Goal: Task Accomplishment & Management: Use online tool/utility

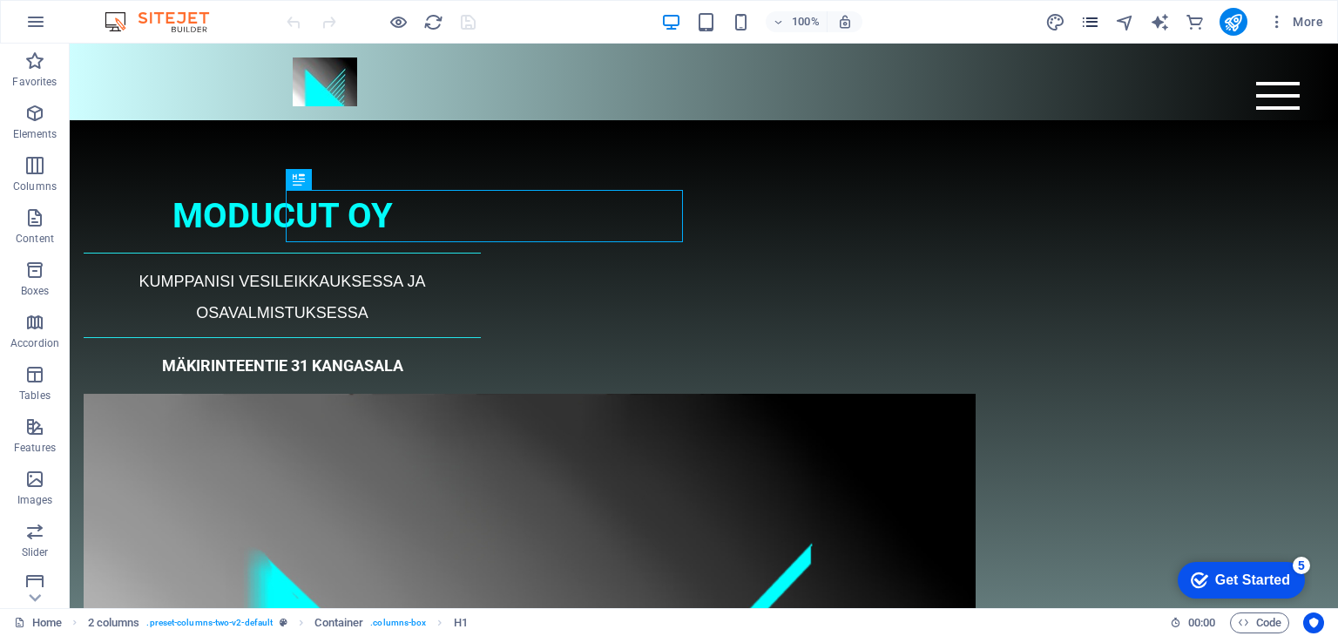
click at [1080, 20] on span "pages" at bounding box center [1090, 22] width 21 height 20
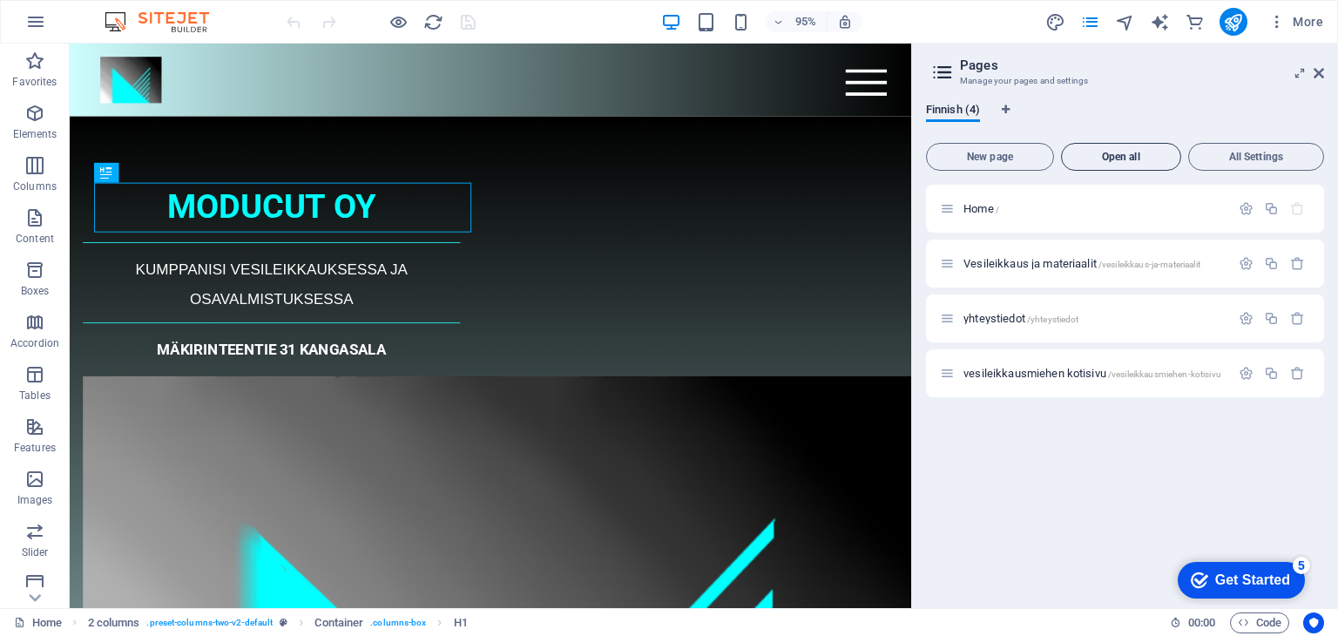
click at [1101, 152] on span "Open all" at bounding box center [1121, 157] width 105 height 10
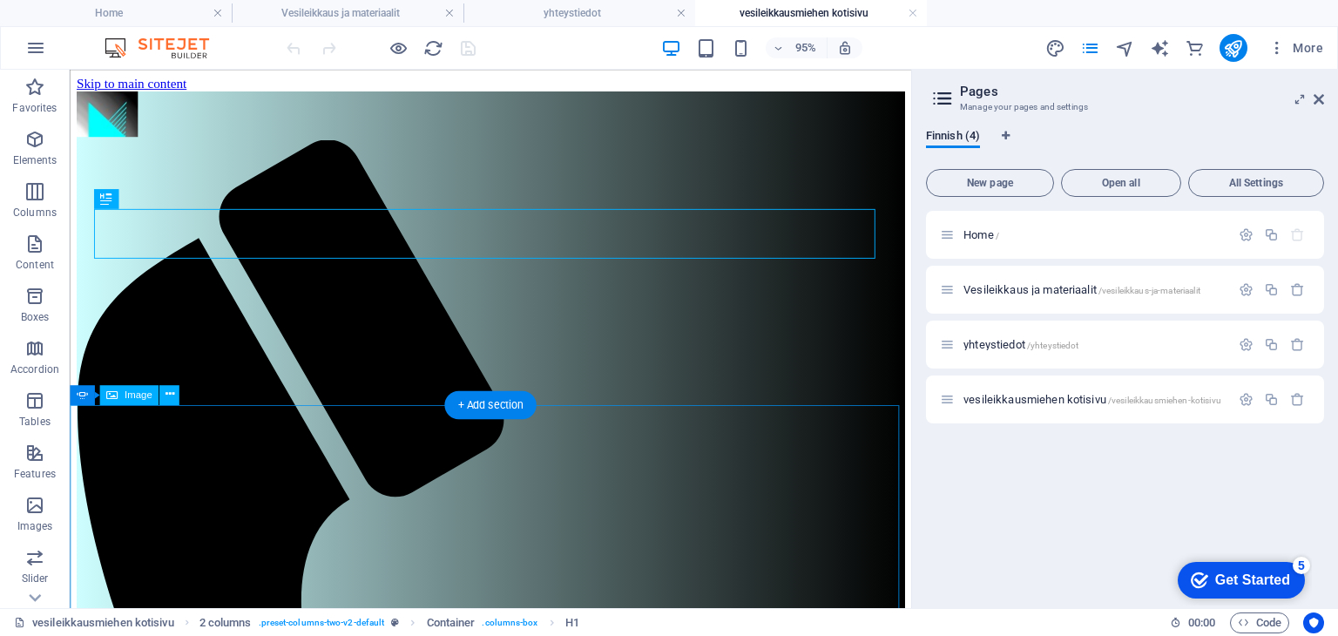
select select "px"
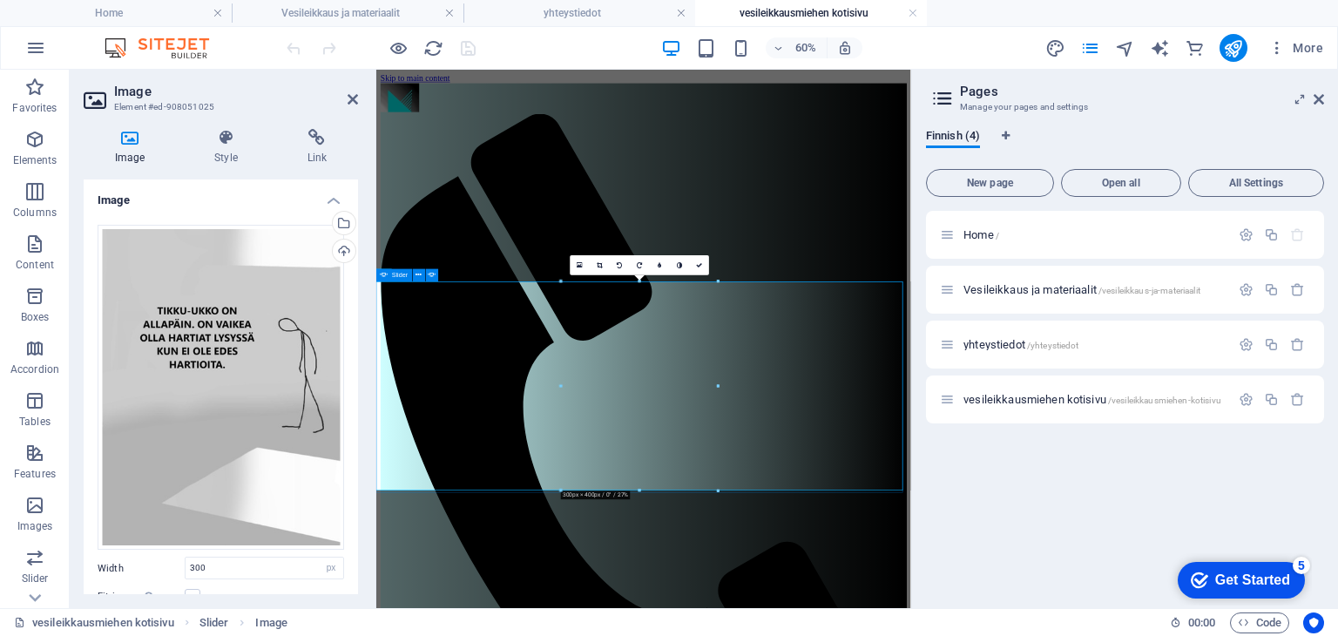
click at [388, 273] on div "Slider" at bounding box center [394, 274] width 36 height 12
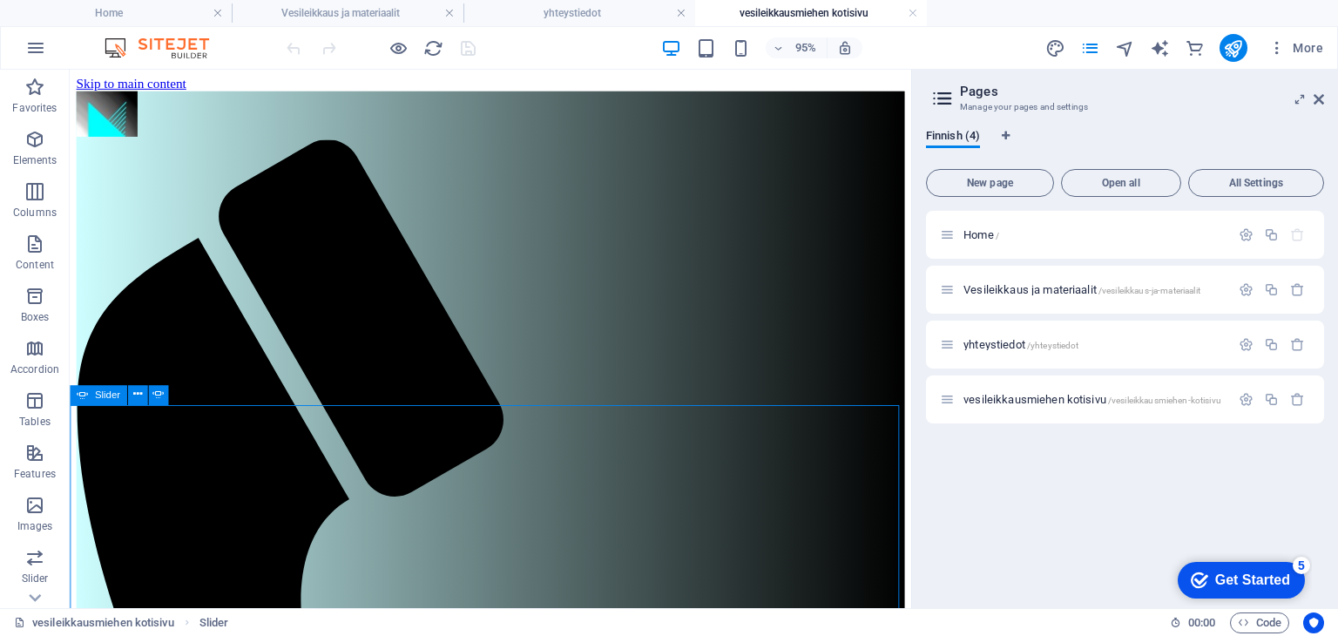
click at [80, 394] on icon at bounding box center [82, 395] width 11 height 20
click at [132, 395] on icon at bounding box center [136, 394] width 9 height 17
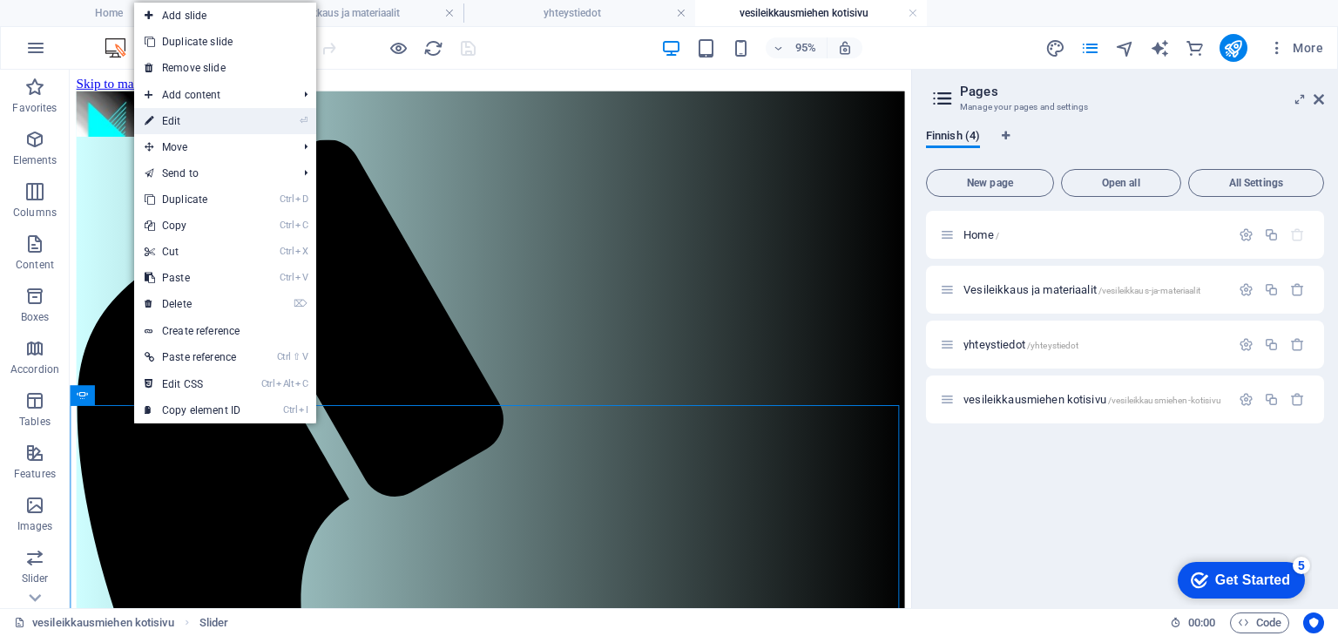
click at [186, 119] on link "⏎ Edit" at bounding box center [192, 121] width 117 height 26
select select "ms"
select select "s"
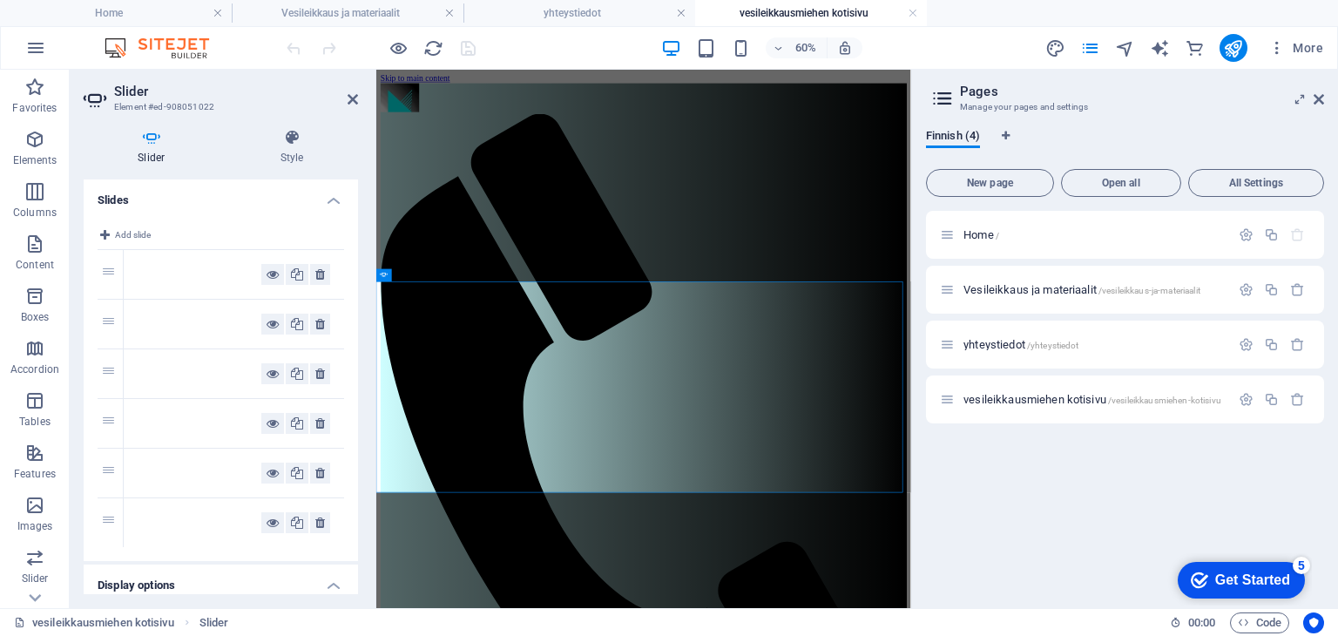
drag, startPoint x: 354, startPoint y: 248, endPoint x: 359, endPoint y: 315, distance: 67.3
click at [359, 315] on div "Slider Style Slides Add slide 1 2 3 4 5 6 Display options Slides to show 1 Slid…" at bounding box center [221, 361] width 302 height 493
click at [331, 584] on h4 "Display options" at bounding box center [221, 579] width 274 height 31
click at [331, 584] on h4 "Display options" at bounding box center [221, 585] width 274 height 42
click at [302, 143] on icon at bounding box center [292, 137] width 132 height 17
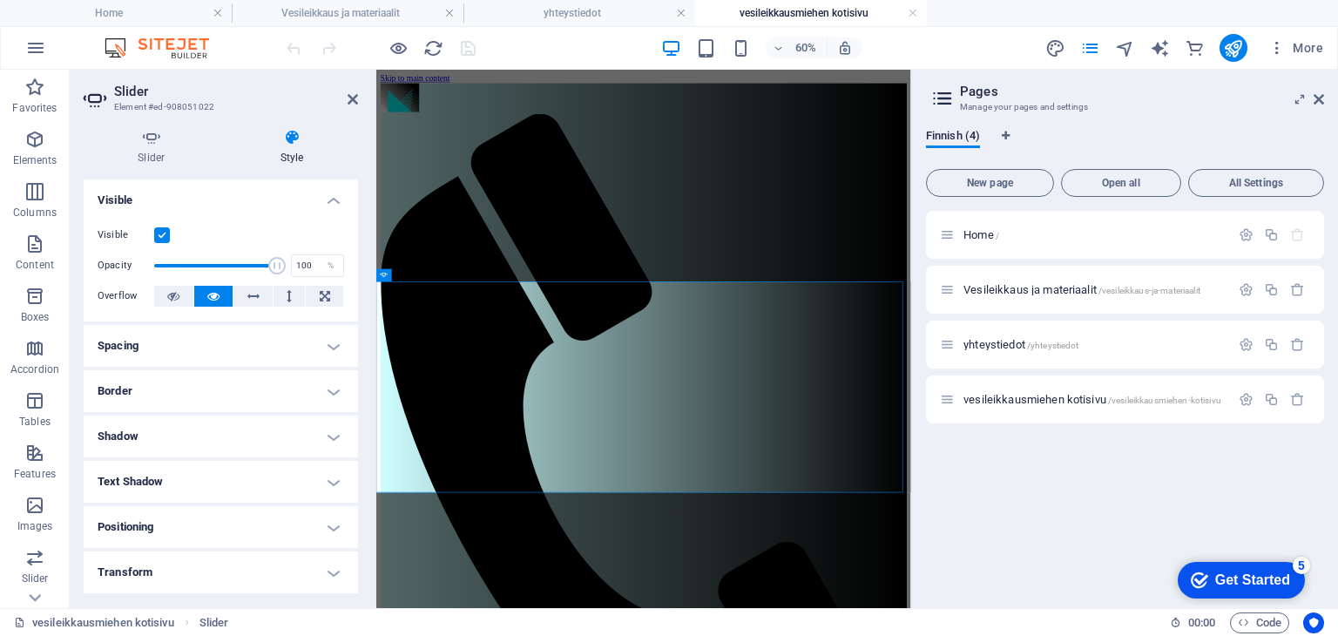
click at [327, 348] on h4 "Spacing" at bounding box center [221, 346] width 274 height 42
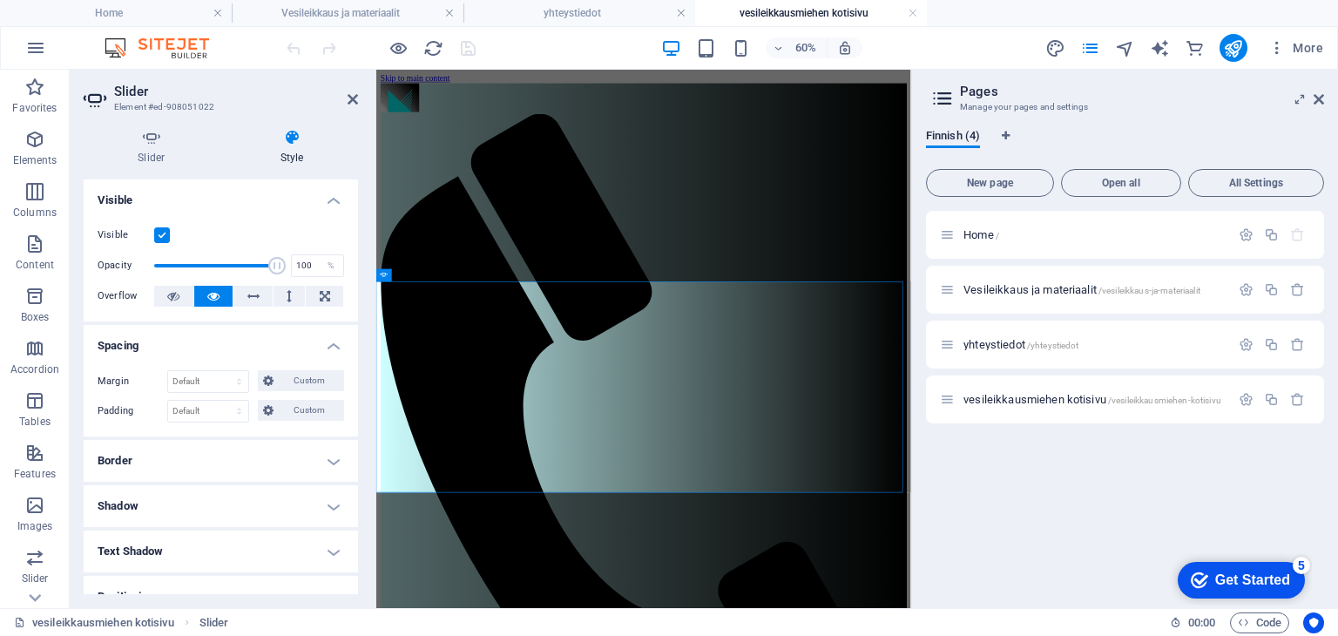
click at [320, 454] on h4 "Border" at bounding box center [221, 461] width 274 height 42
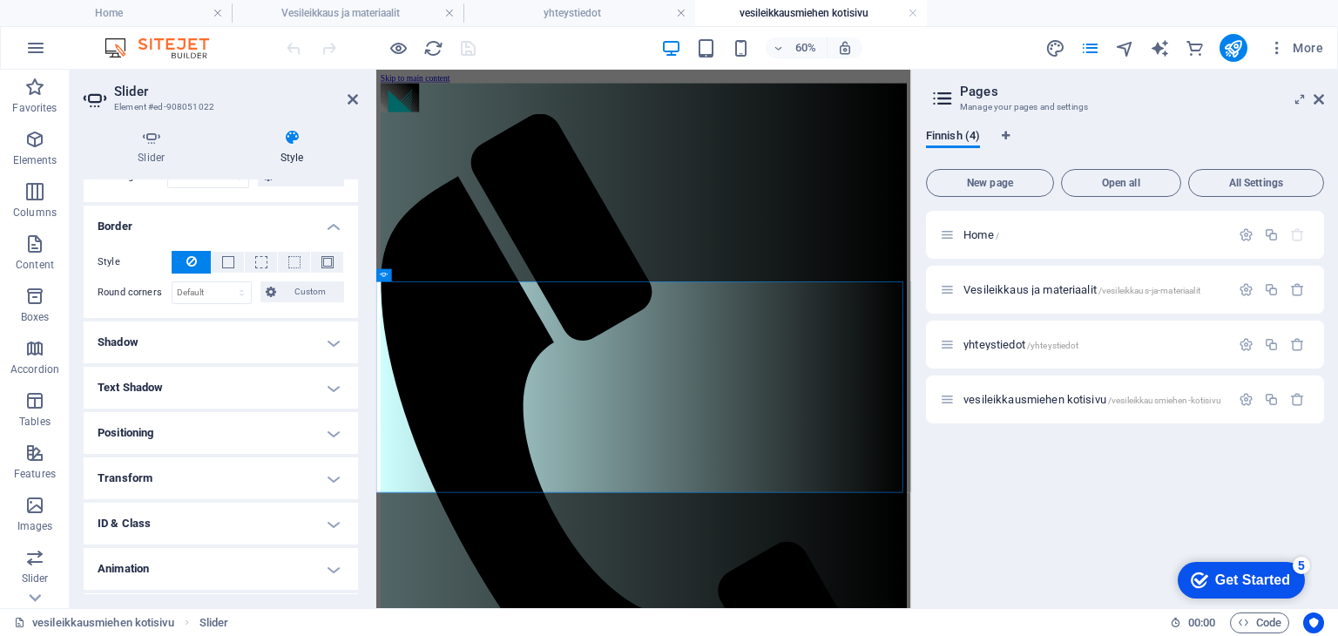
scroll to position [273, 0]
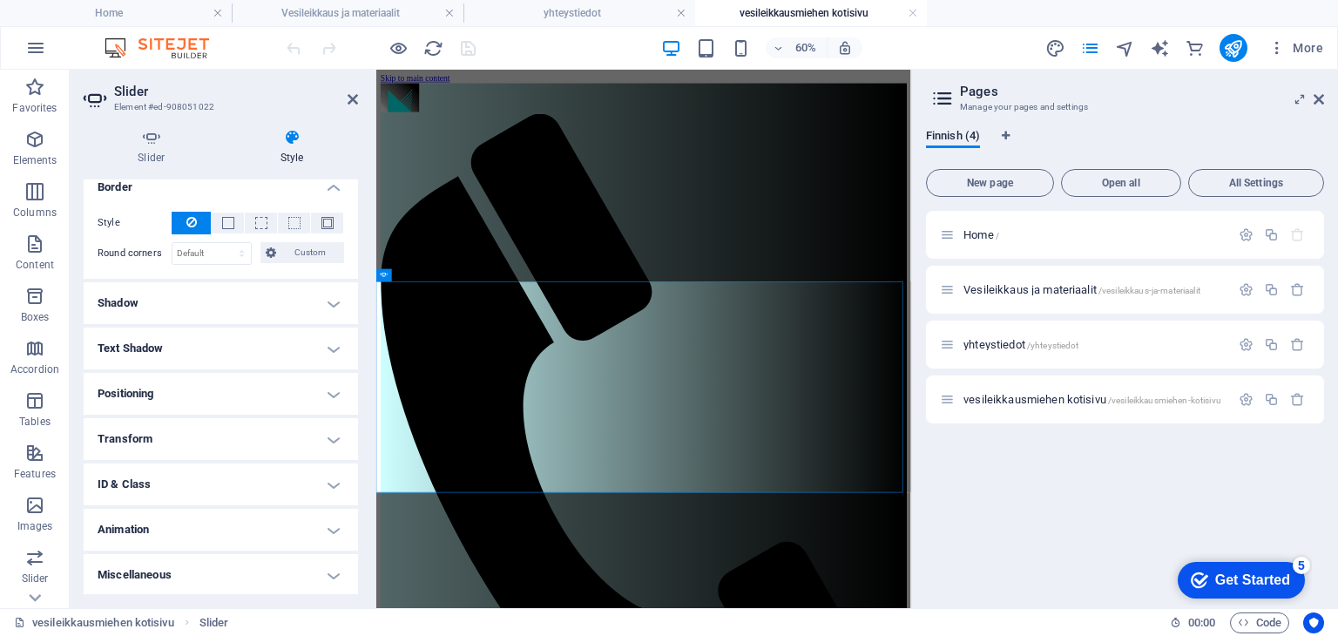
click at [331, 394] on h4 "Positioning" at bounding box center [221, 394] width 274 height 42
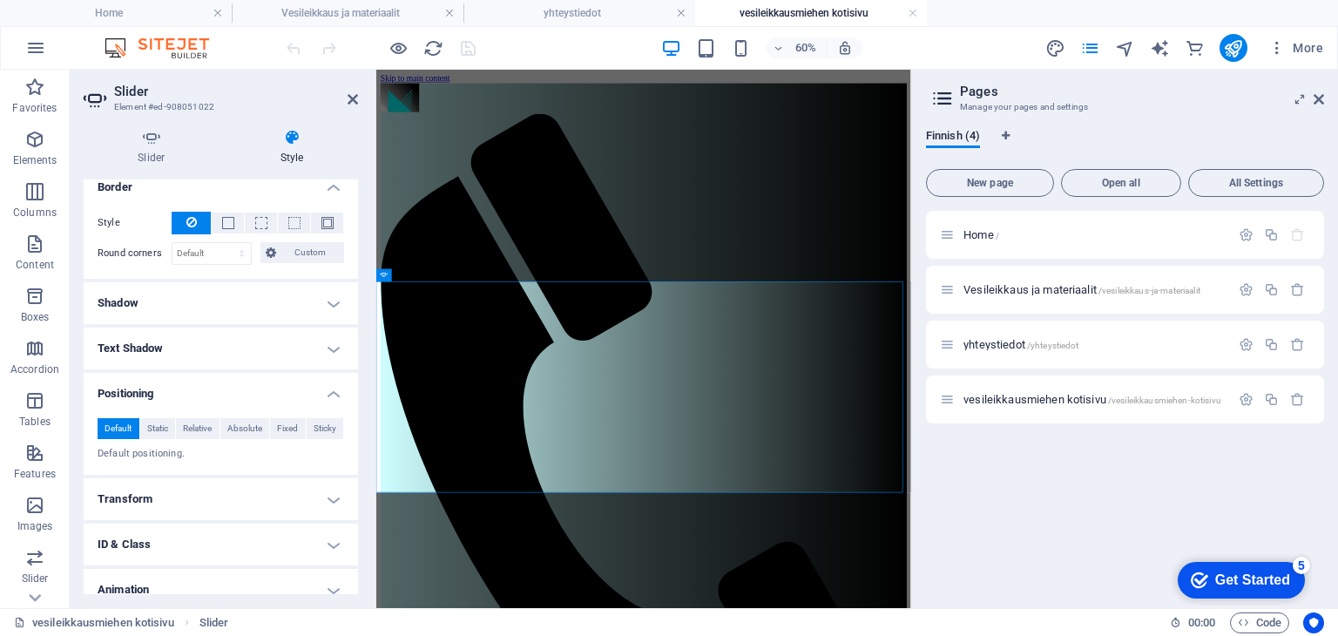
drag, startPoint x: 352, startPoint y: 417, endPoint x: 352, endPoint y: 463, distance: 45.3
click at [352, 463] on div "Default Static Relative Absolute Fixed Sticky Z-Index Sets the order of the ele…" at bounding box center [221, 439] width 274 height 71
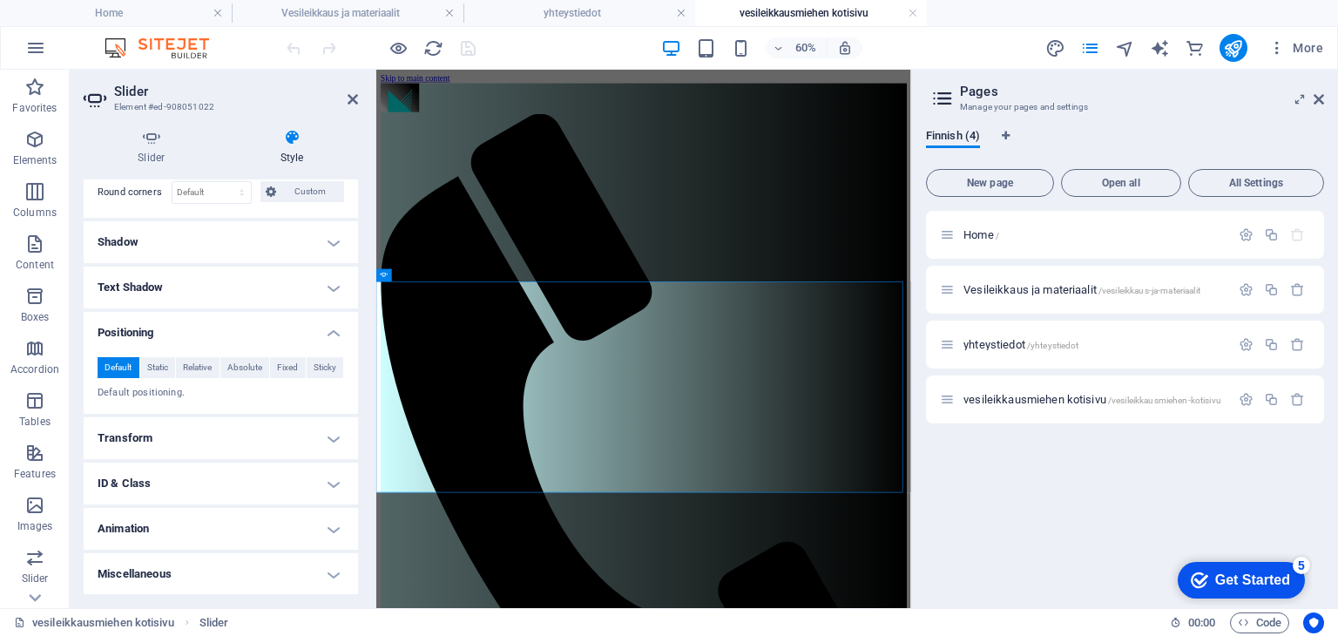
click at [321, 532] on h4 "Animation" at bounding box center [221, 529] width 274 height 42
click at [145, 138] on icon at bounding box center [152, 137] width 136 height 17
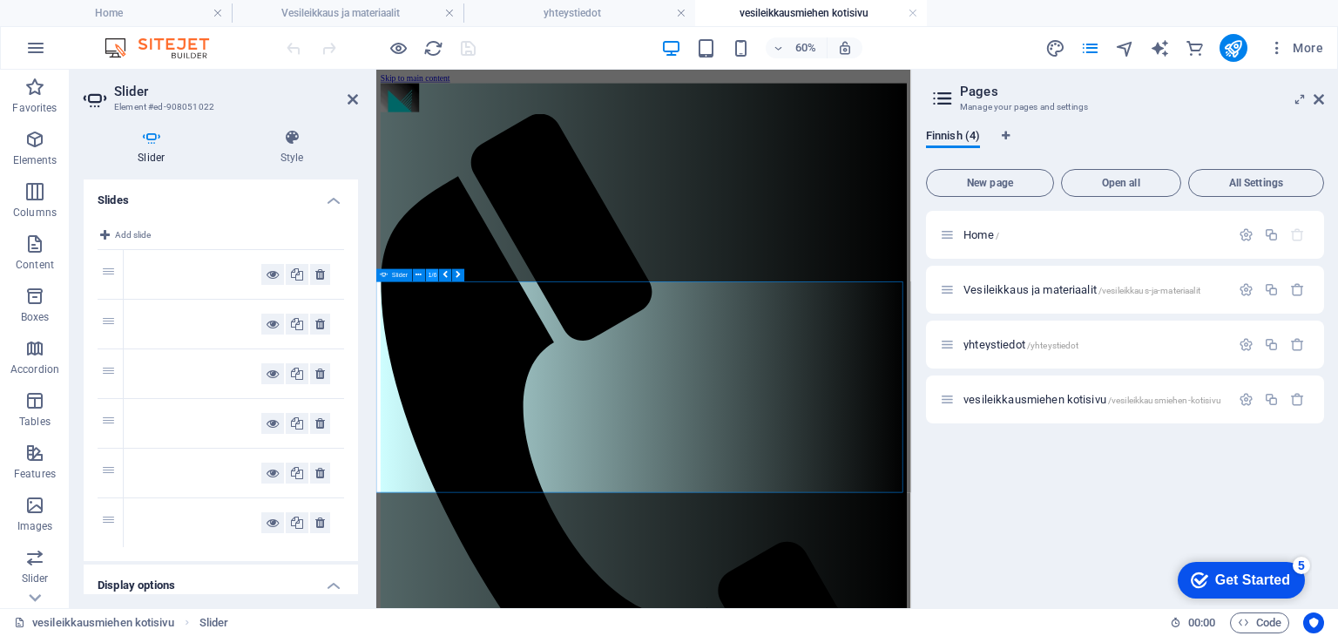
click at [429, 274] on button "1/6" at bounding box center [432, 274] width 12 height 12
click at [416, 273] on icon at bounding box center [419, 274] width 6 height 11
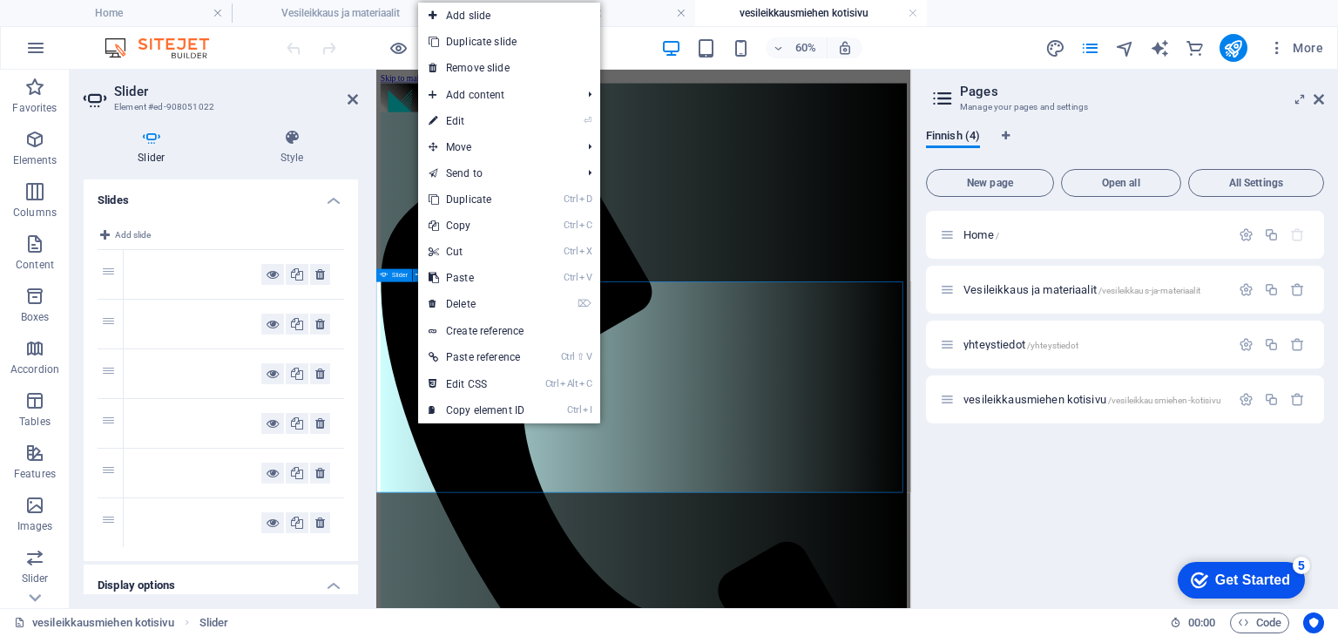
click at [381, 276] on icon at bounding box center [384, 274] width 7 height 12
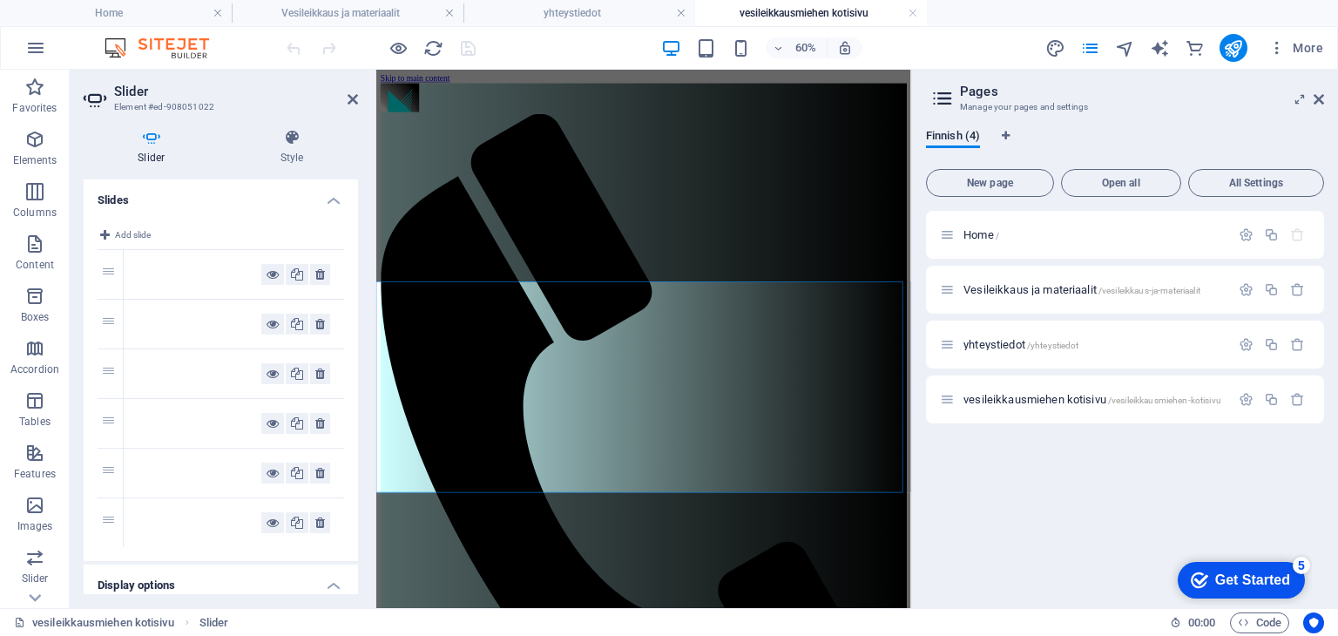
click at [151, 137] on icon at bounding box center [152, 137] width 136 height 17
click at [348, 98] on icon at bounding box center [353, 99] width 10 height 14
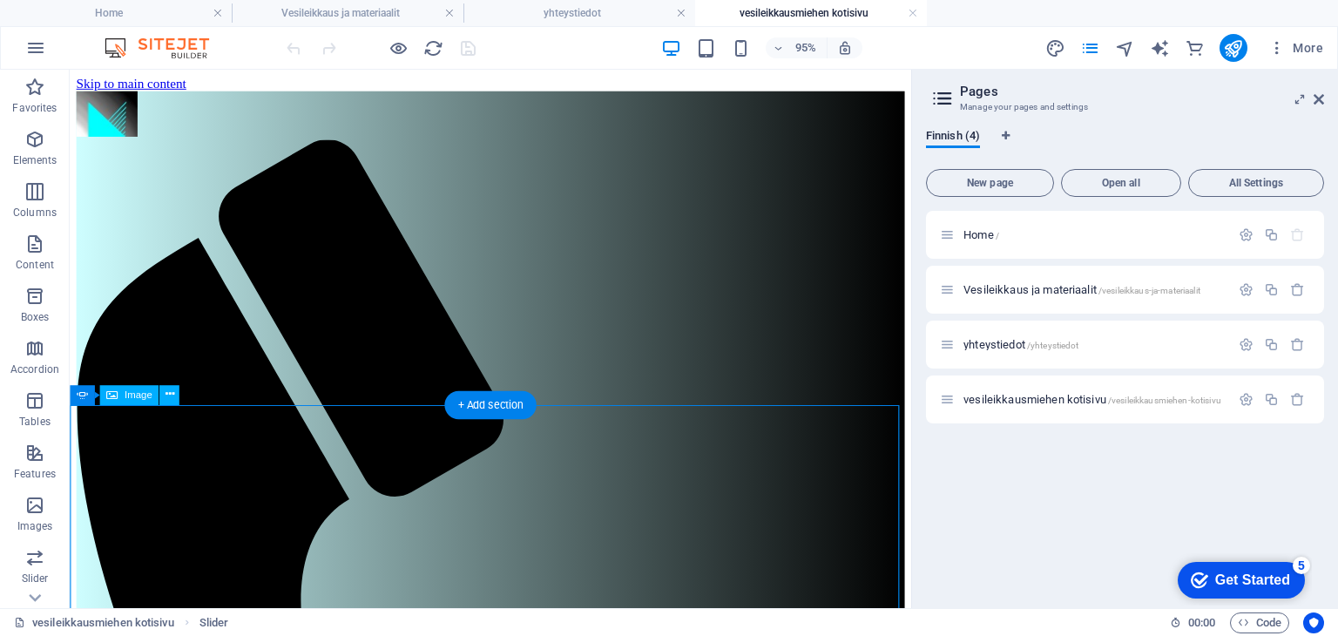
select select "px"
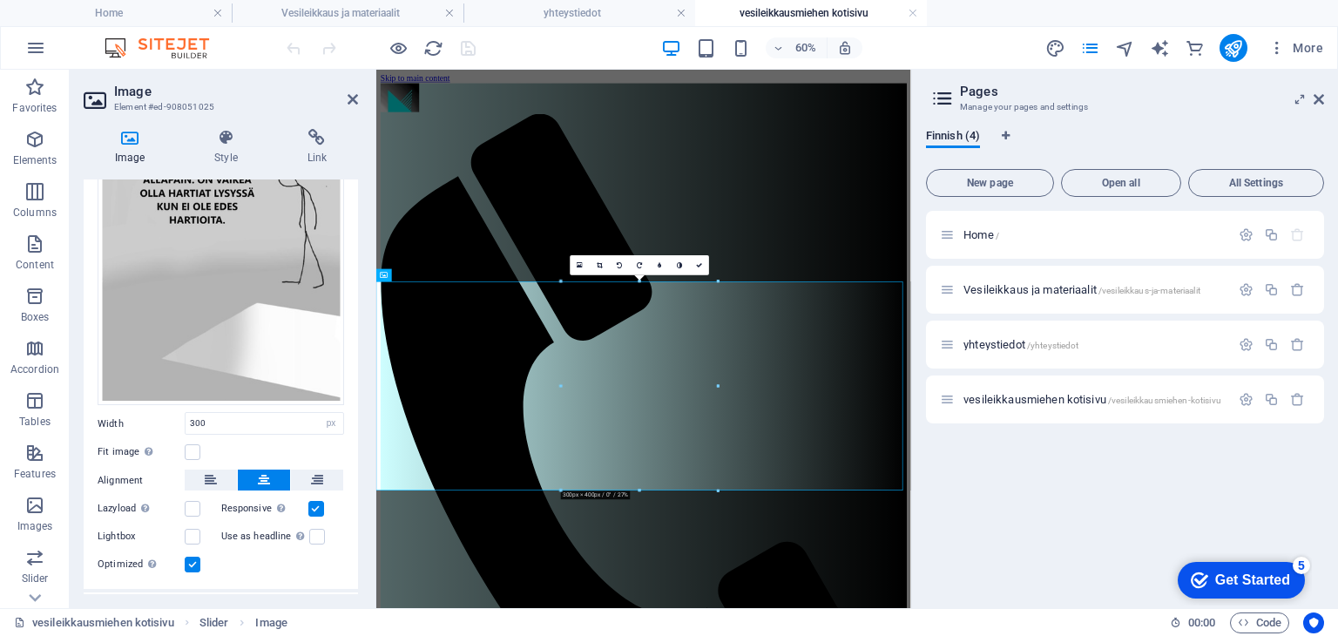
scroll to position [226, 0]
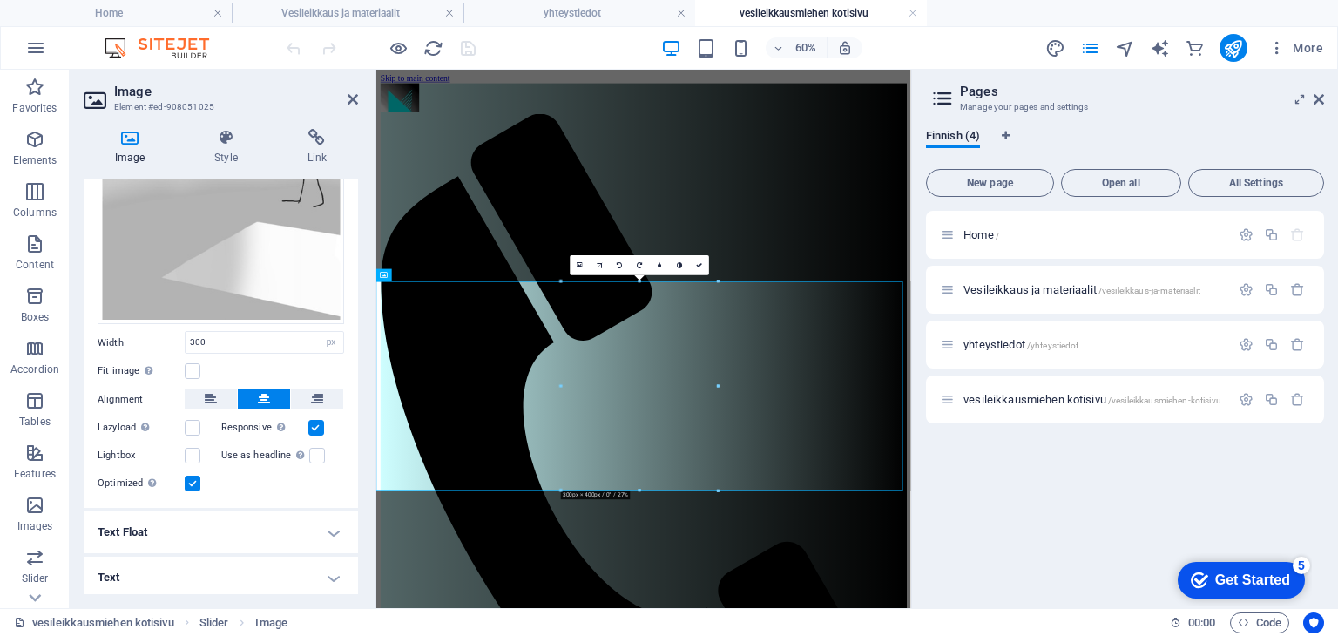
click at [327, 526] on h4 "Text Float" at bounding box center [221, 532] width 274 height 42
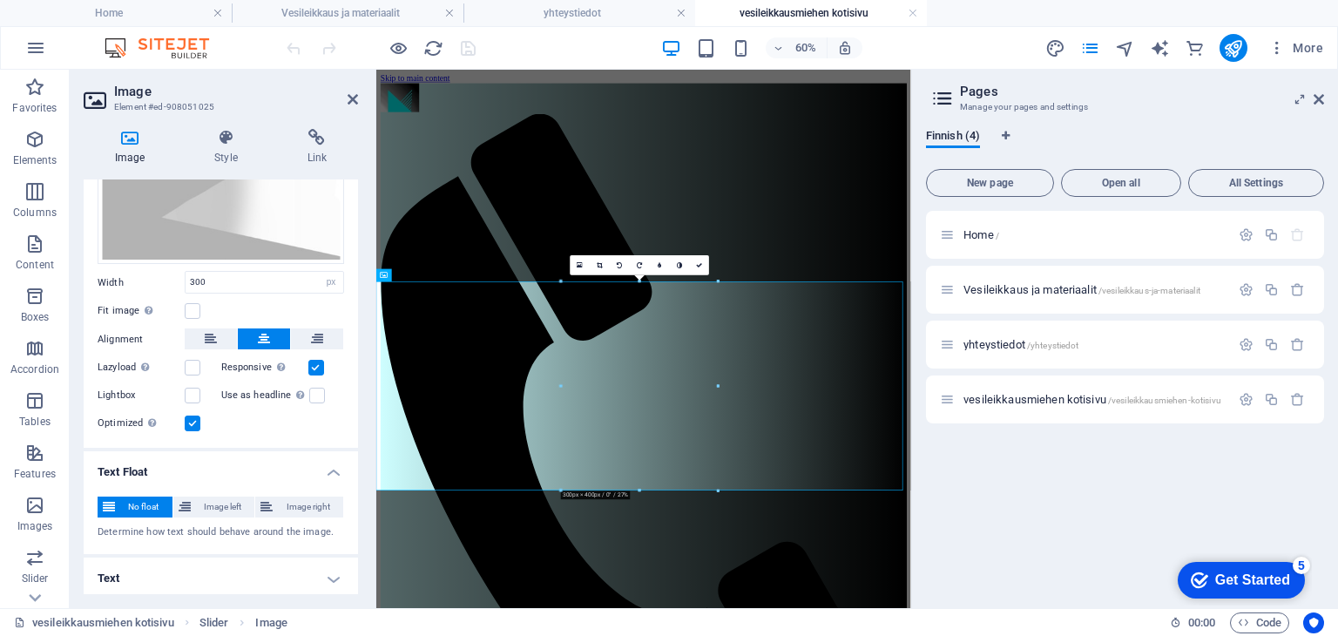
click at [327, 563] on h4 "Text" at bounding box center [221, 578] width 274 height 42
click at [222, 140] on icon at bounding box center [225, 137] width 85 height 17
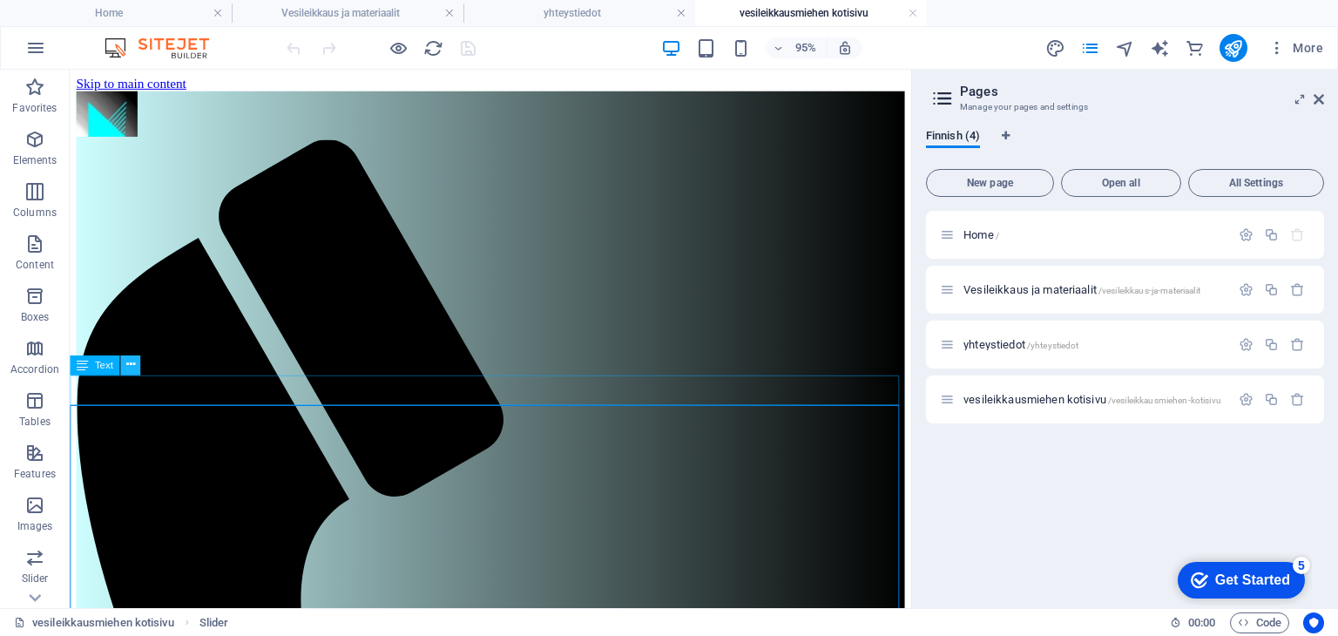
click at [127, 364] on icon at bounding box center [129, 364] width 9 height 17
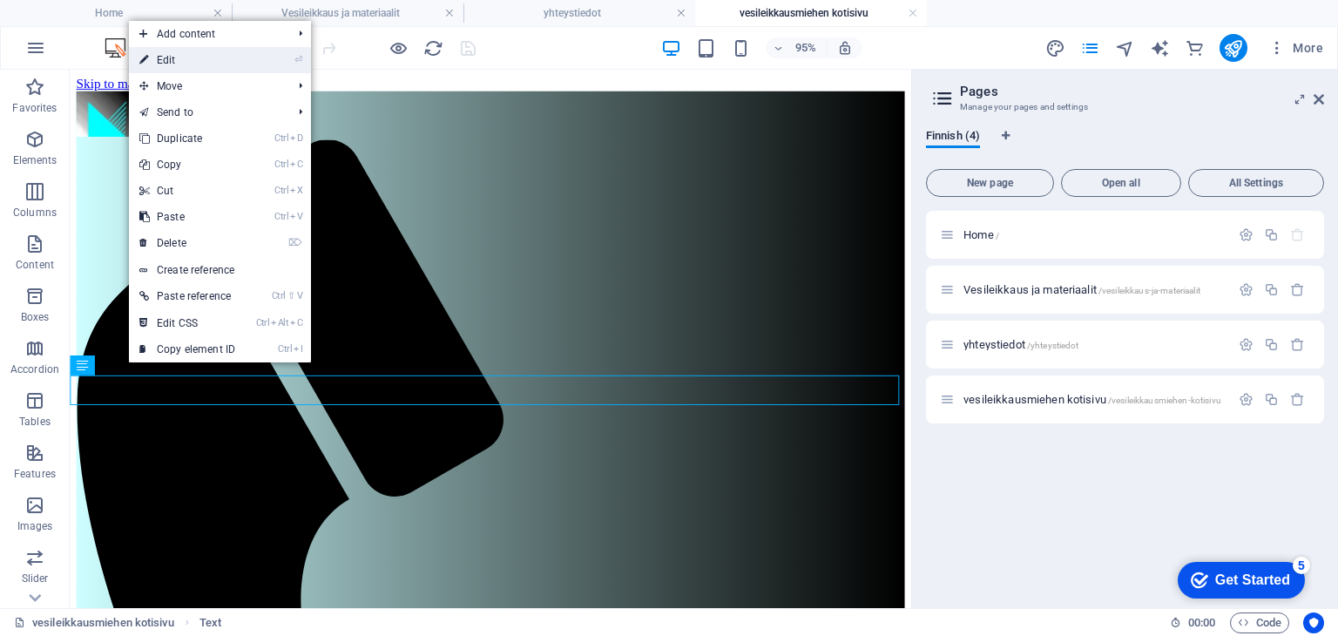
click at [170, 58] on link "⏎ Edit" at bounding box center [187, 60] width 117 height 26
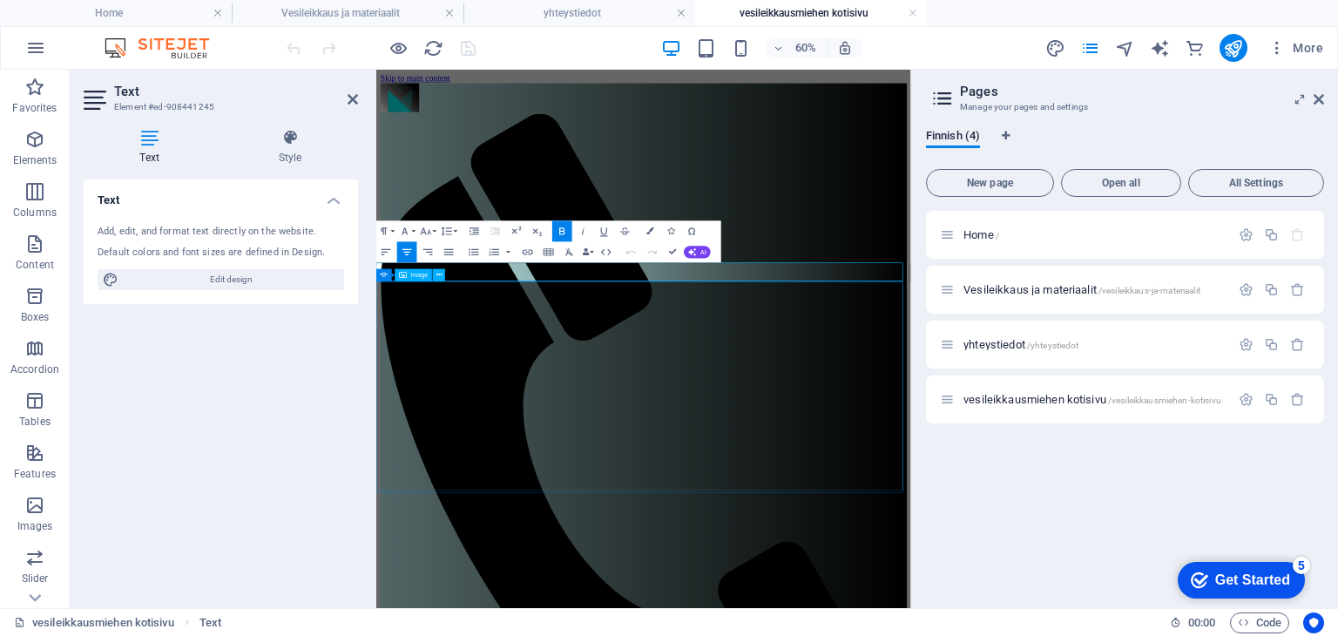
select select "px"
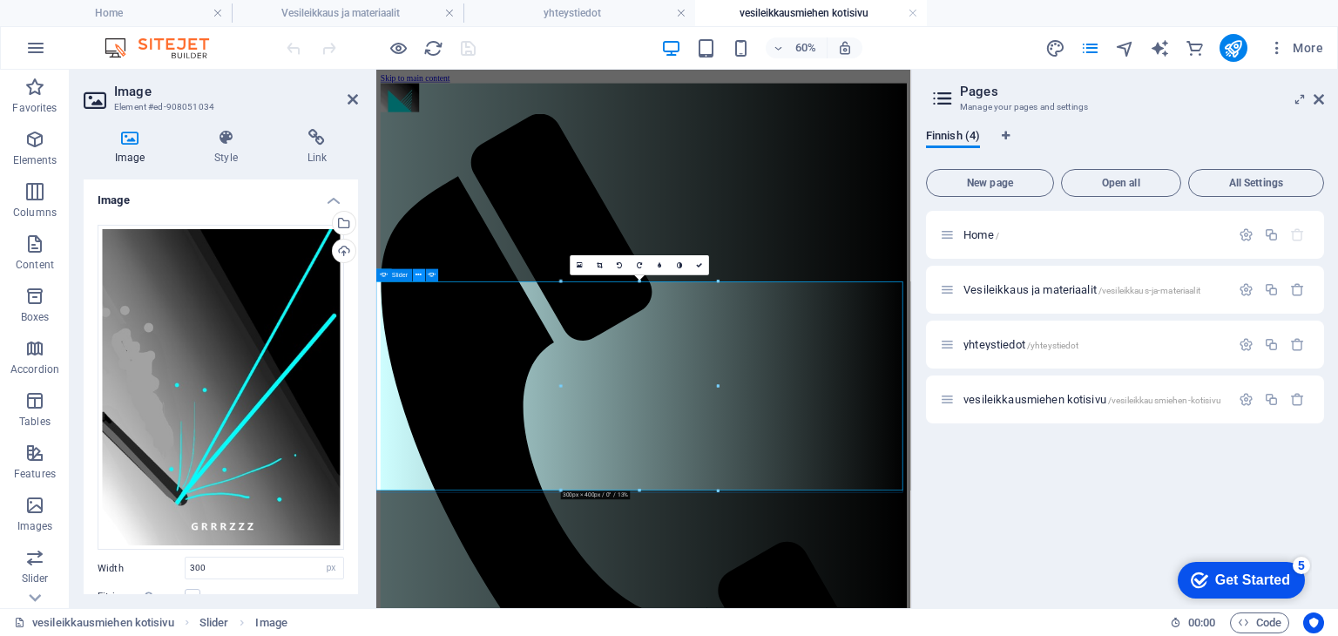
click at [416, 276] on icon at bounding box center [419, 274] width 6 height 11
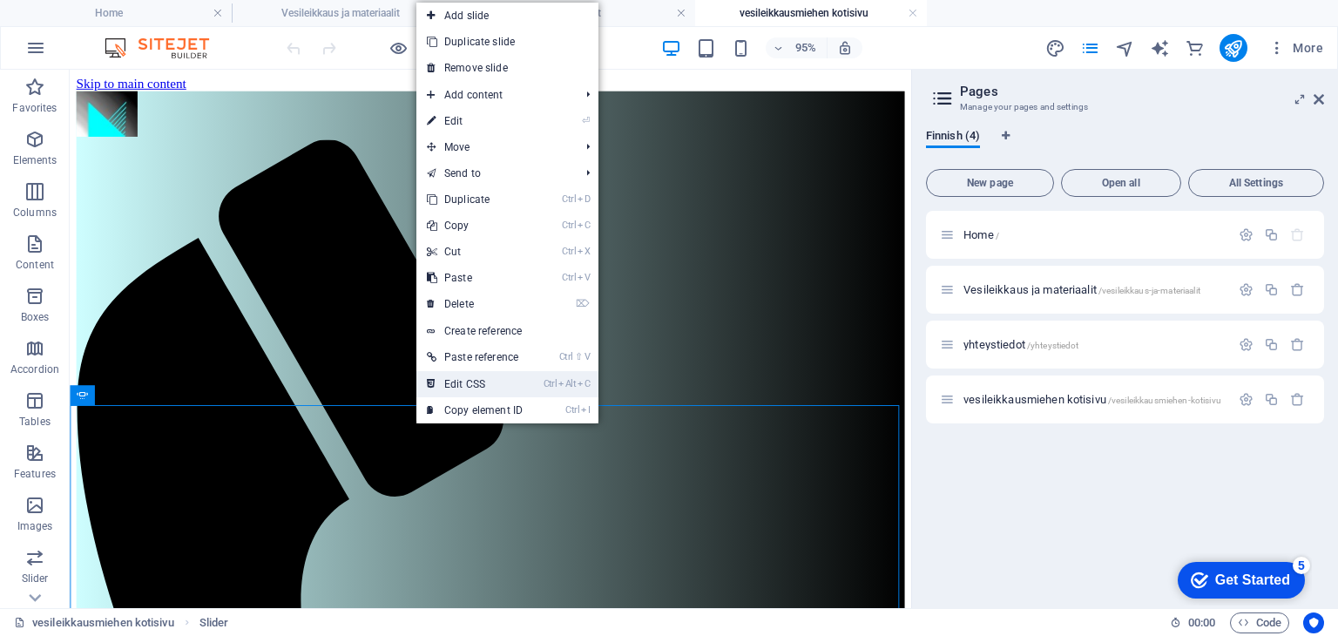
click at [469, 384] on link "Ctrl Alt C Edit CSS" at bounding box center [474, 384] width 117 height 26
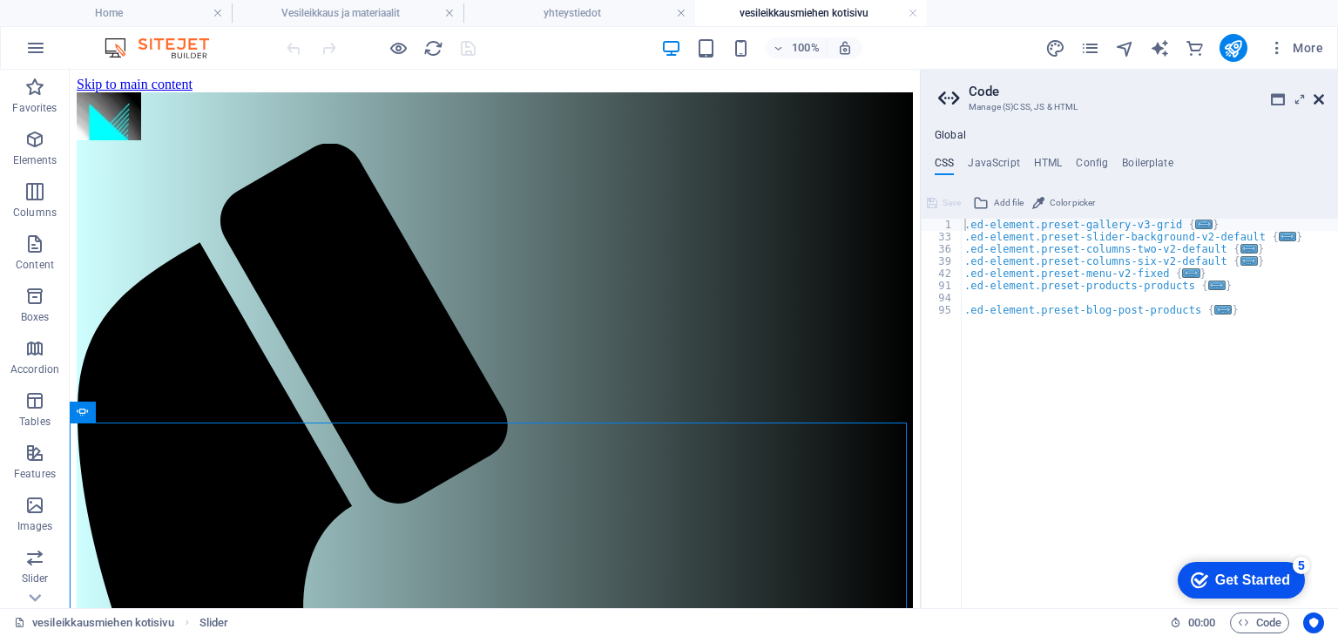
click at [1318, 93] on icon at bounding box center [1318, 99] width 10 height 14
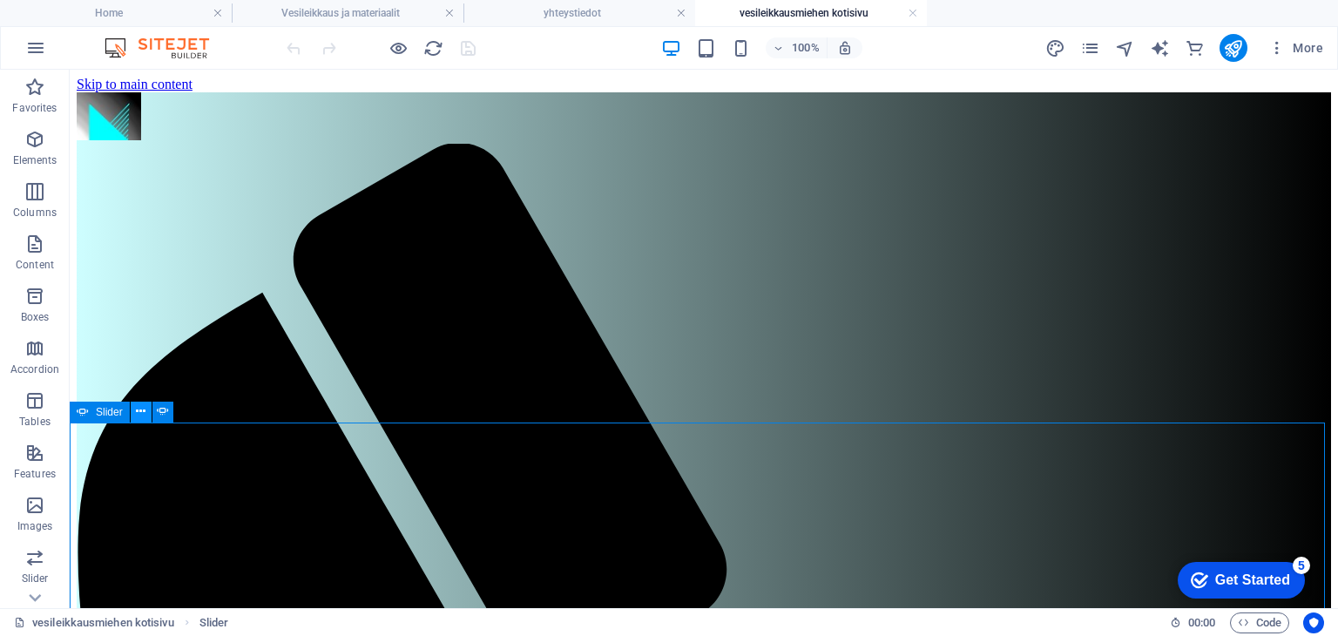
click at [140, 415] on icon at bounding box center [141, 411] width 10 height 18
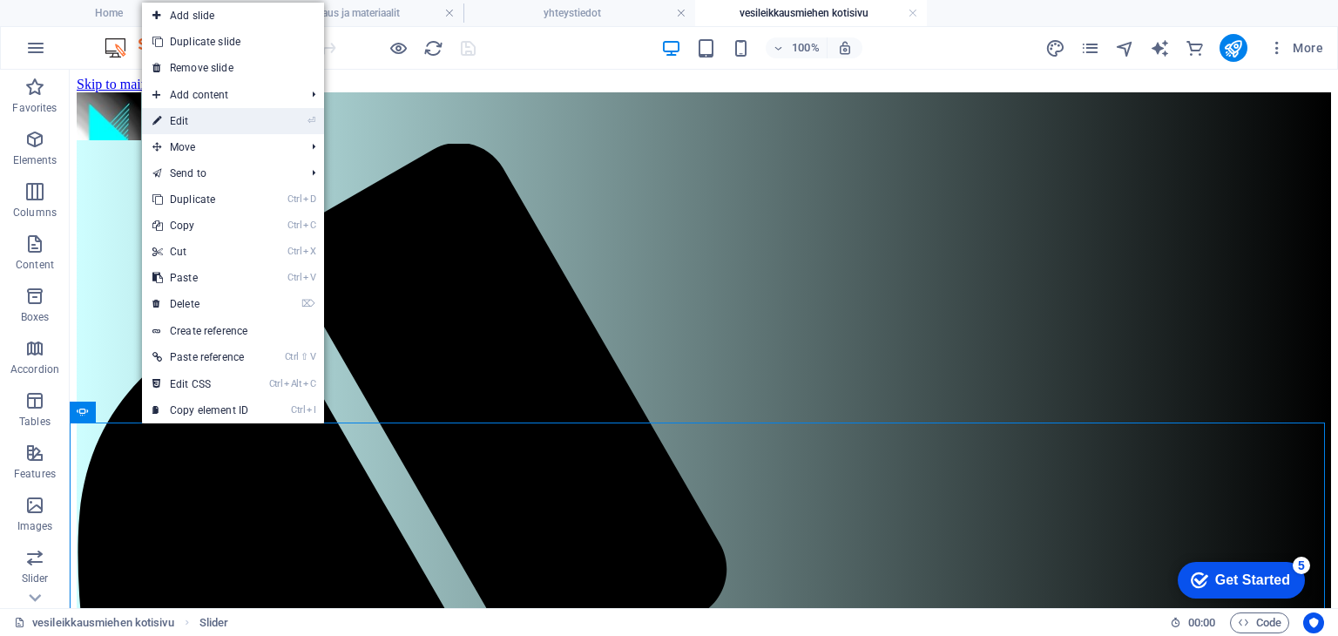
click at [185, 119] on link "⏎ Edit" at bounding box center [200, 121] width 117 height 26
select select "ms"
select select "s"
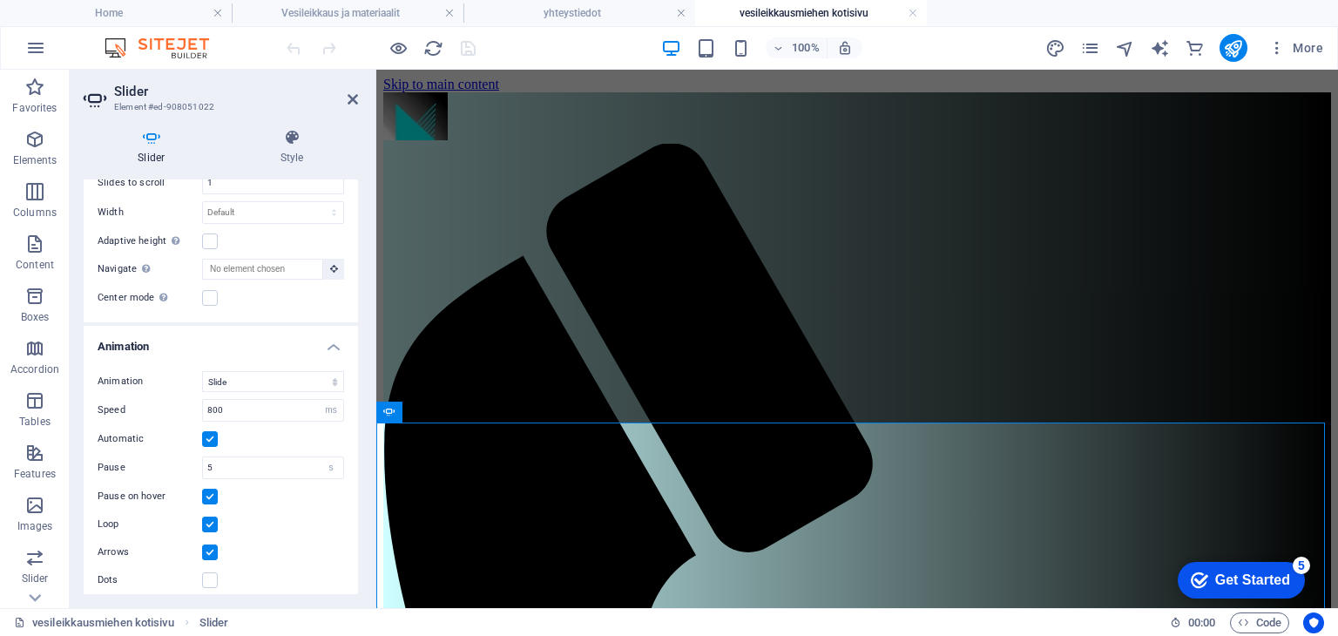
scroll to position [475, 0]
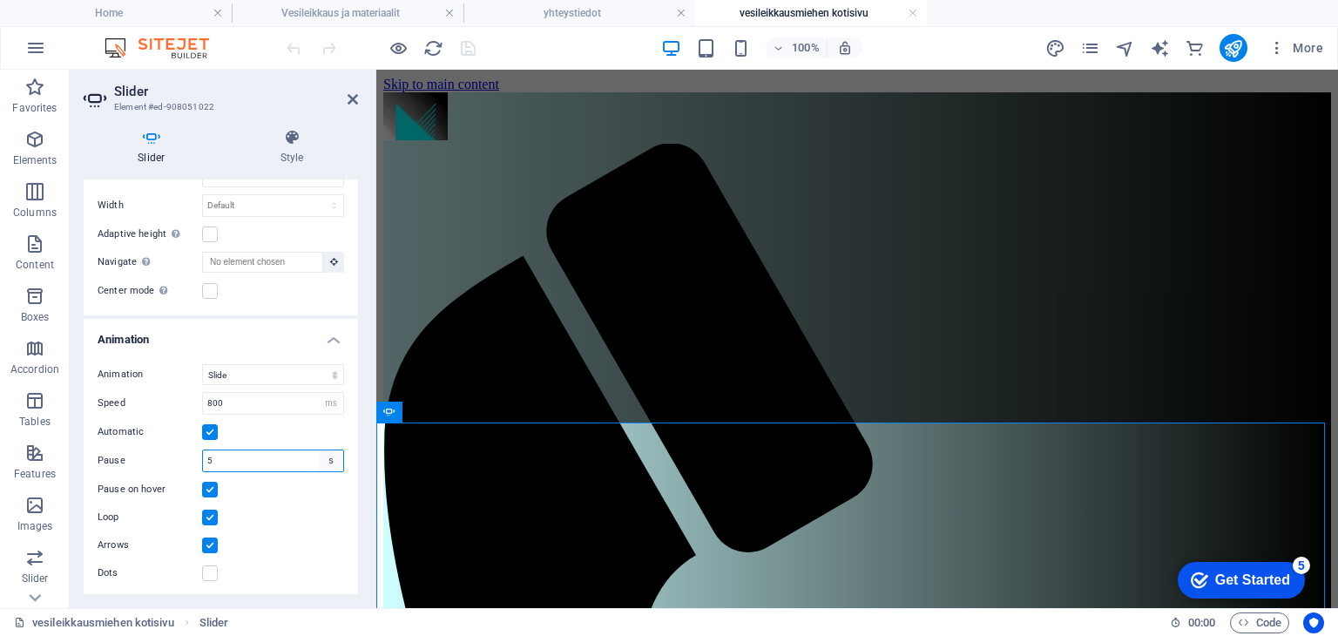
click at [326, 456] on select "s ms" at bounding box center [331, 460] width 24 height 21
click at [209, 430] on label at bounding box center [210, 432] width 16 height 16
click at [0, 0] on input "Automatic" at bounding box center [0, 0] width 0 height 0
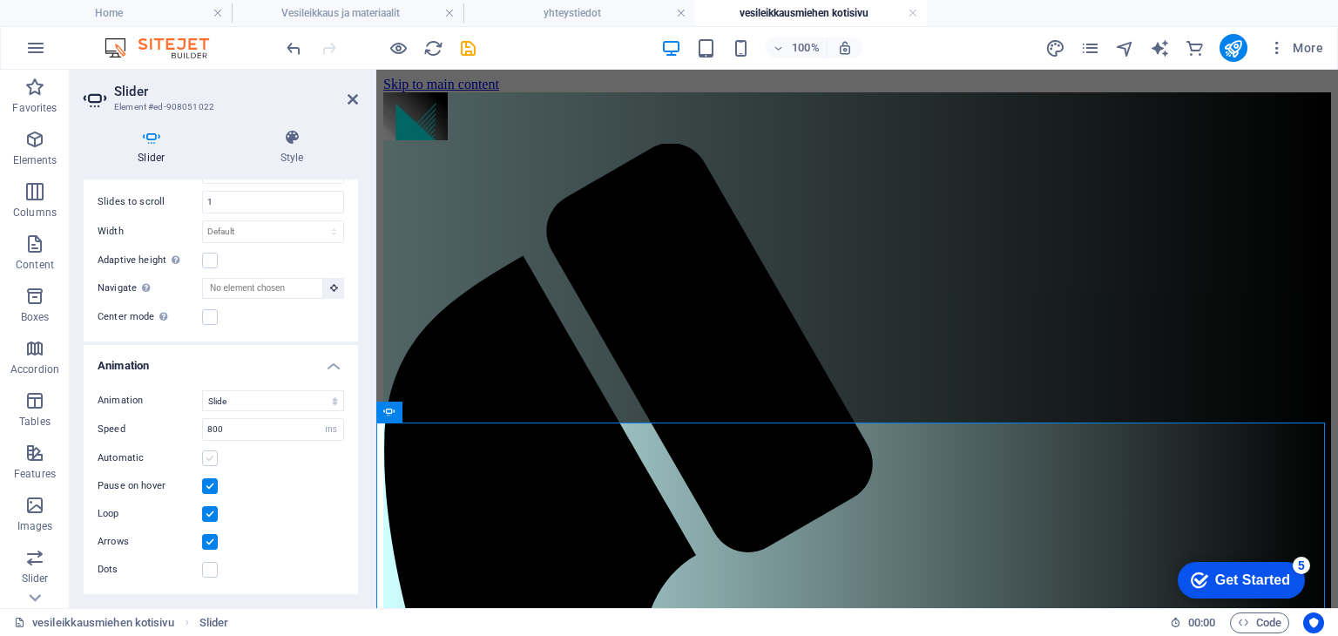
scroll to position [446, 0]
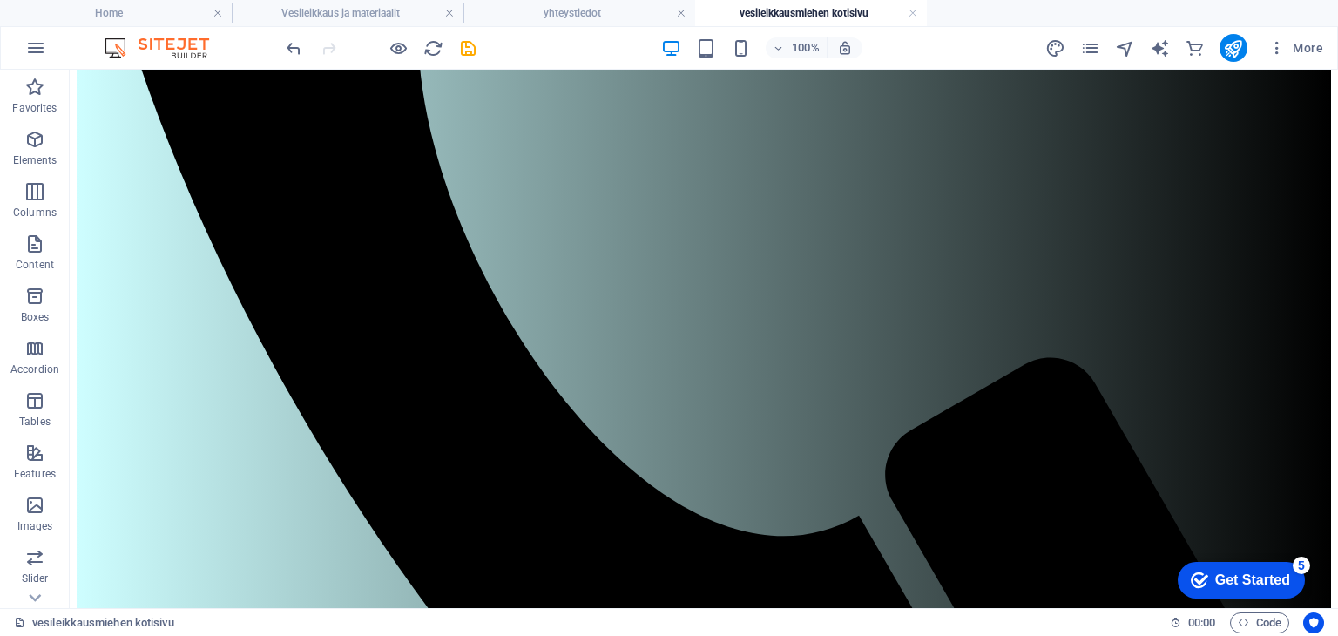
scroll to position [826, 0]
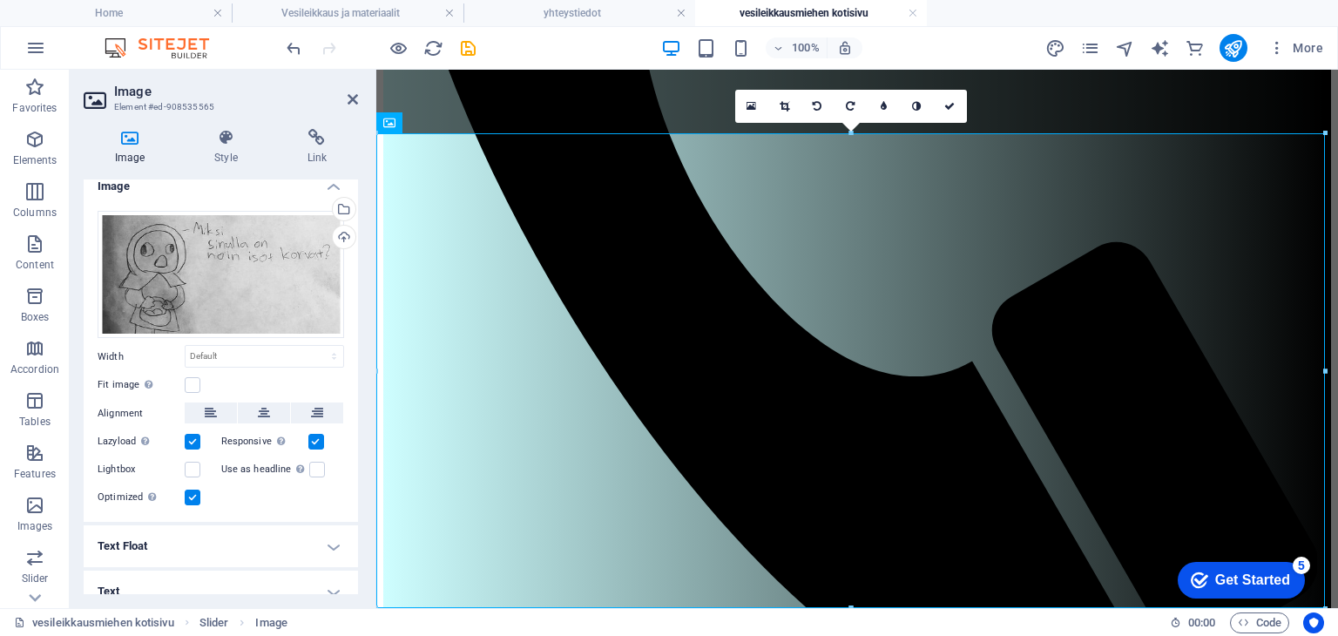
scroll to position [0, 0]
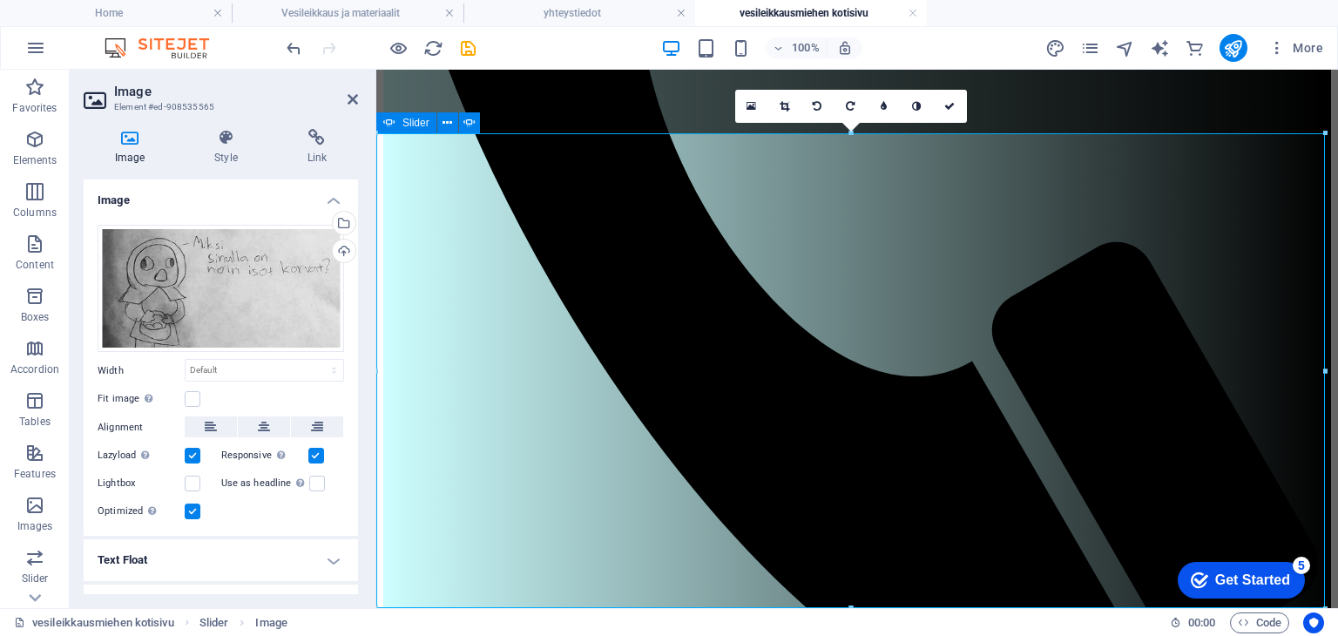
click at [388, 121] on icon at bounding box center [389, 122] width 12 height 21
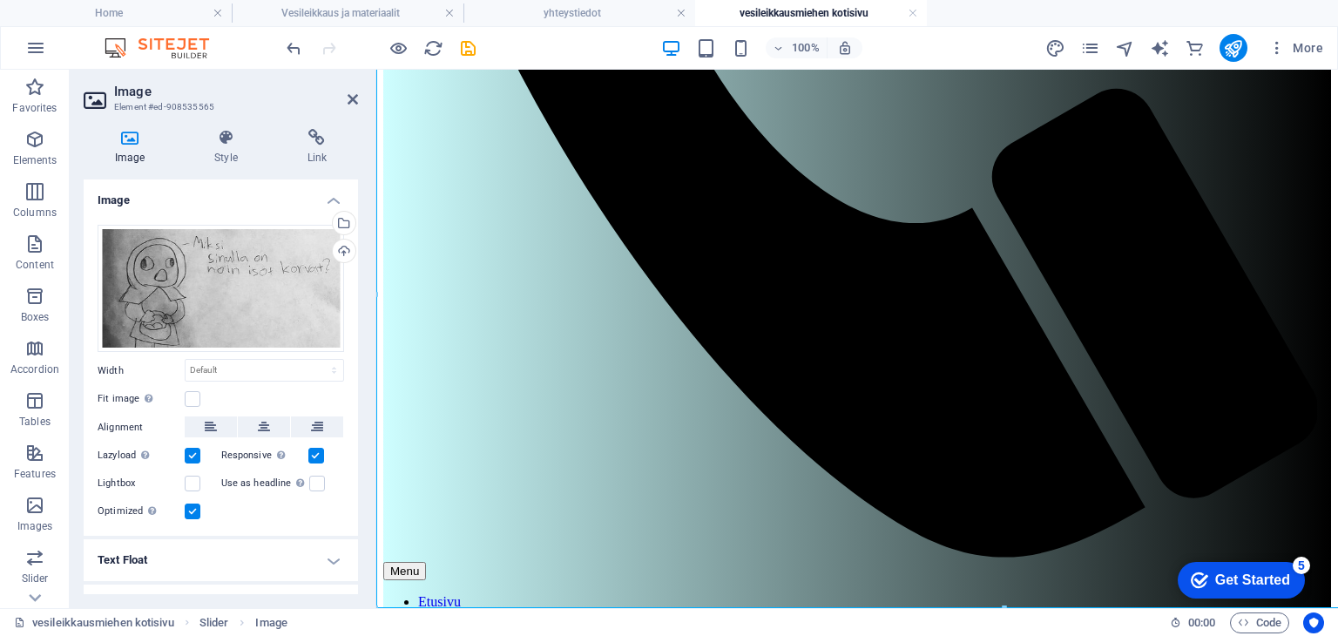
scroll to position [672, 0]
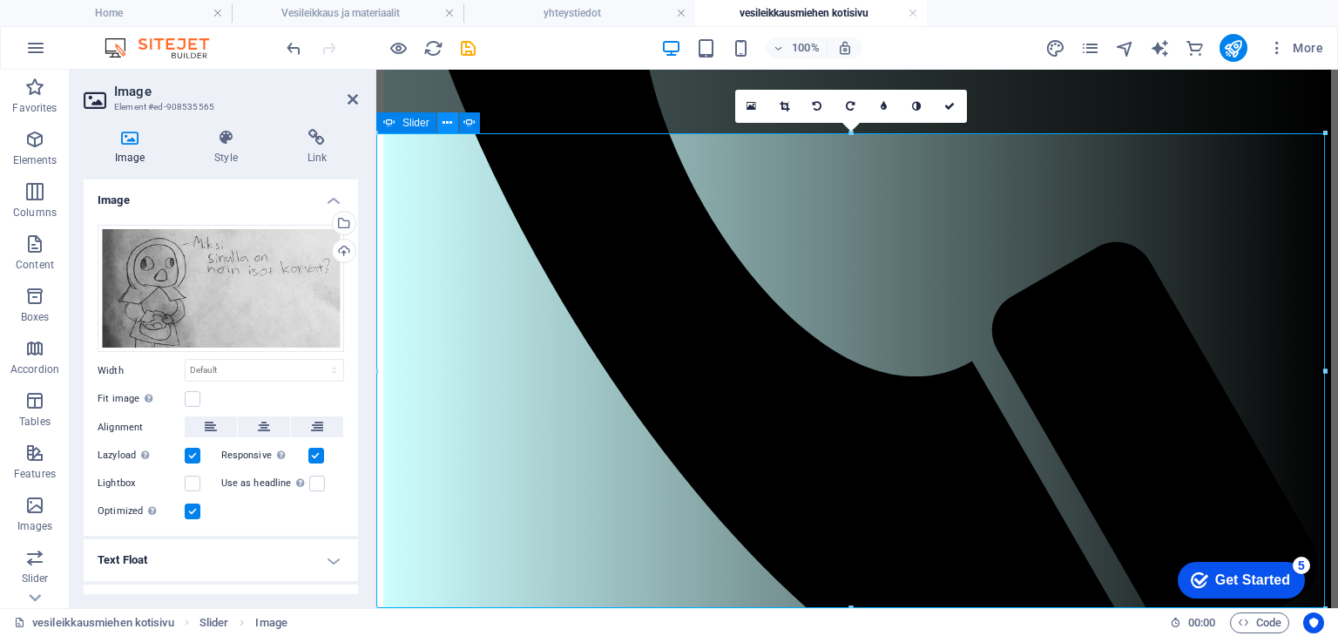
click at [448, 123] on icon at bounding box center [447, 123] width 10 height 18
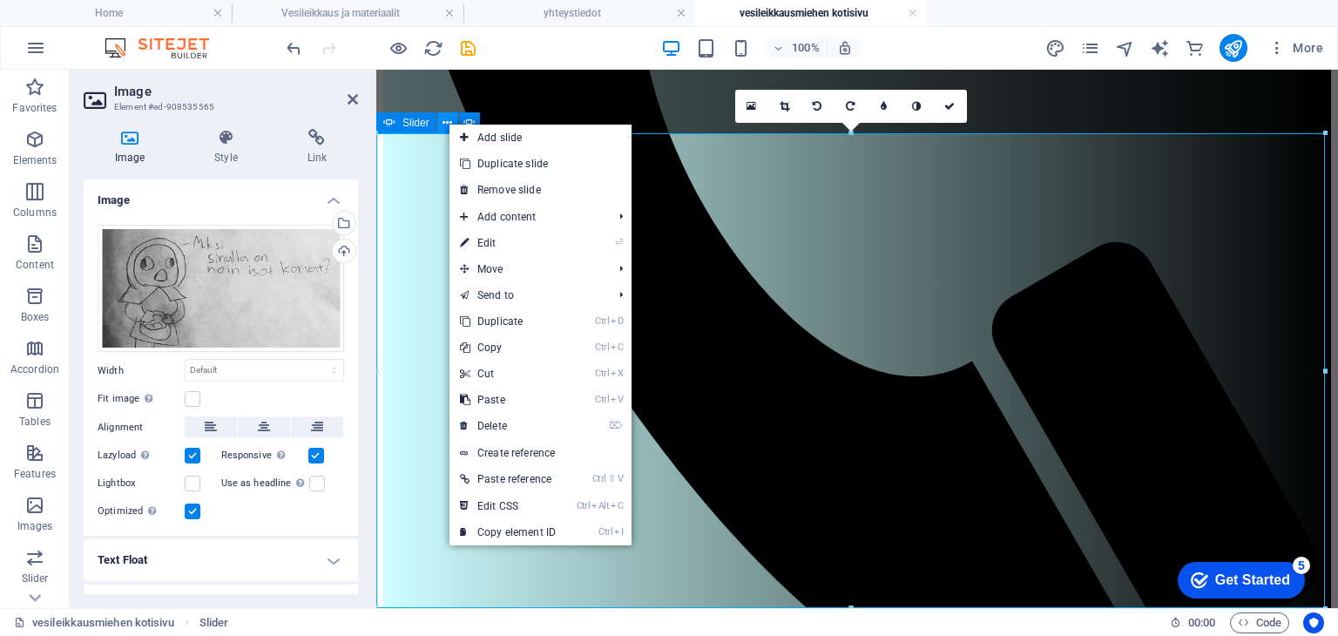
scroll to position [826, 0]
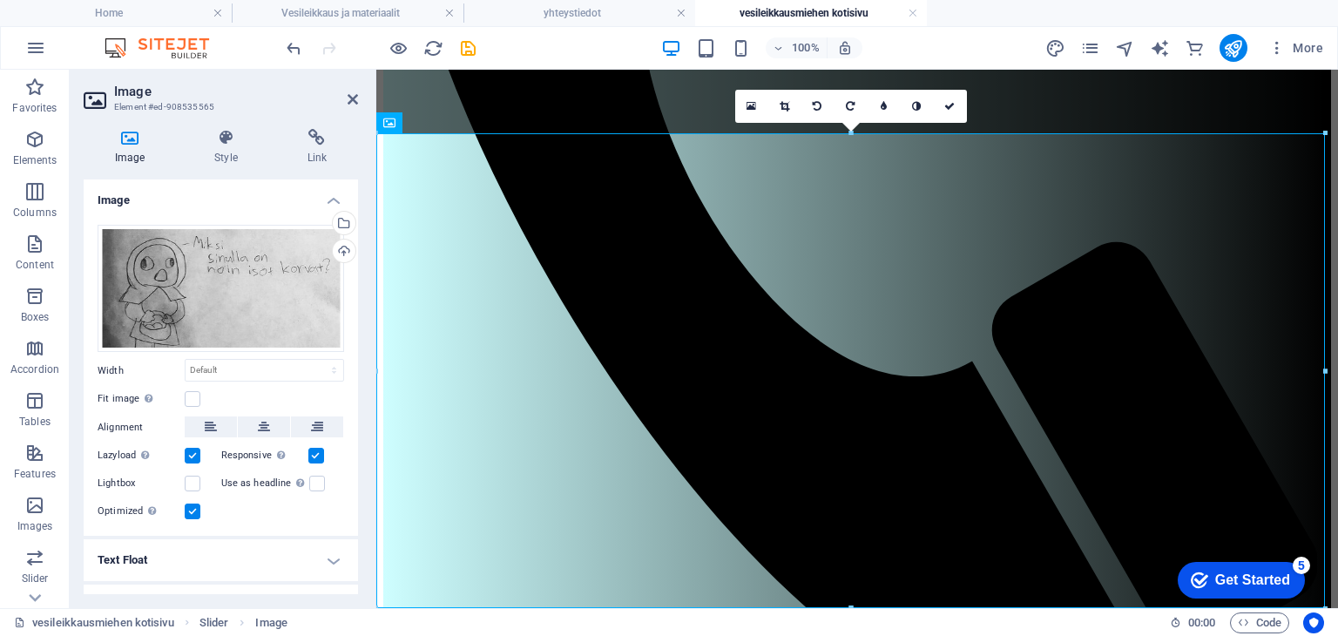
scroll to position [30, 0]
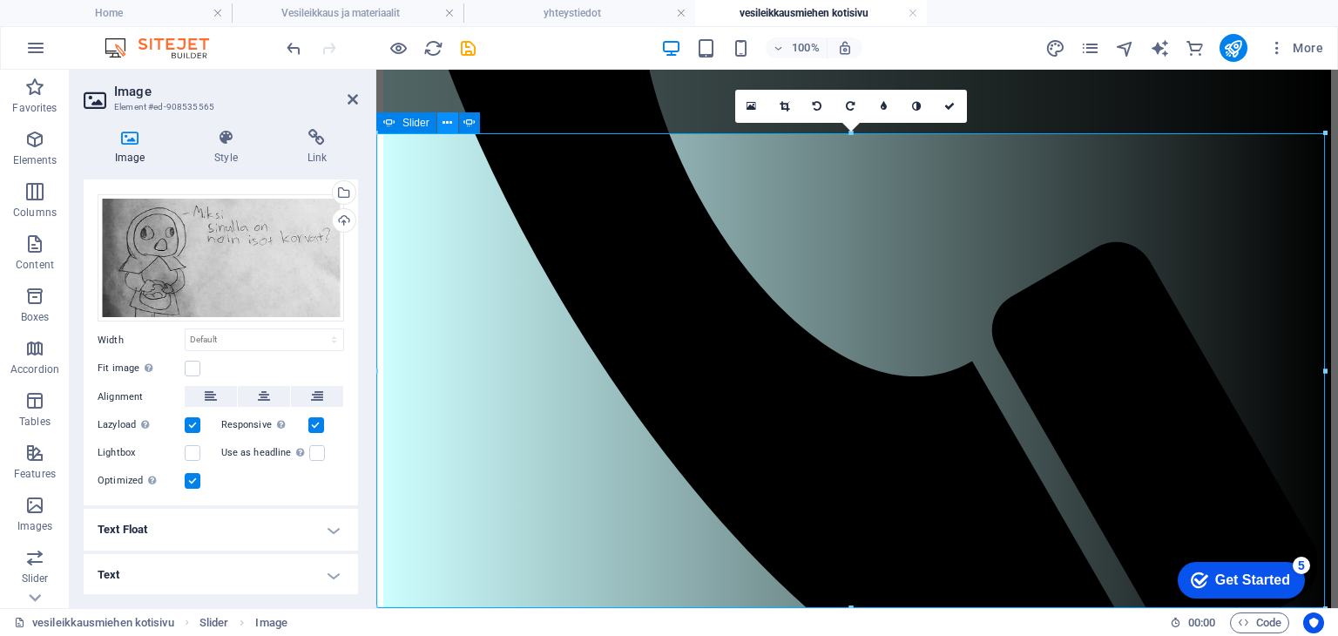
click at [442, 122] on icon at bounding box center [447, 123] width 10 height 18
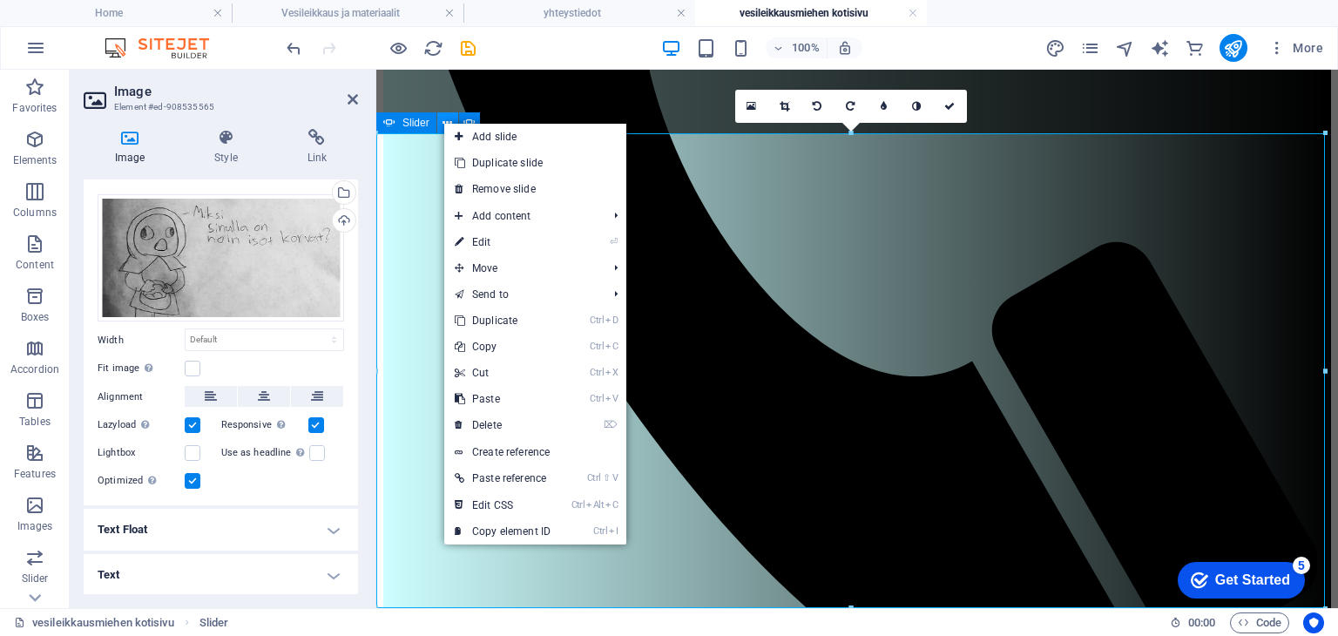
scroll to position [826, 0]
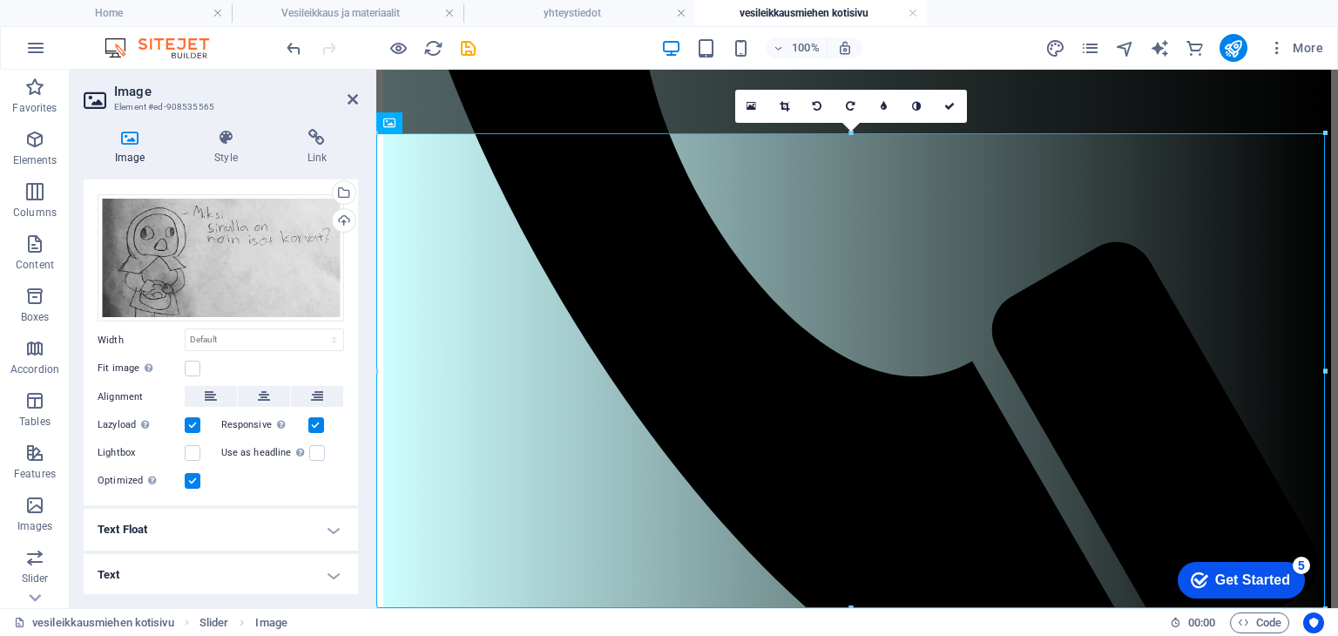
scroll to position [0, 0]
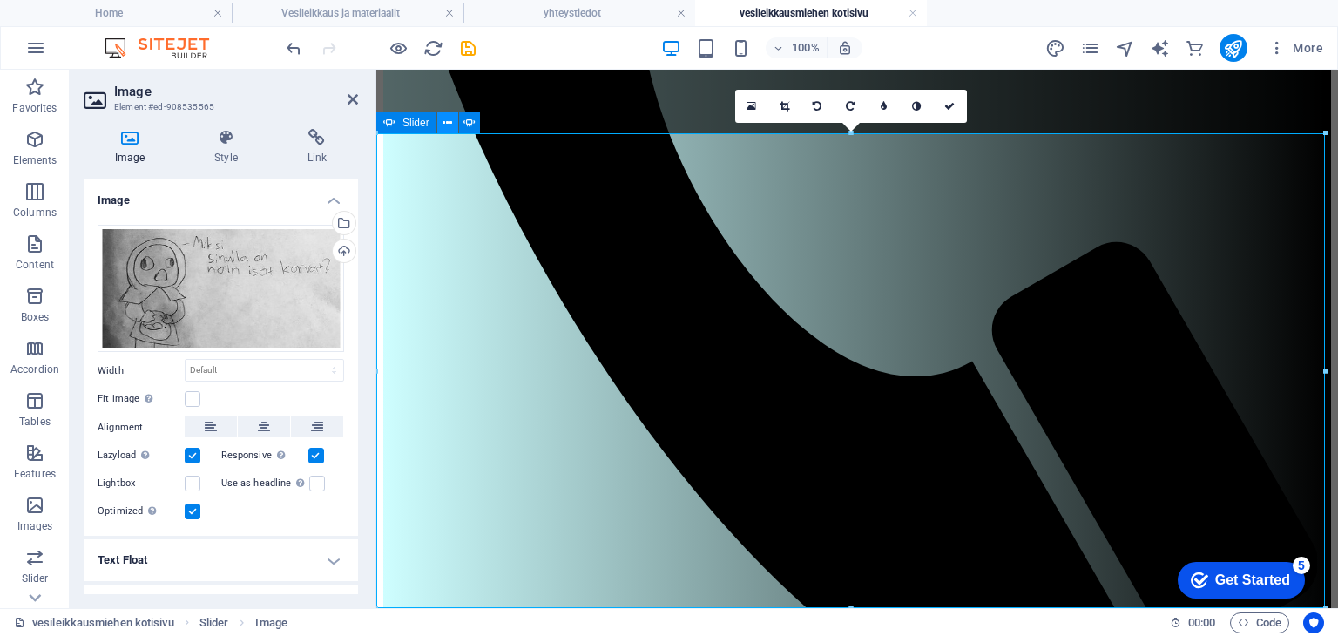
click at [449, 125] on icon at bounding box center [447, 123] width 10 height 18
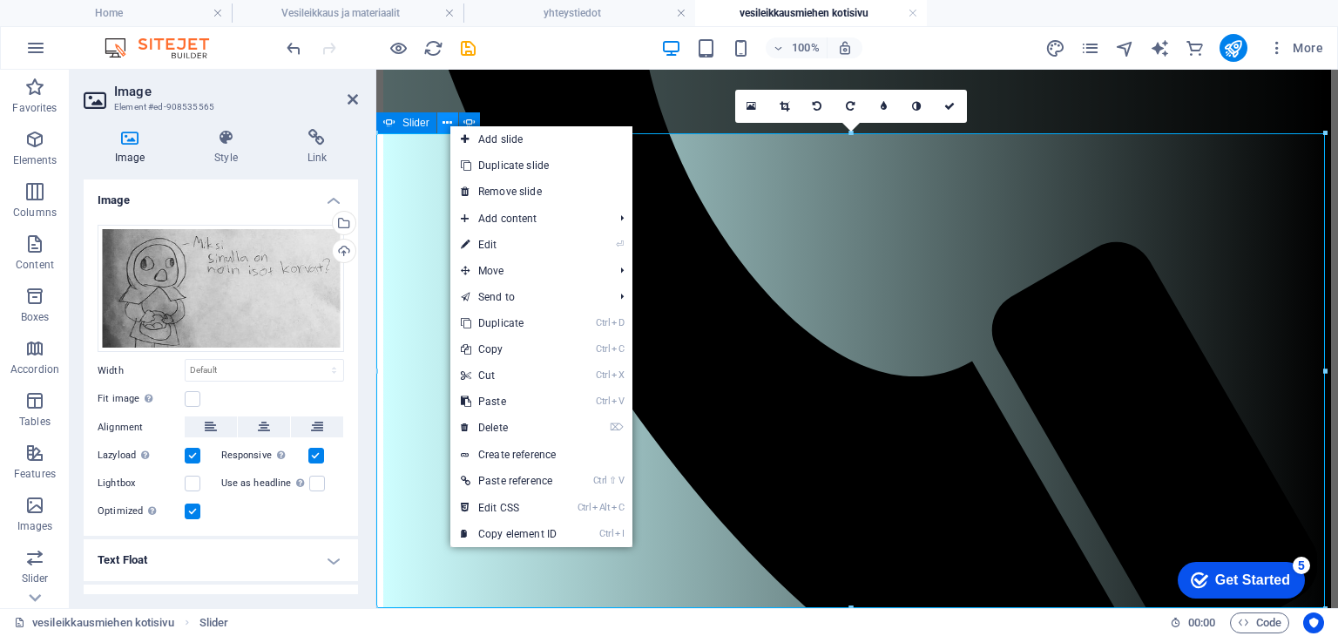
scroll to position [826, 0]
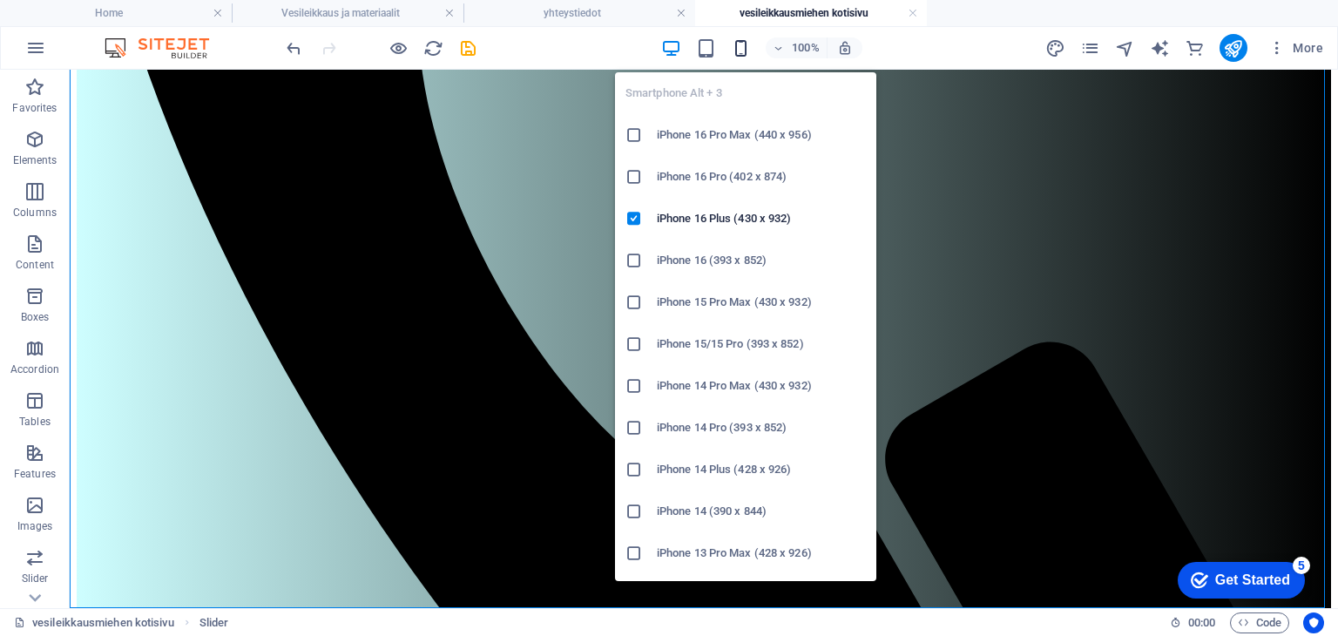
click at [736, 48] on icon "button" at bounding box center [741, 48] width 20 height 20
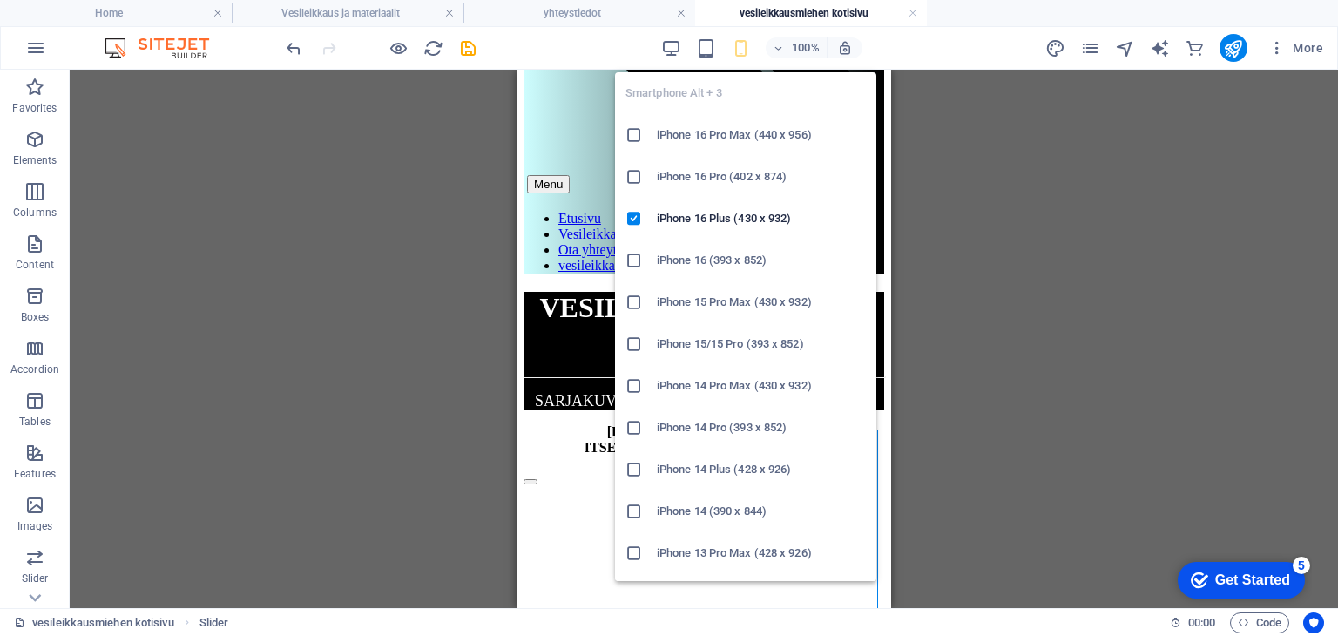
scroll to position [422, 0]
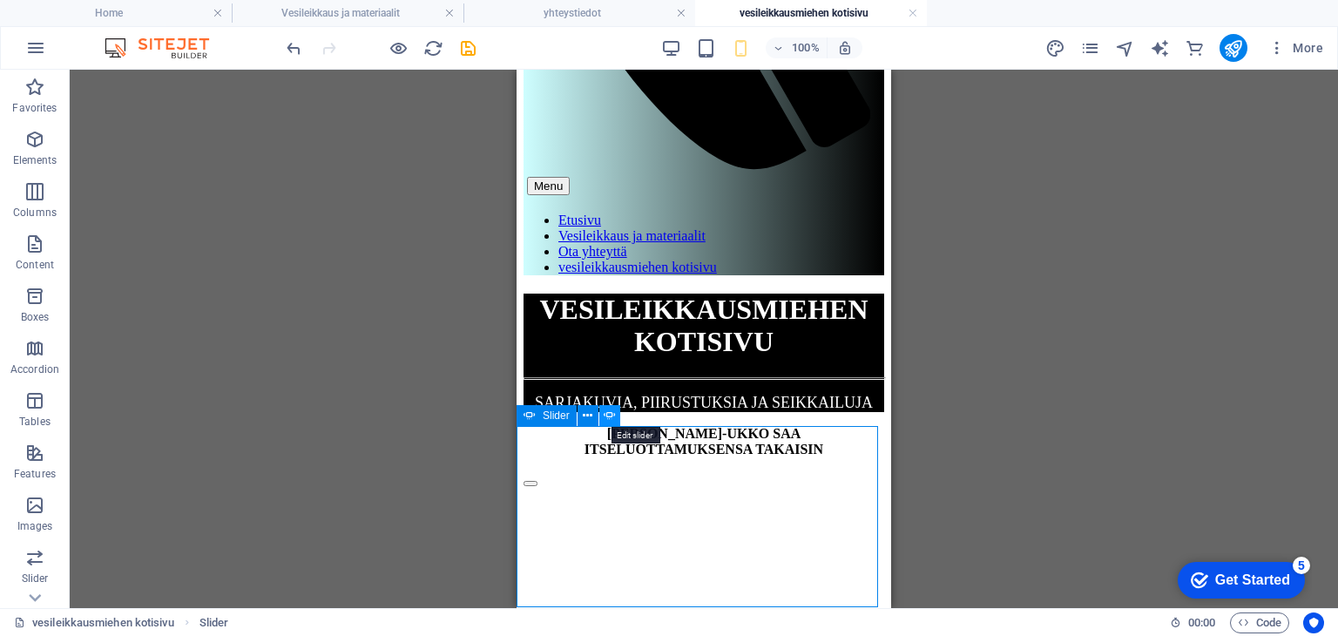
click at [608, 414] on icon at bounding box center [610, 416] width 12 height 18
select select "ms"
select select "s"
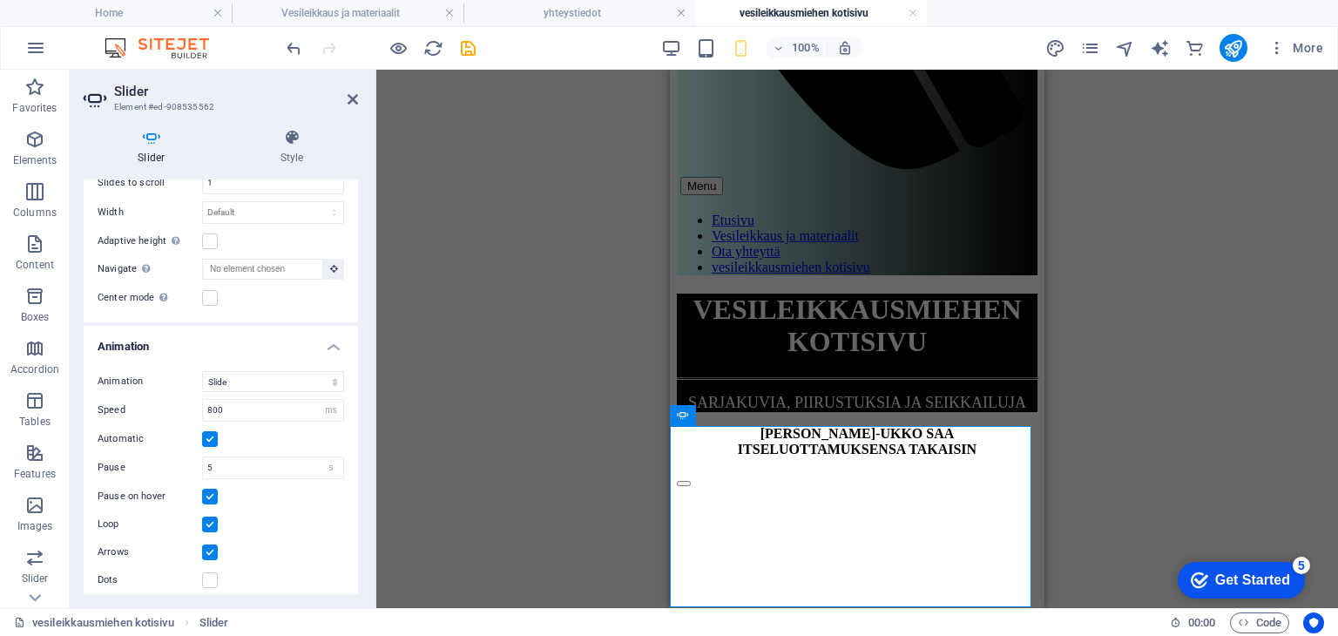
scroll to position [327, 0]
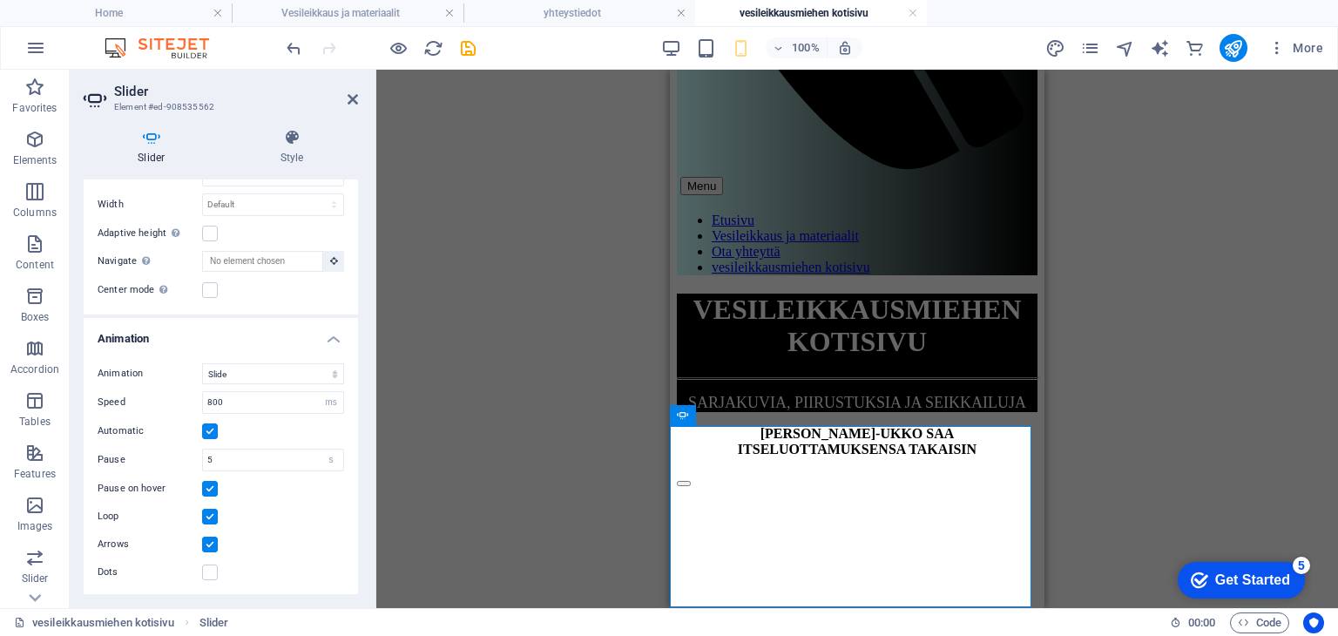
click at [212, 426] on label at bounding box center [210, 431] width 16 height 16
click at [0, 0] on input "Automatic" at bounding box center [0, 0] width 0 height 0
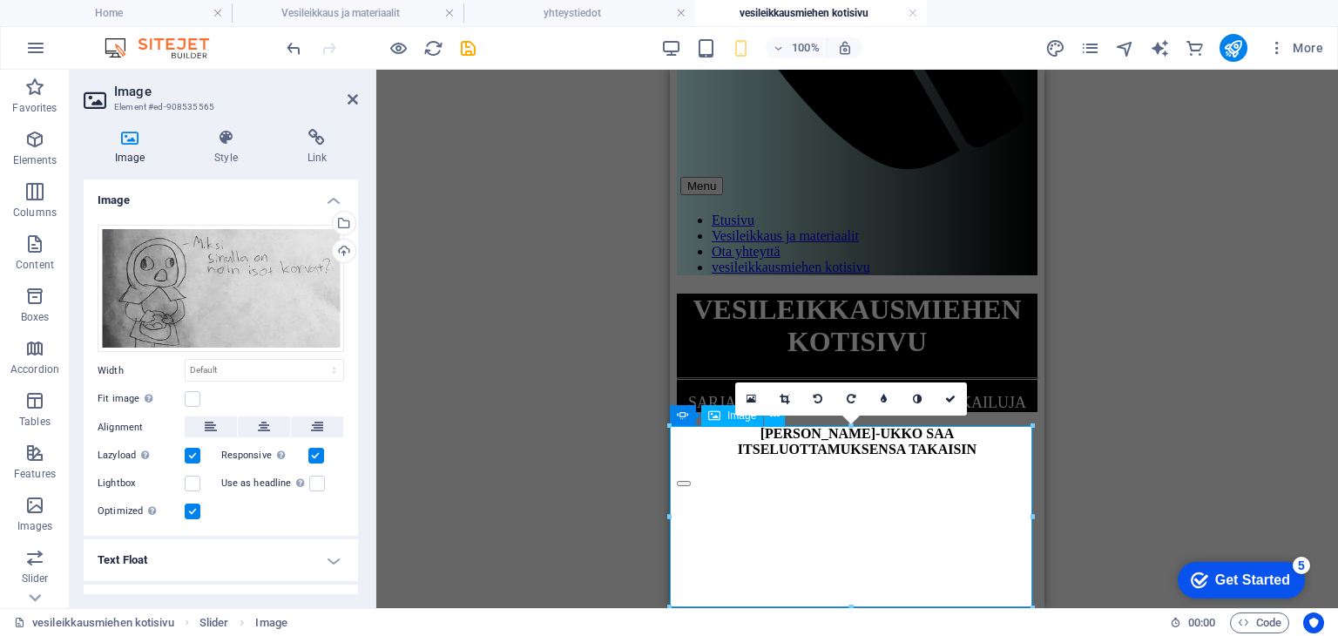
type input "416"
select select "px"
click at [232, 370] on input "416" at bounding box center [265, 370] width 158 height 21
type input "4"
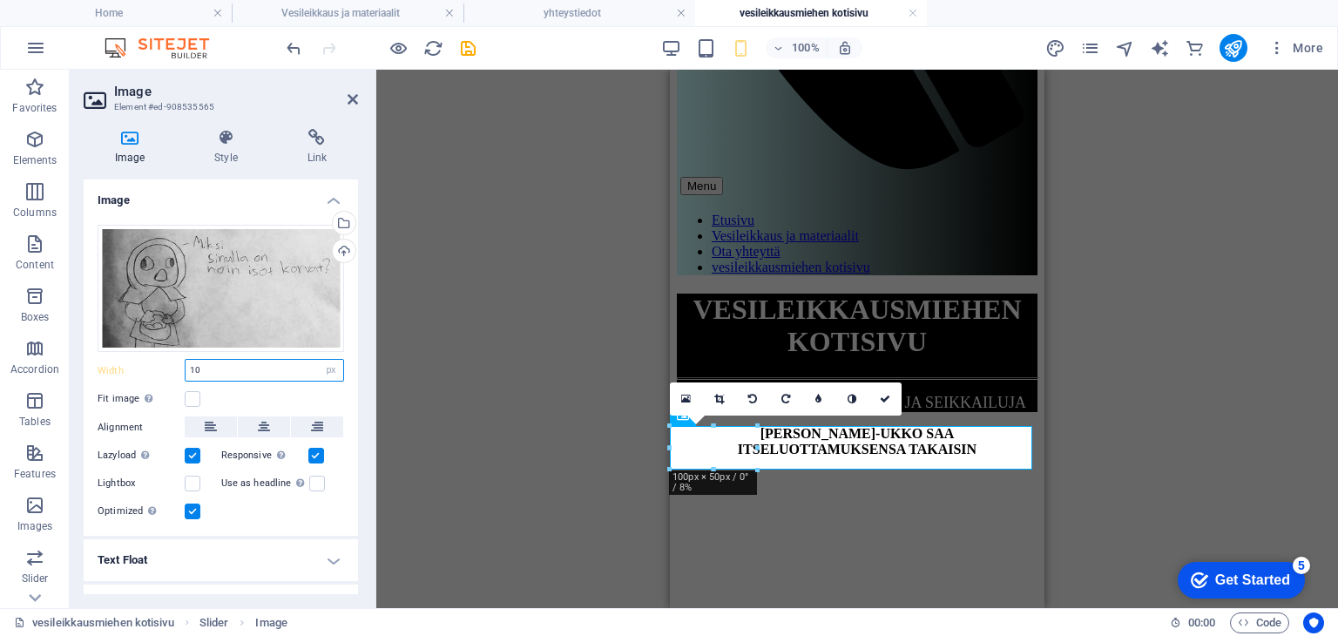
type input "1"
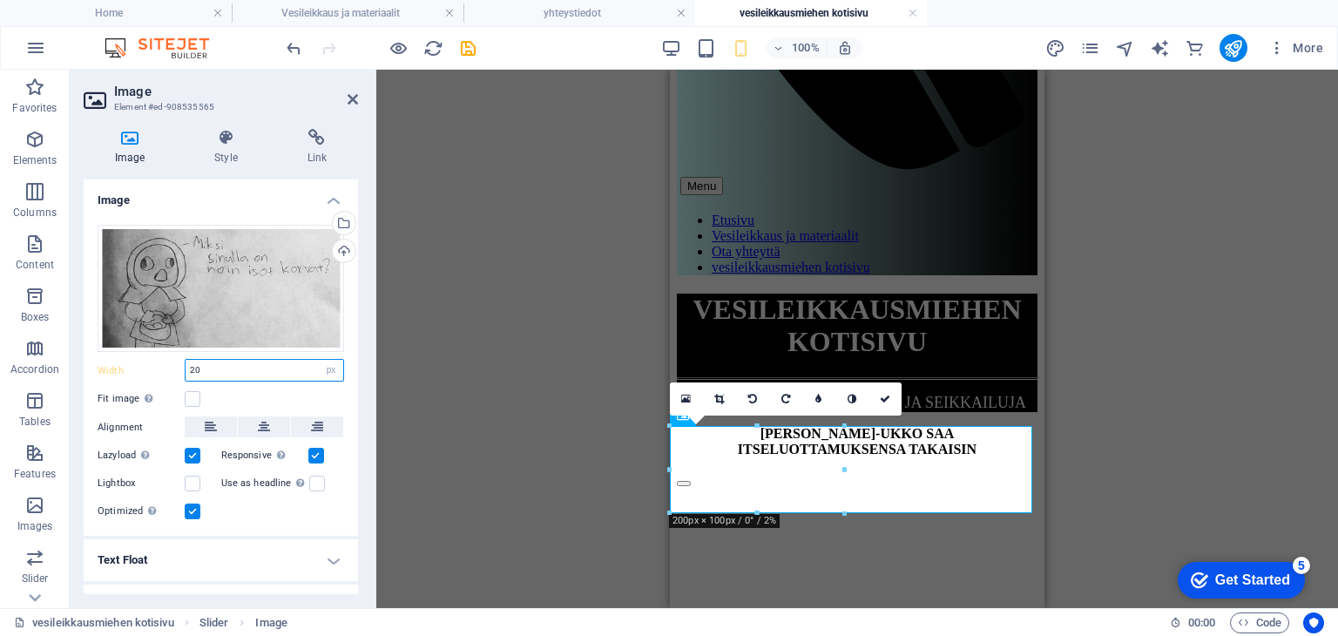
type input "2"
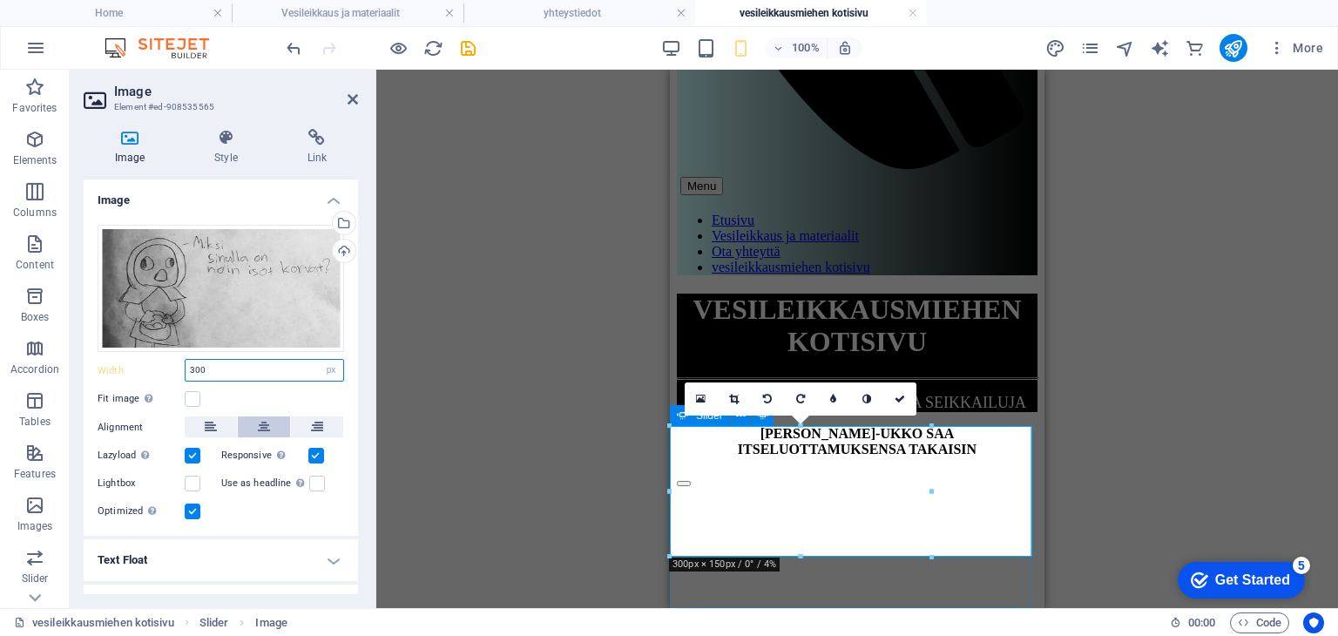
type input "300"
click at [259, 421] on icon at bounding box center [264, 426] width 12 height 21
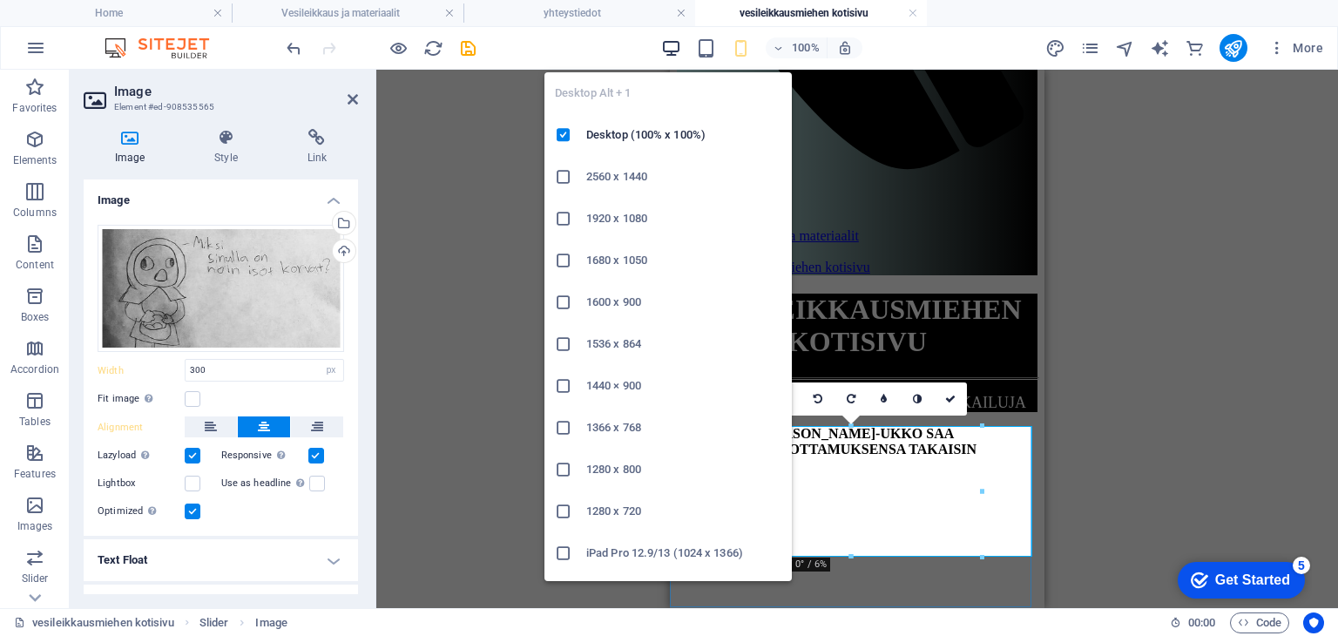
click at [672, 46] on icon "button" at bounding box center [671, 48] width 20 height 20
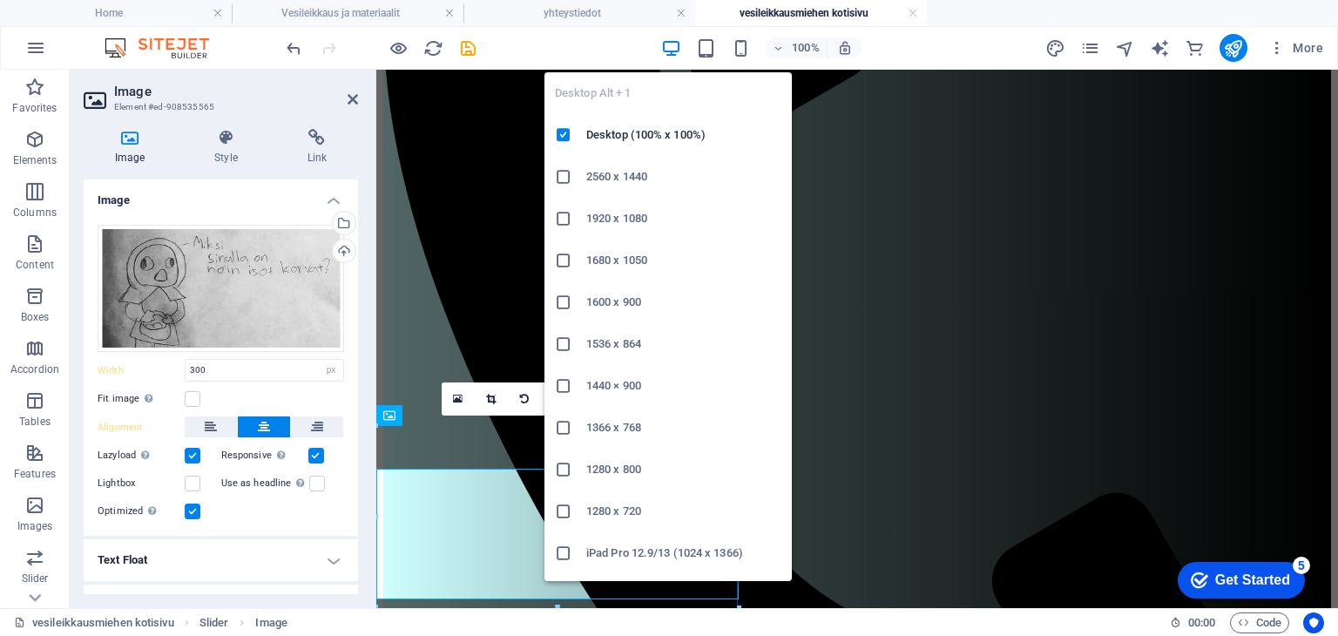
scroll to position [411, 0]
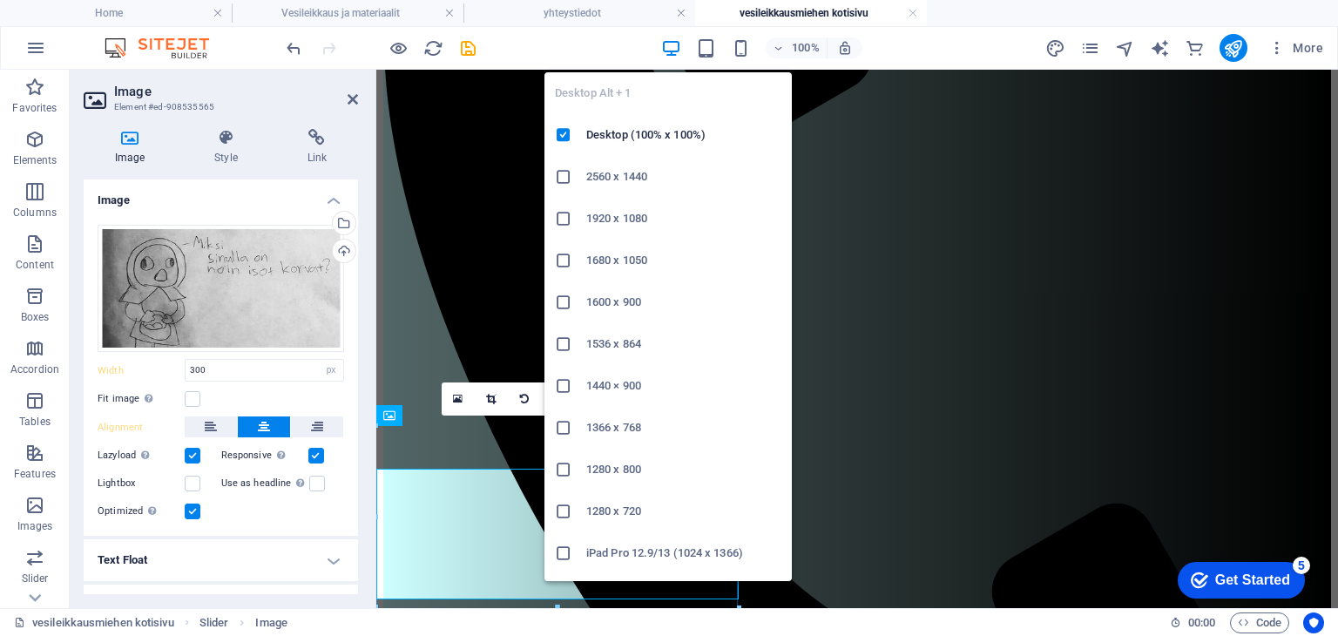
select select "DISABLED_OPTION_VALUE"
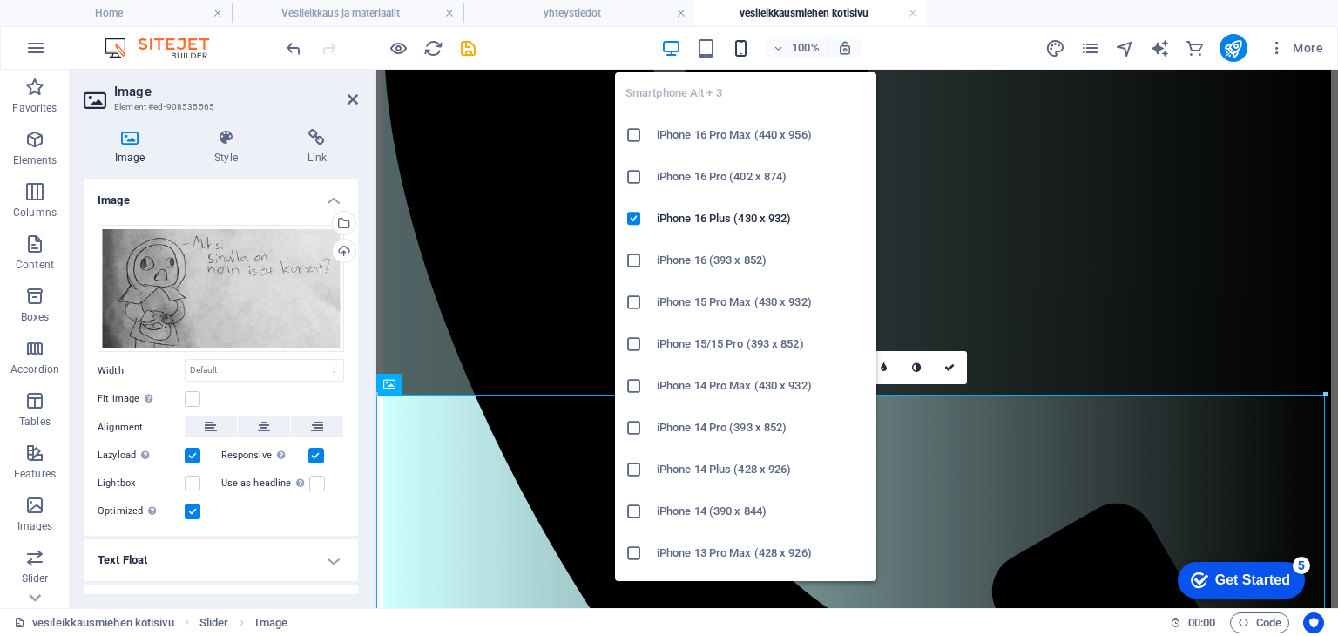
click at [735, 46] on icon "button" at bounding box center [741, 48] width 20 height 20
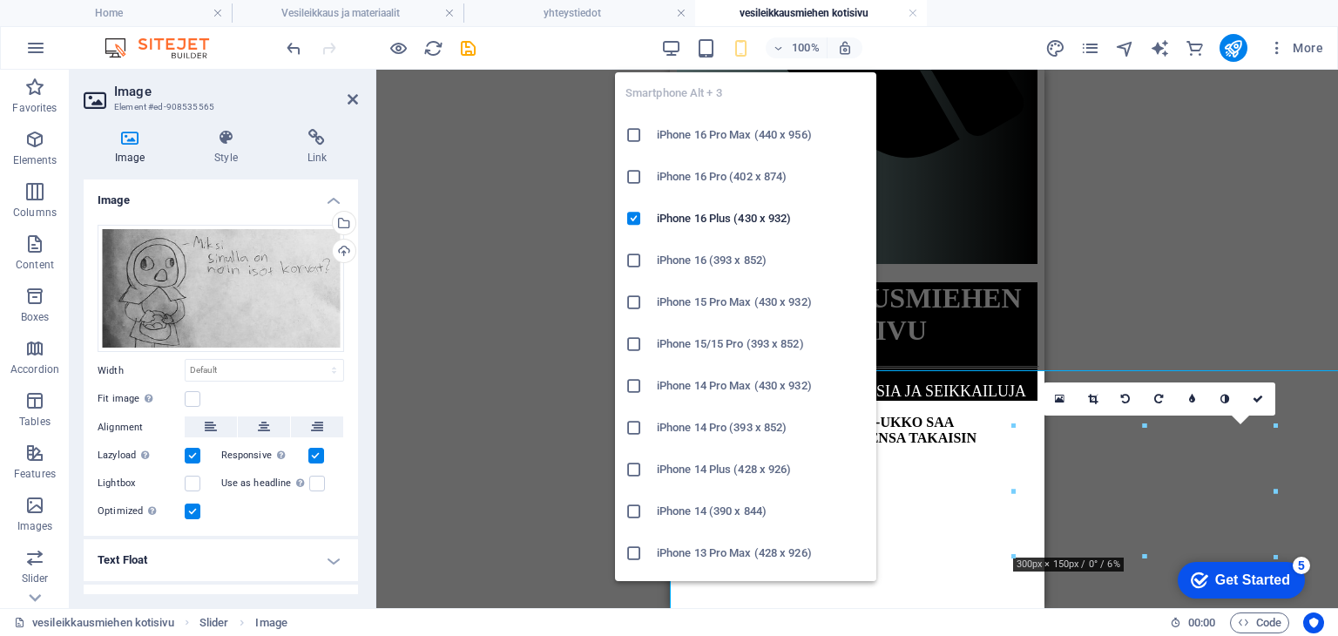
type input "300"
select select "px"
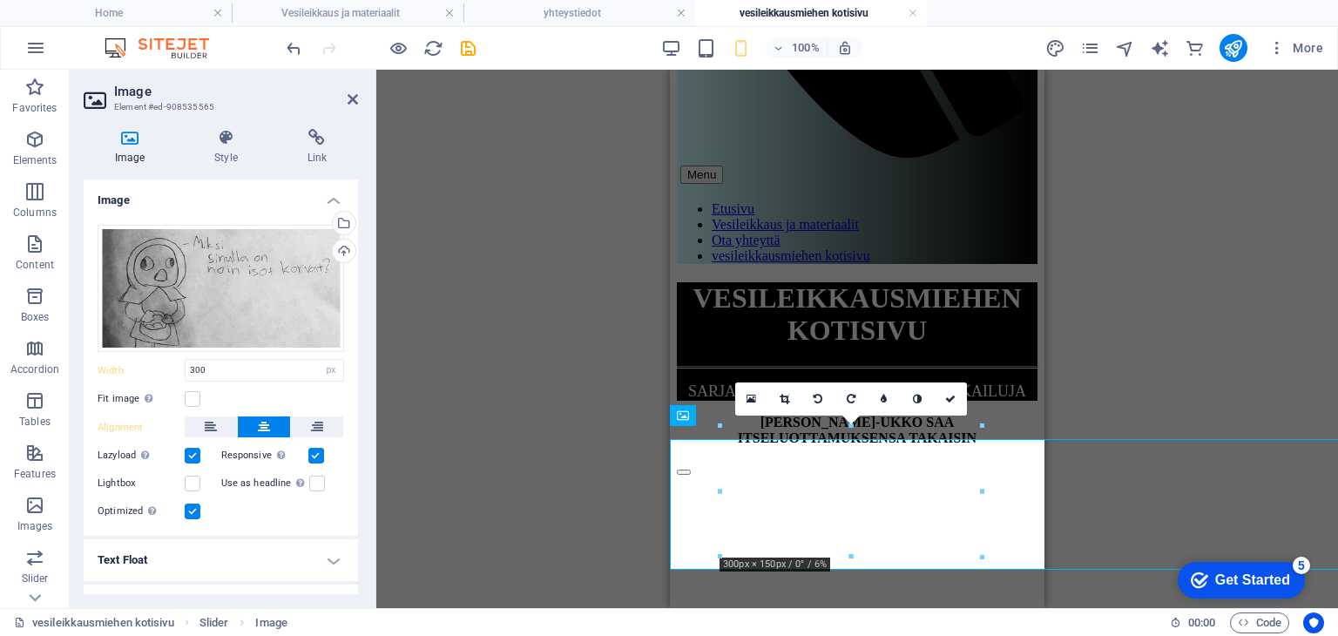
scroll to position [422, 0]
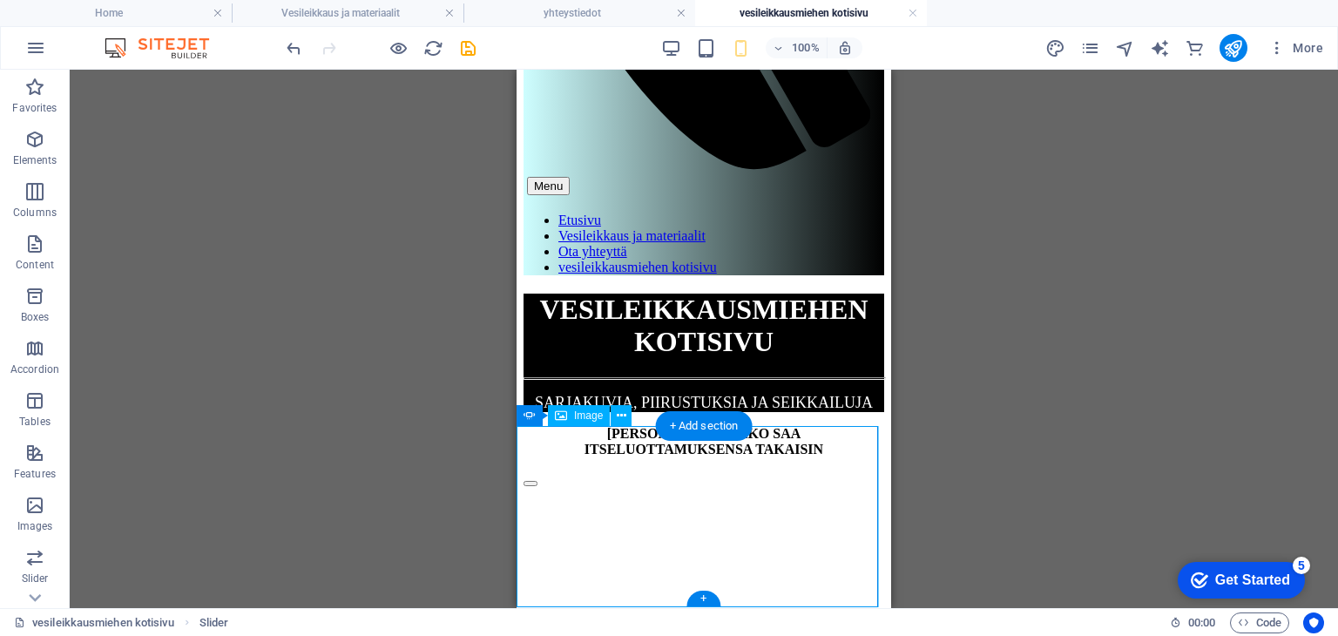
select select "px"
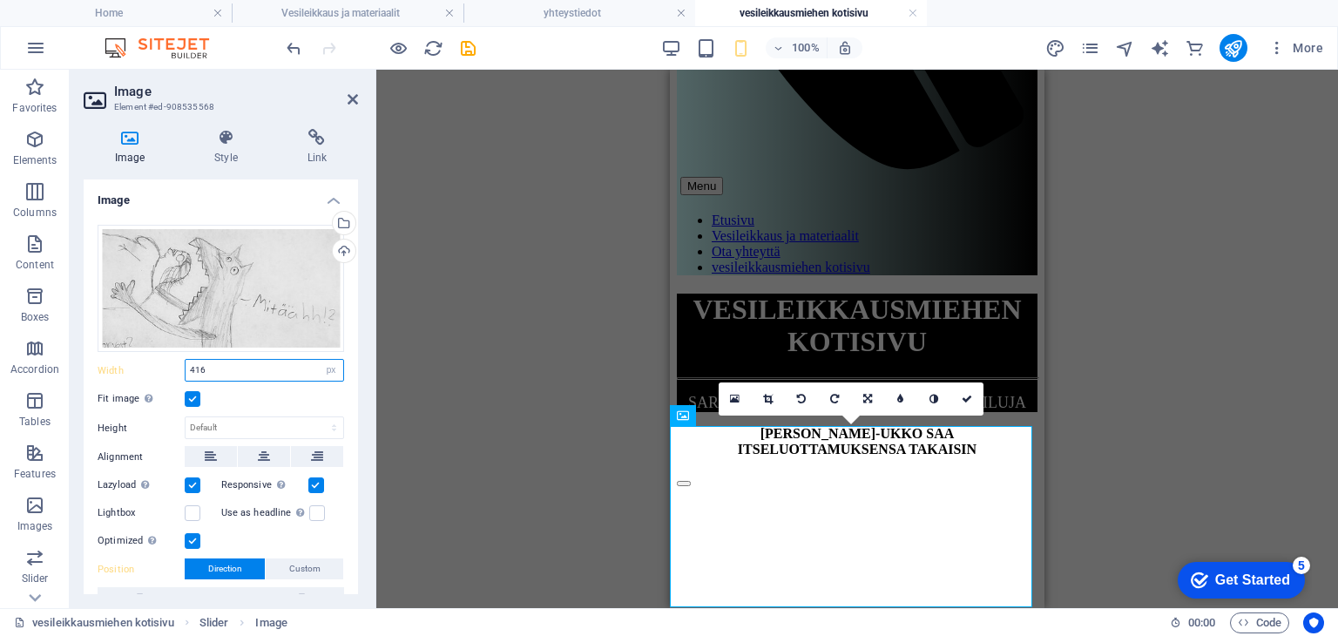
click at [237, 367] on input "416" at bounding box center [265, 370] width 158 height 21
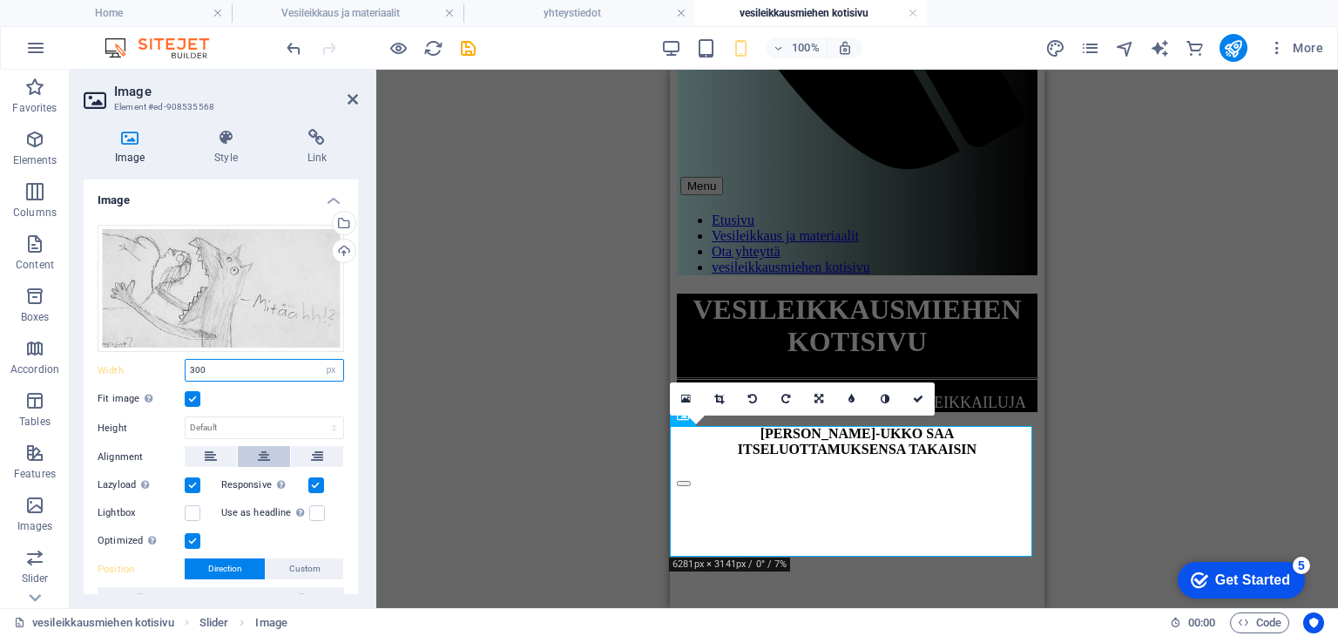
type input "300"
click at [262, 457] on icon at bounding box center [264, 456] width 12 height 21
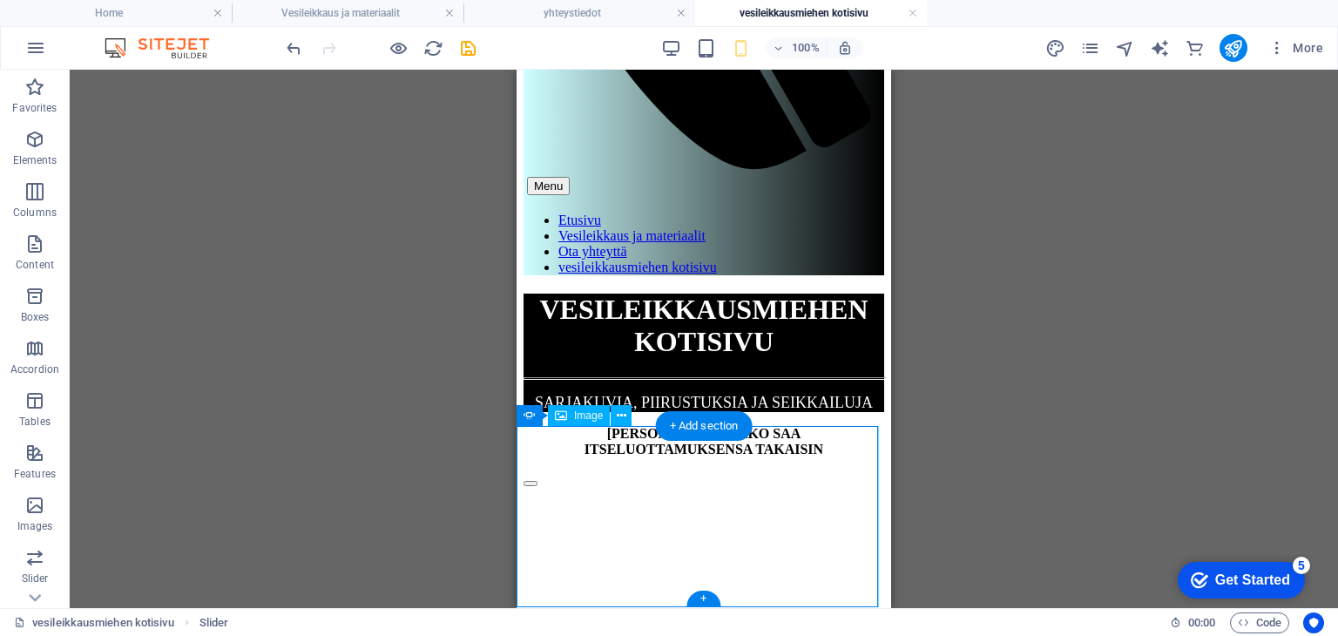
select select "px"
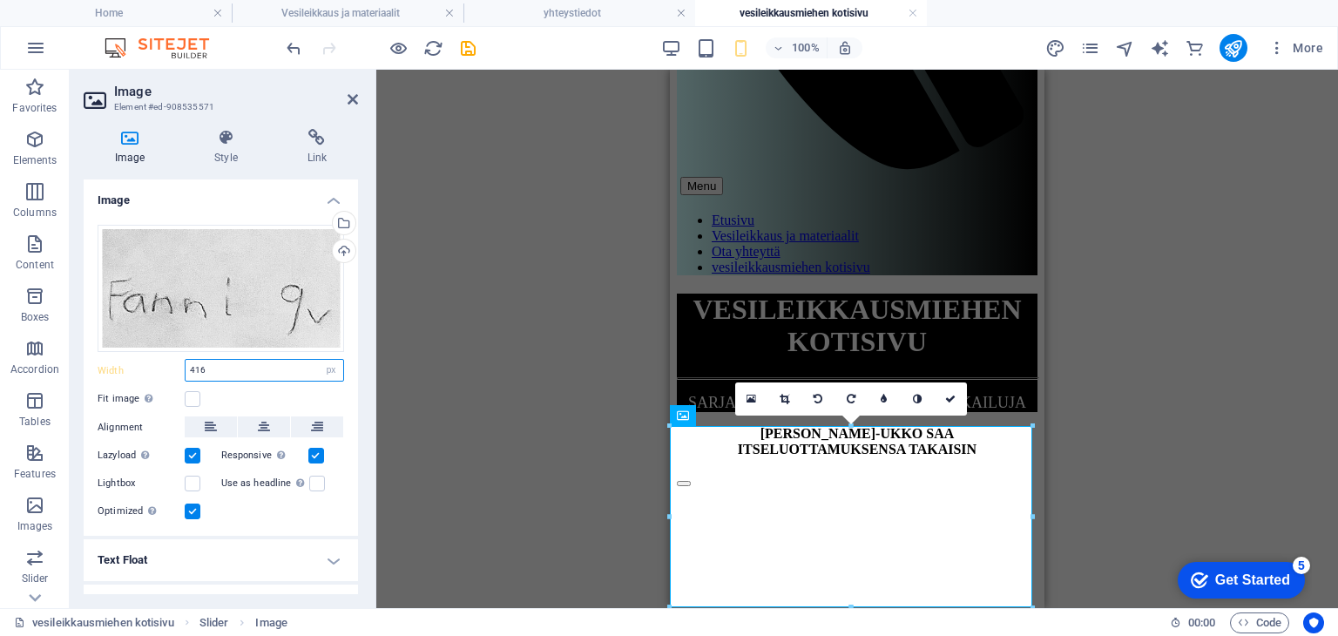
click at [218, 367] on input "416" at bounding box center [265, 370] width 158 height 21
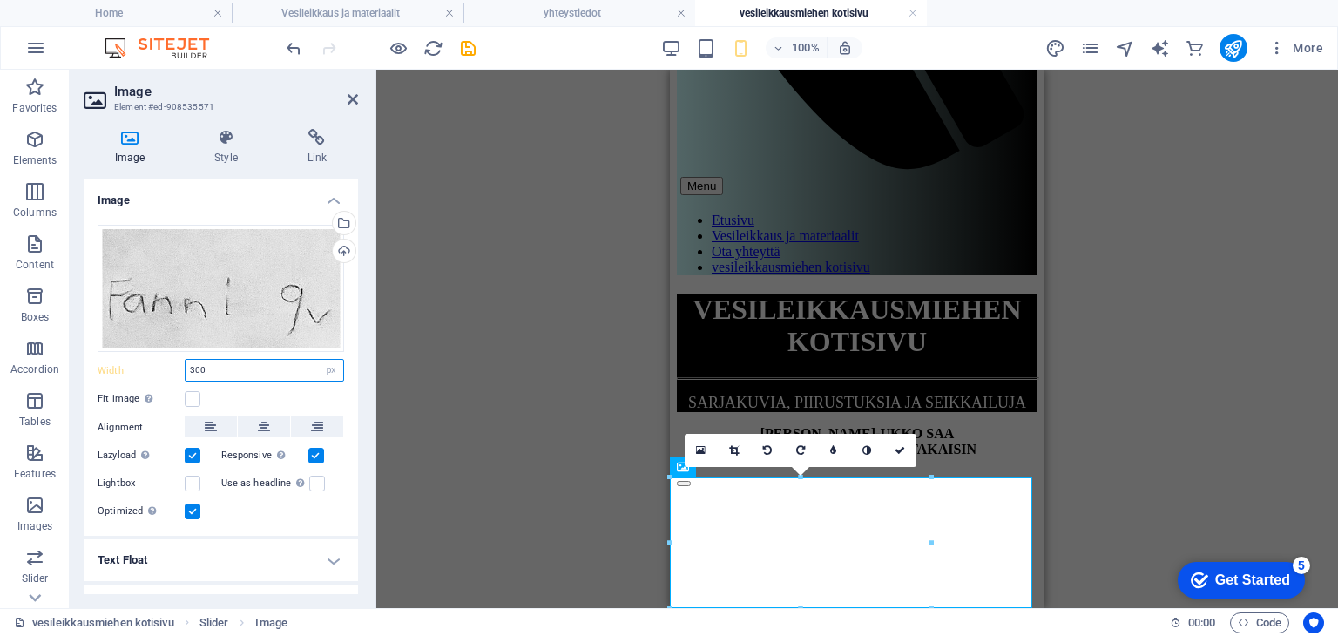
scroll to position [371, 0]
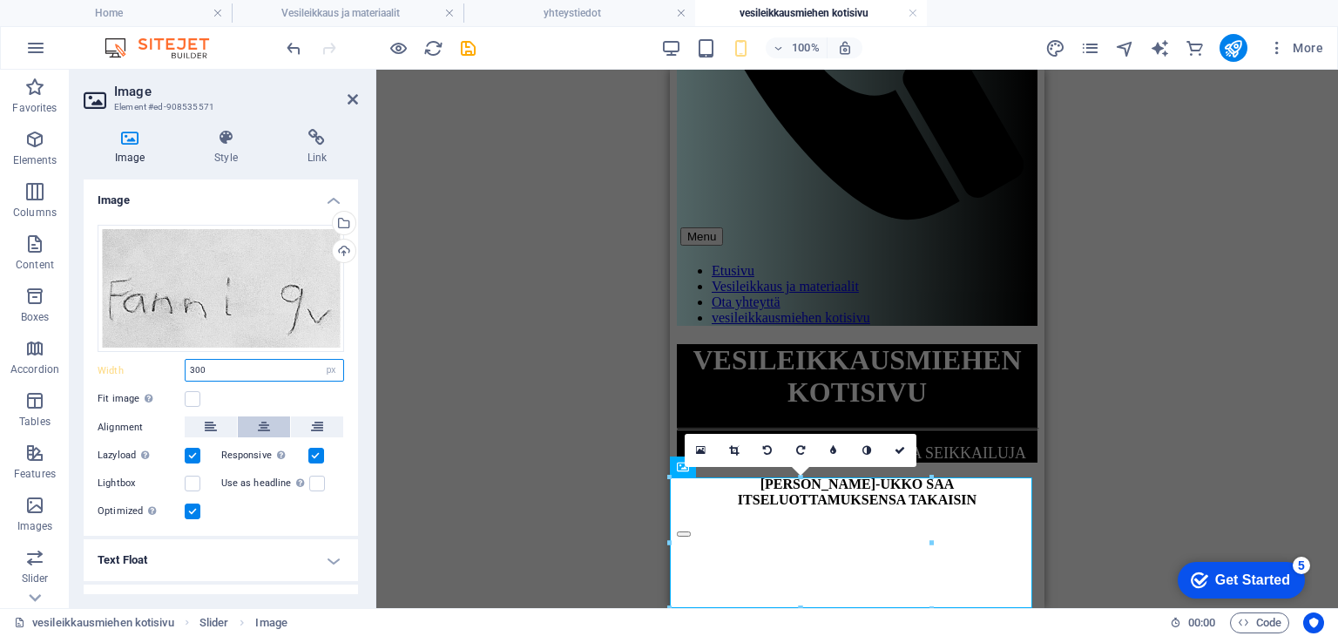
type input "300"
click at [258, 426] on icon at bounding box center [264, 426] width 12 height 21
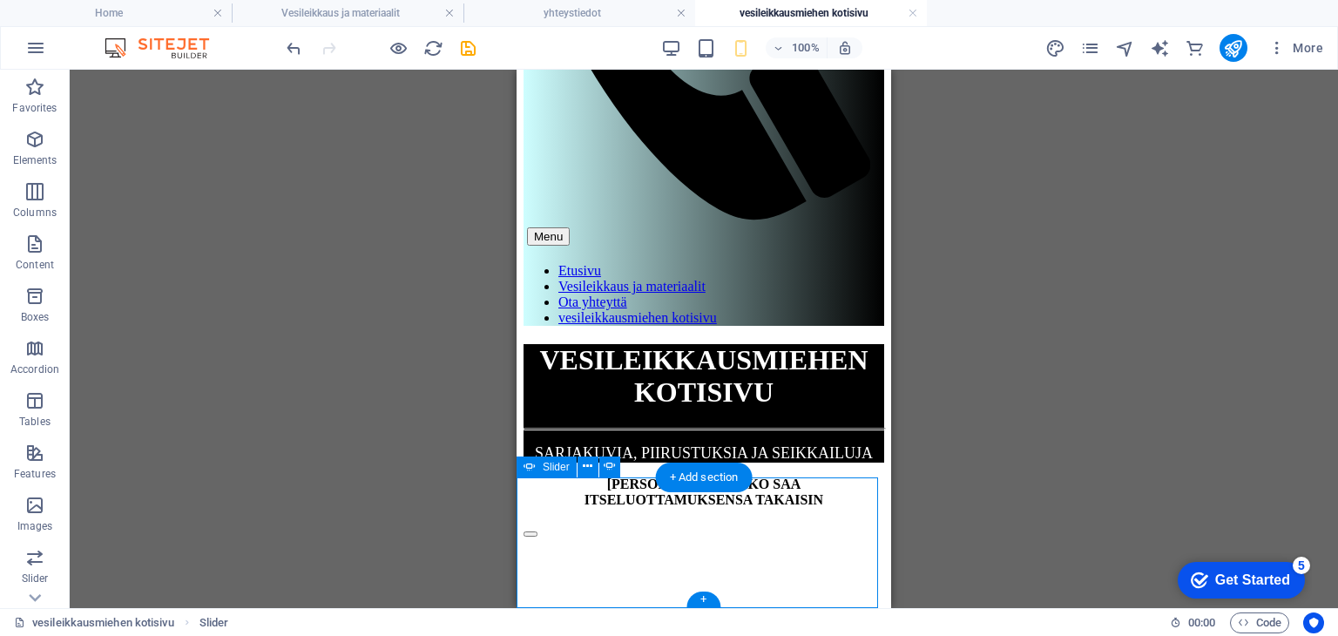
select select "px"
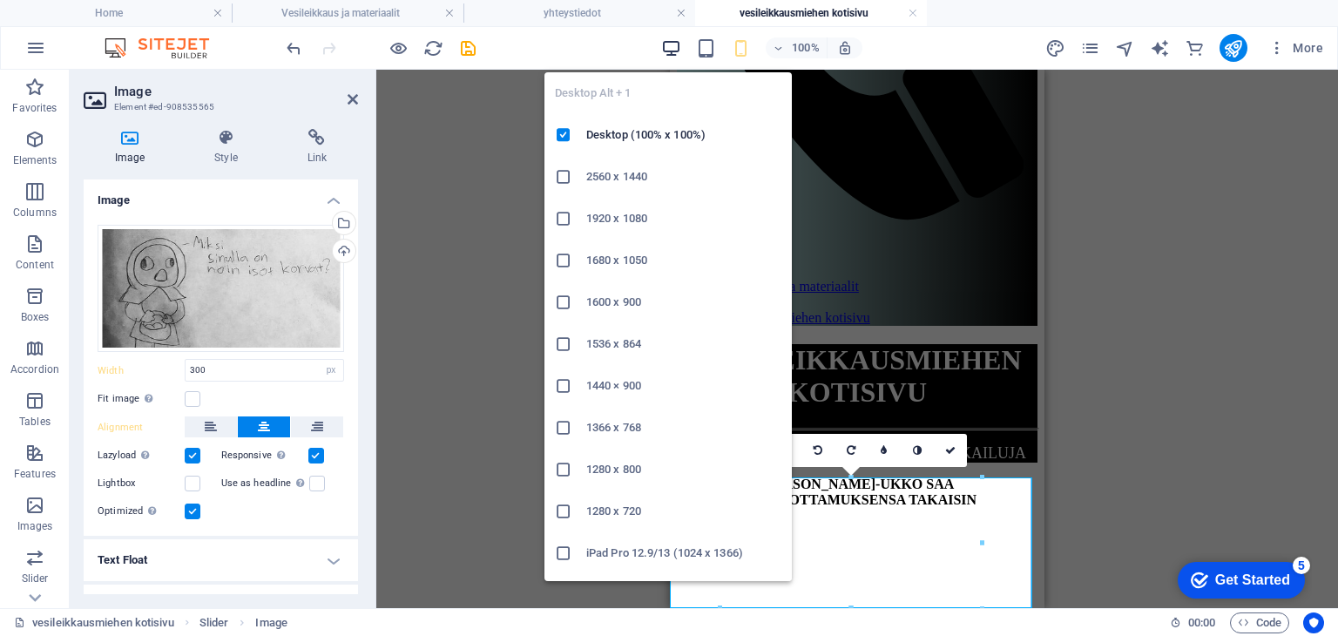
click at [665, 48] on icon "button" at bounding box center [671, 48] width 20 height 20
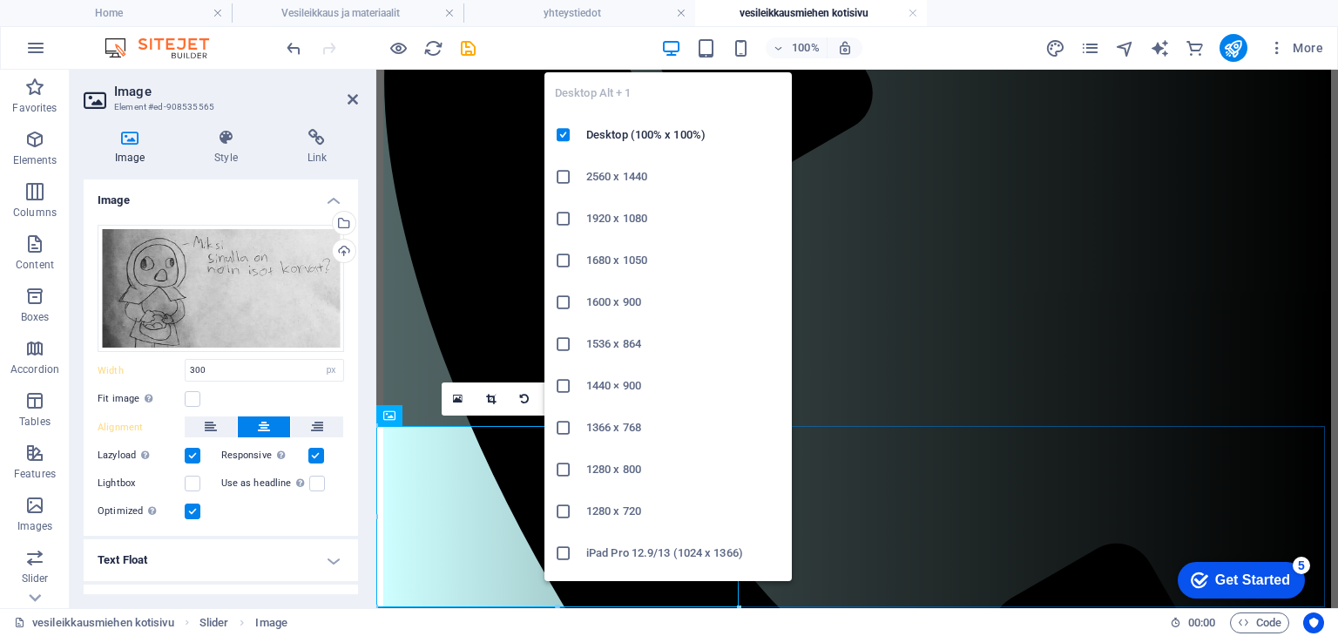
scroll to position [411, 0]
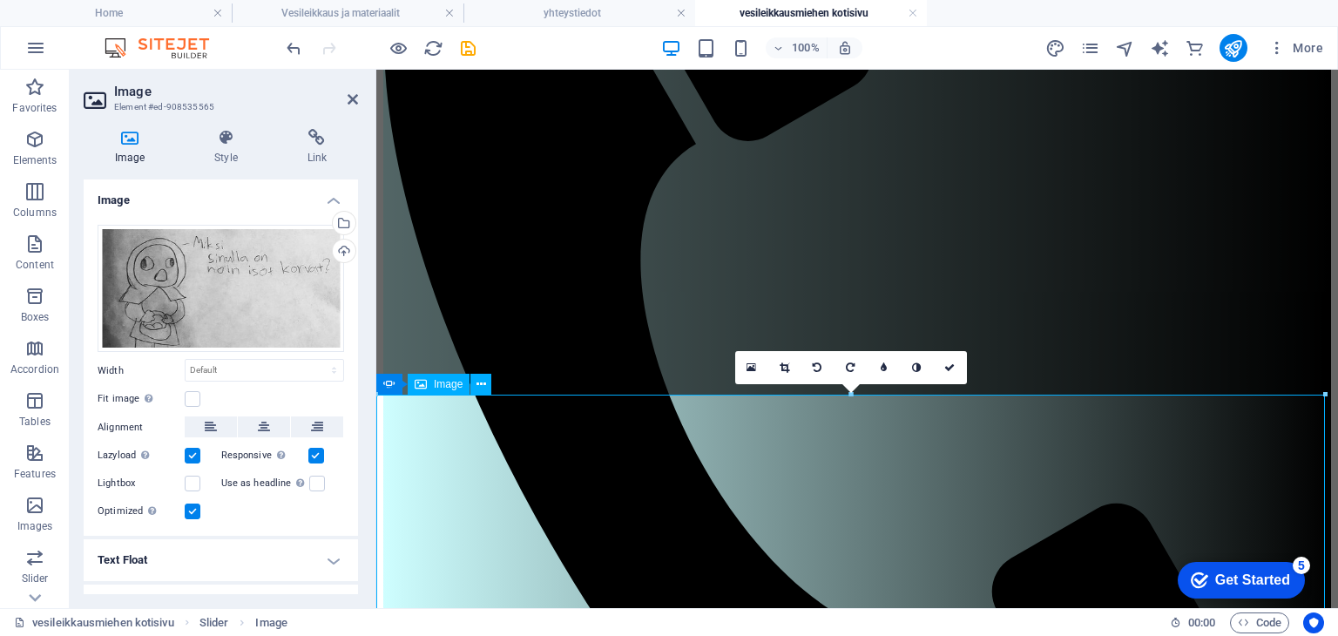
click at [327, 370] on select "Default auto px rem % em vh vw" at bounding box center [265, 370] width 158 height 21
select select "px"
click at [315, 360] on select "Default auto px rem % em vh vw" at bounding box center [265, 370] width 158 height 21
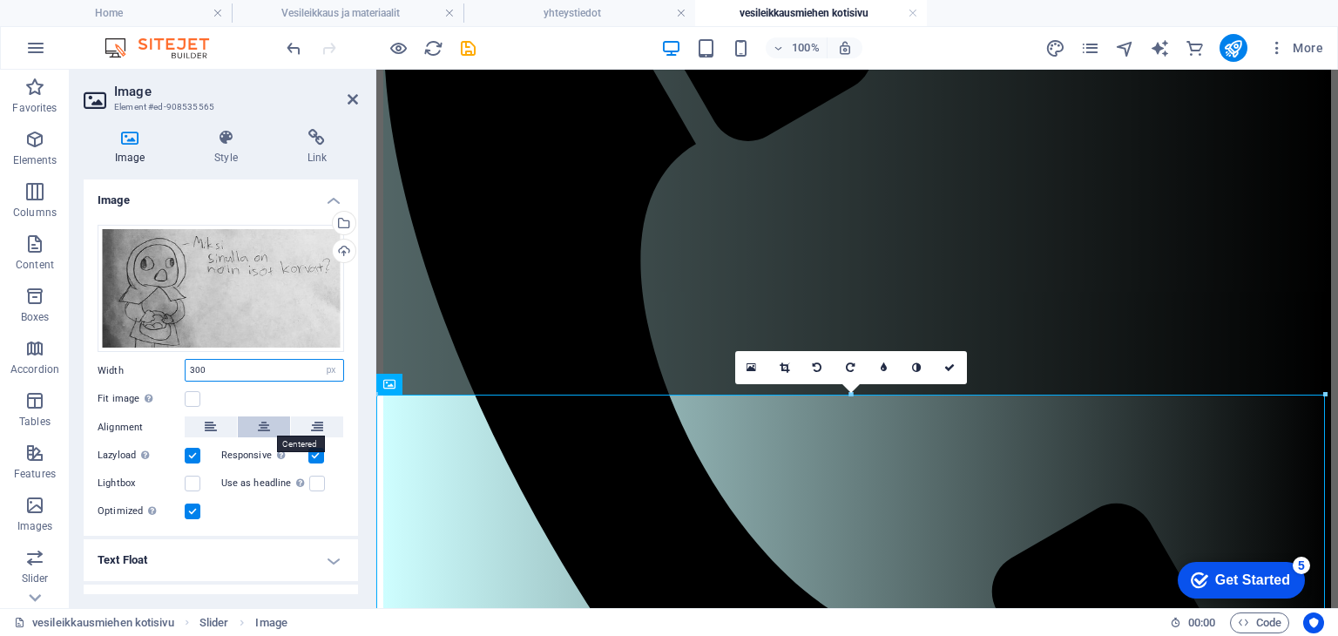
scroll to position [380, 0]
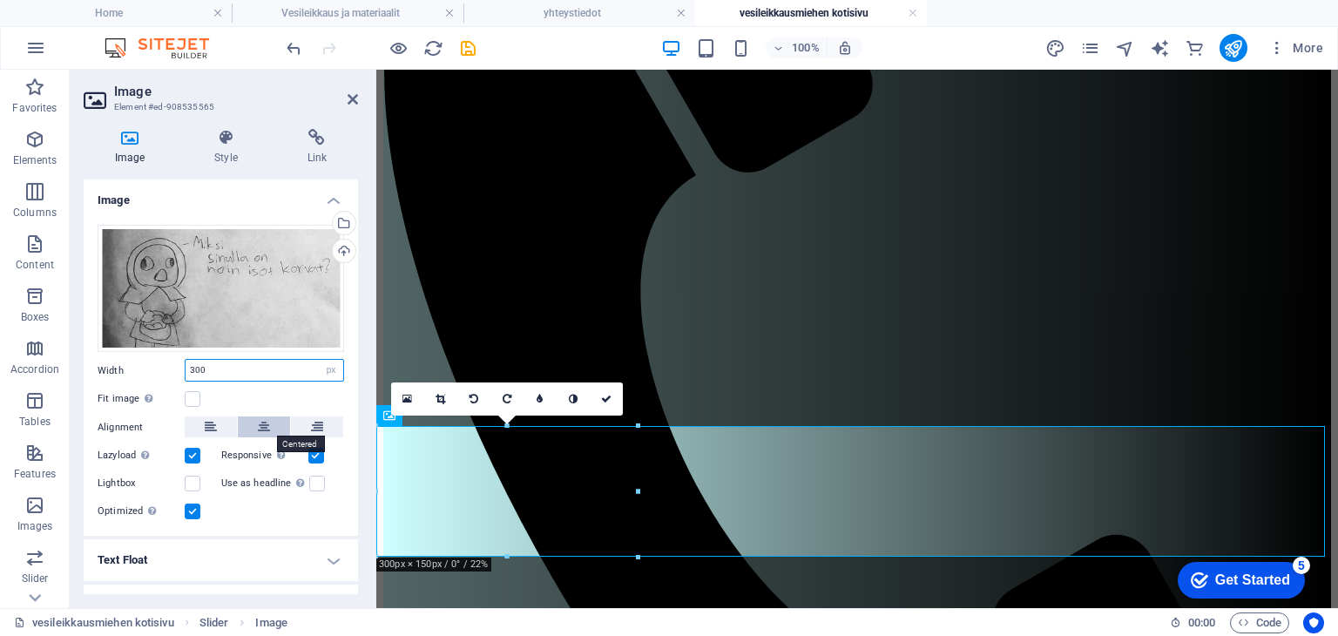
type input "300"
click at [260, 425] on icon at bounding box center [264, 426] width 12 height 21
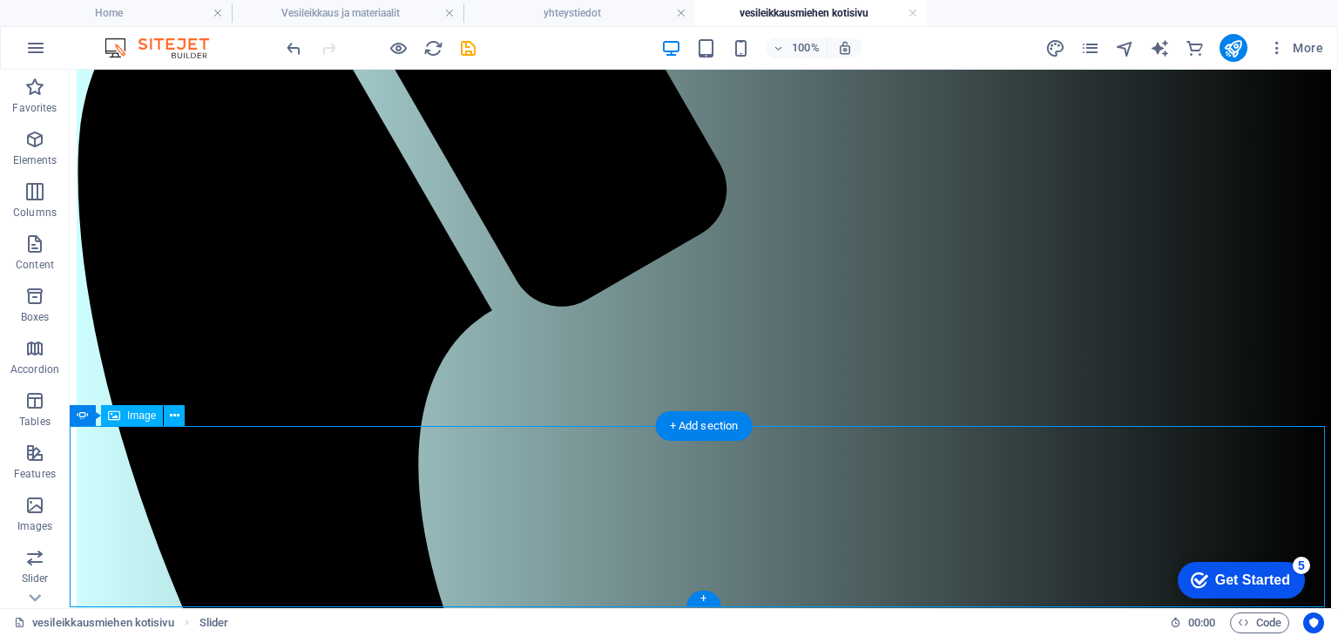
select select "px"
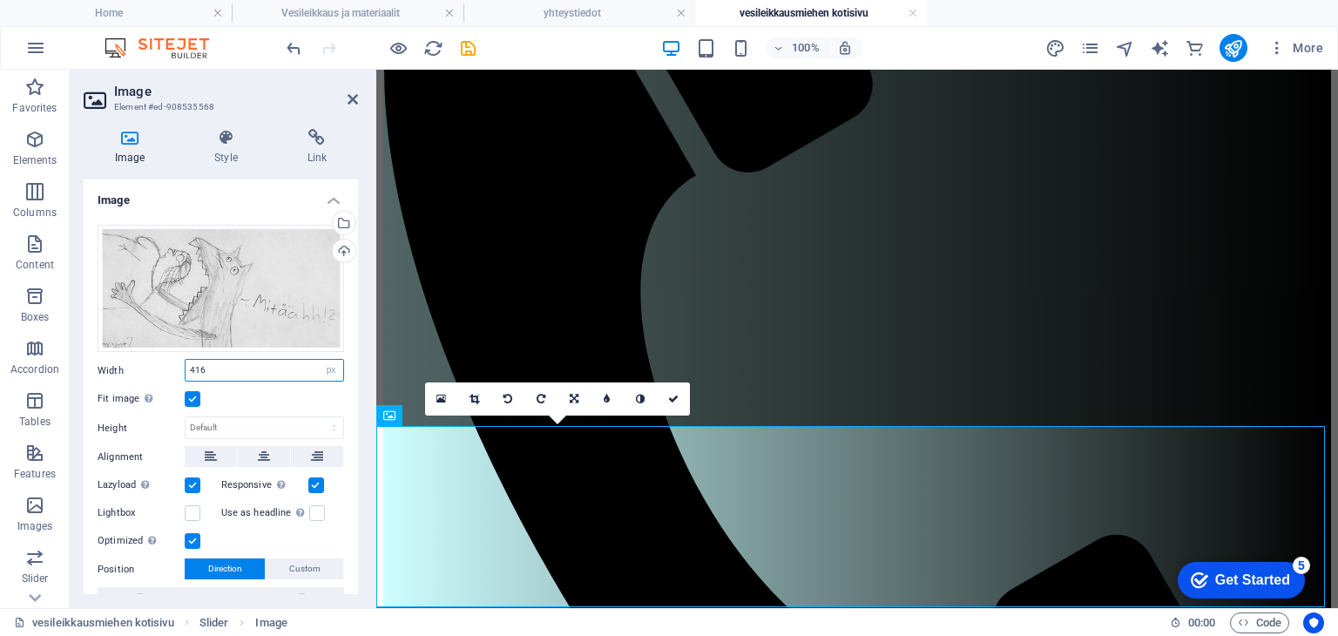
click at [216, 374] on input "416" at bounding box center [265, 370] width 158 height 21
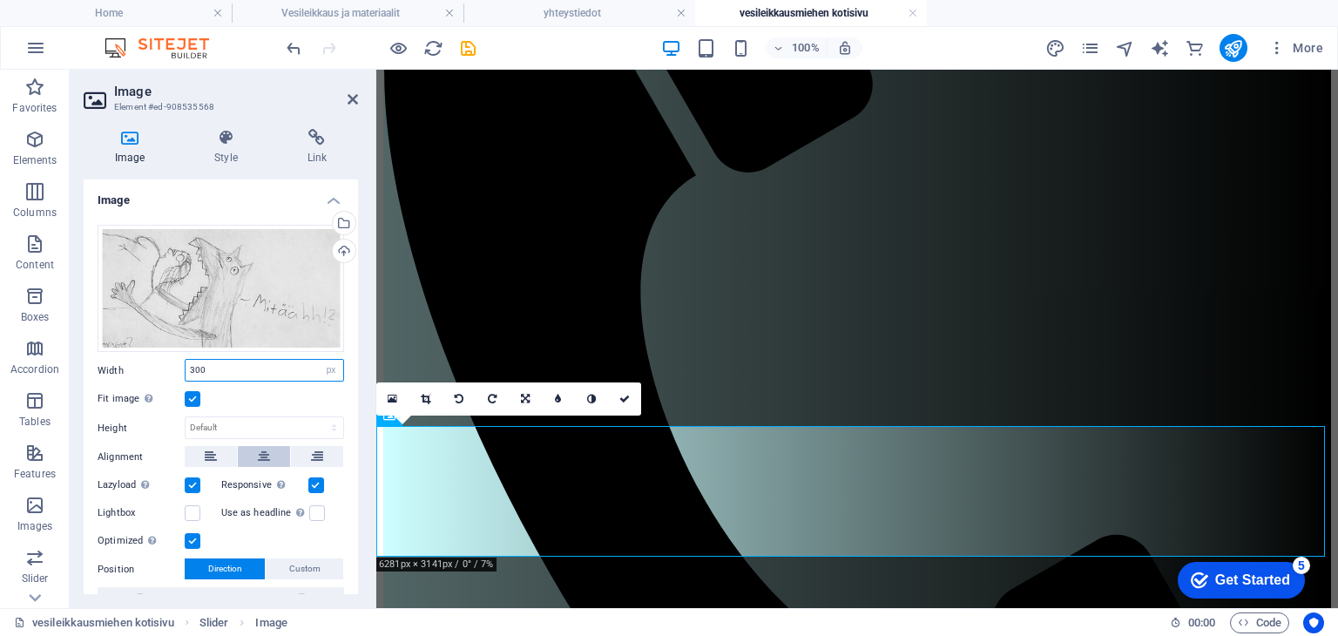
type input "300"
click at [259, 457] on icon at bounding box center [264, 456] width 12 height 21
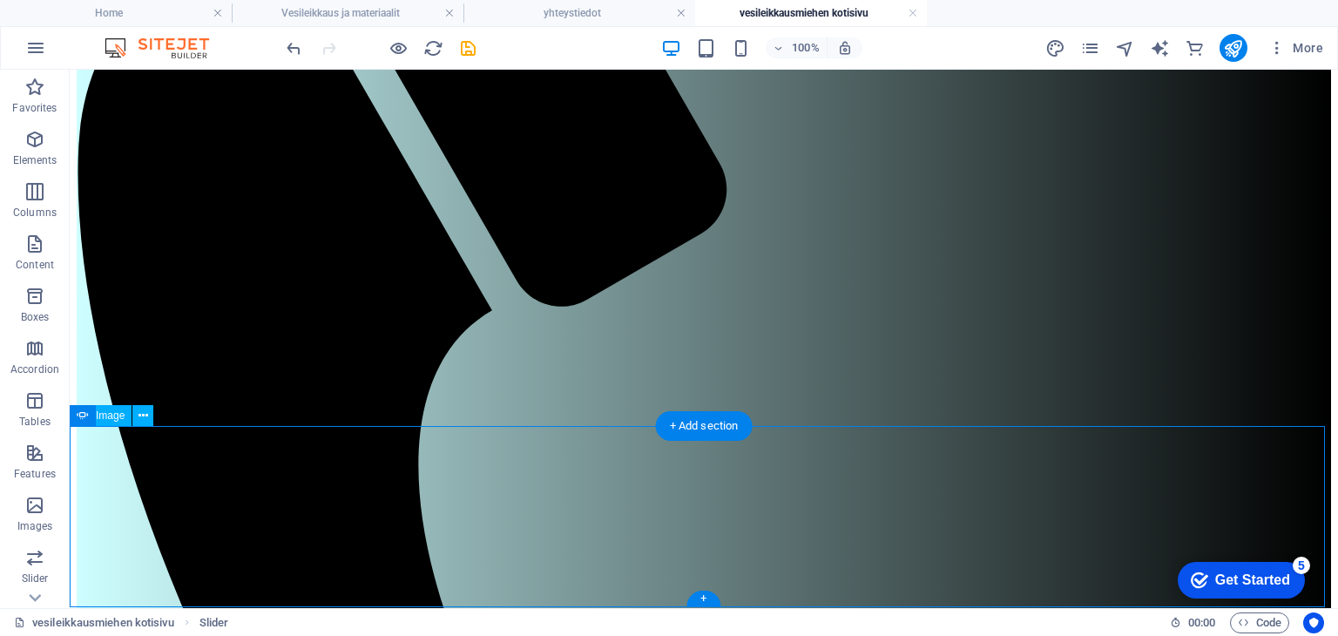
select select "px"
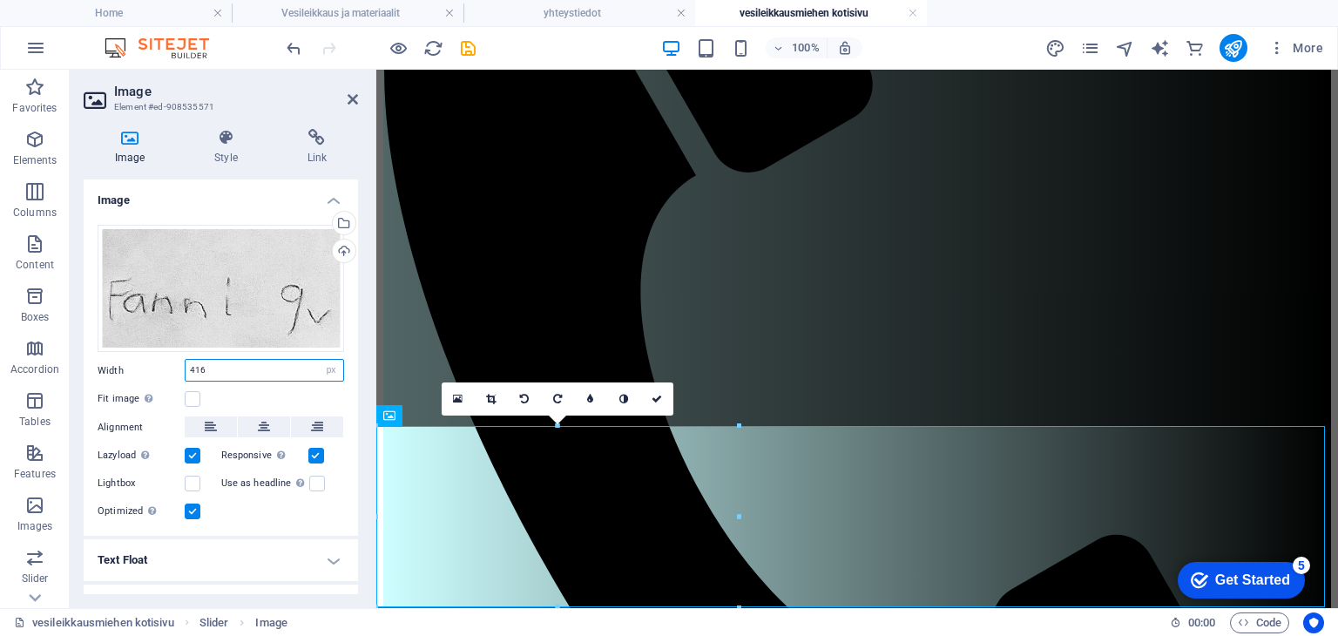
click at [225, 372] on input "416" at bounding box center [265, 370] width 158 height 21
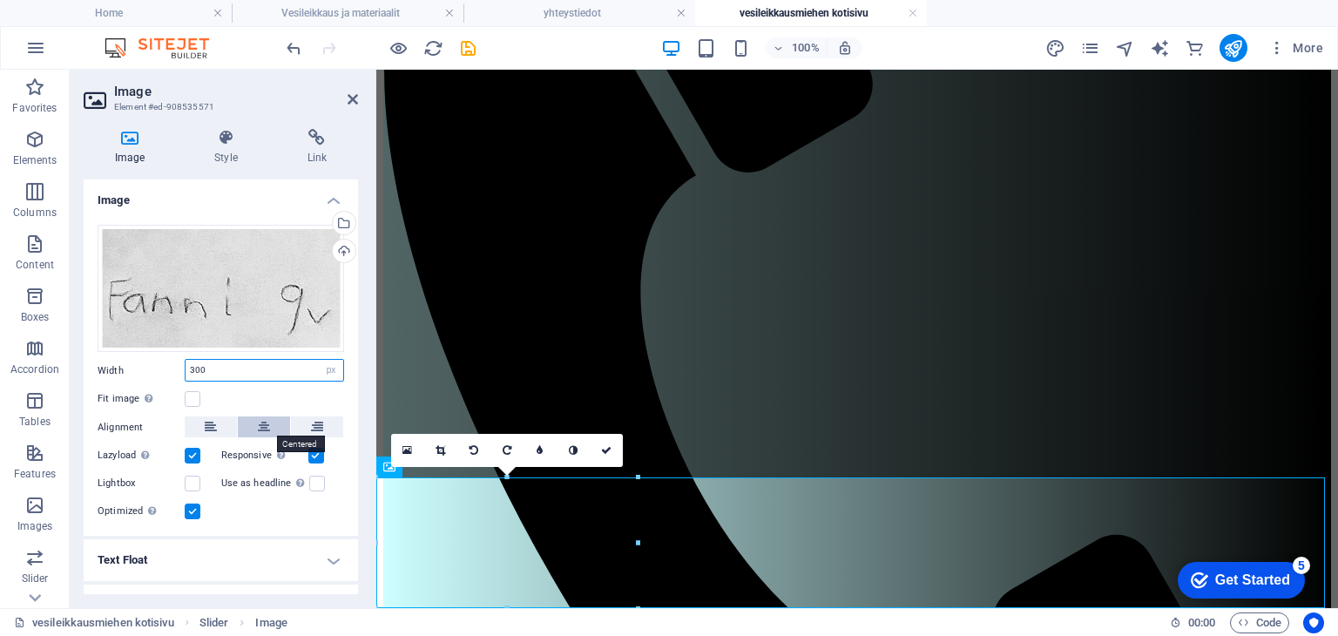
scroll to position [328, 0]
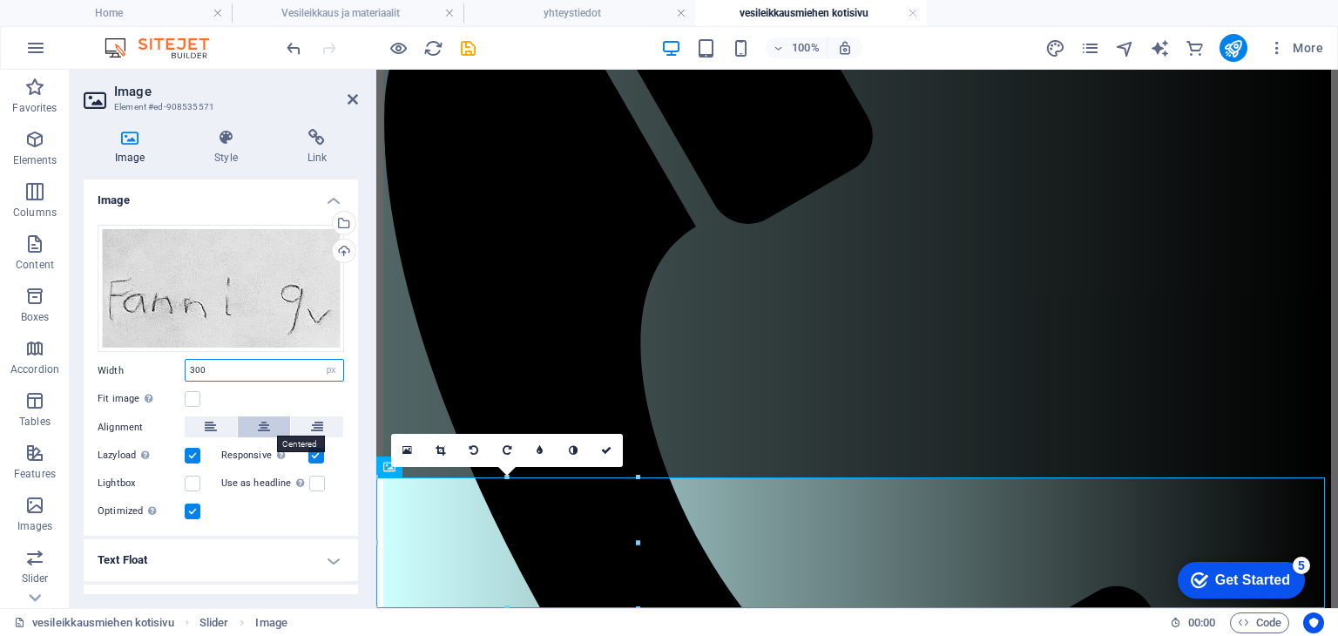
type input "300"
click at [268, 418] on button at bounding box center [264, 426] width 52 height 21
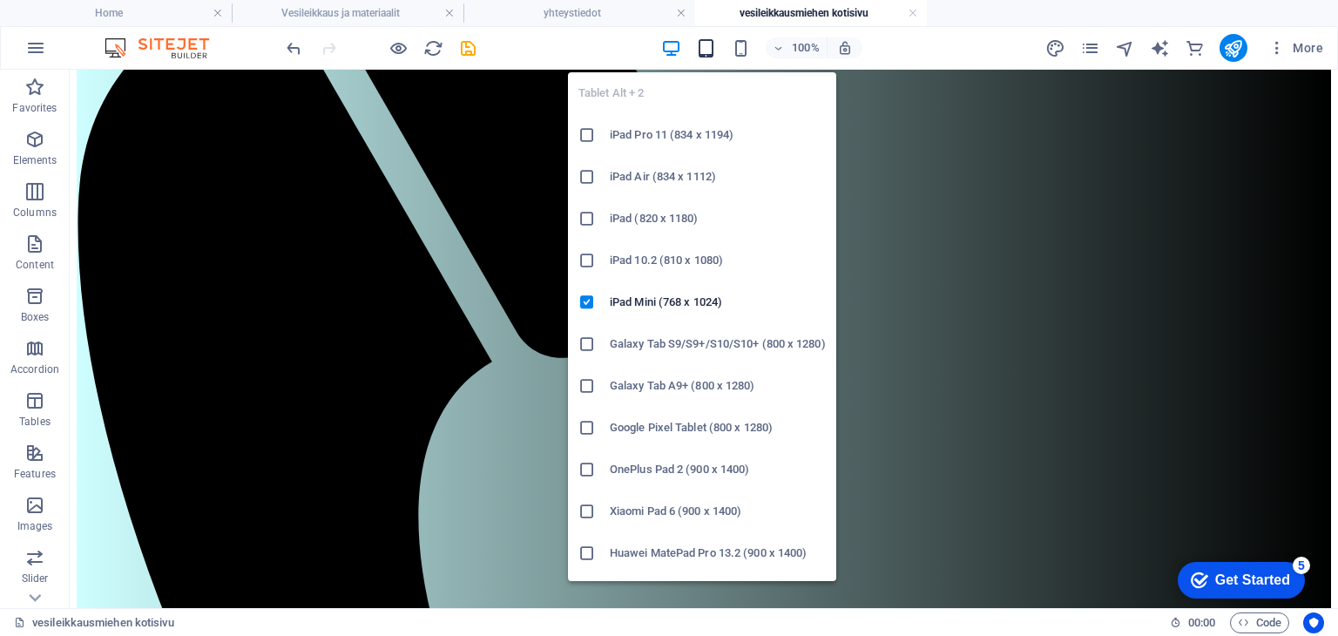
click at [709, 44] on icon "button" at bounding box center [706, 48] width 20 height 20
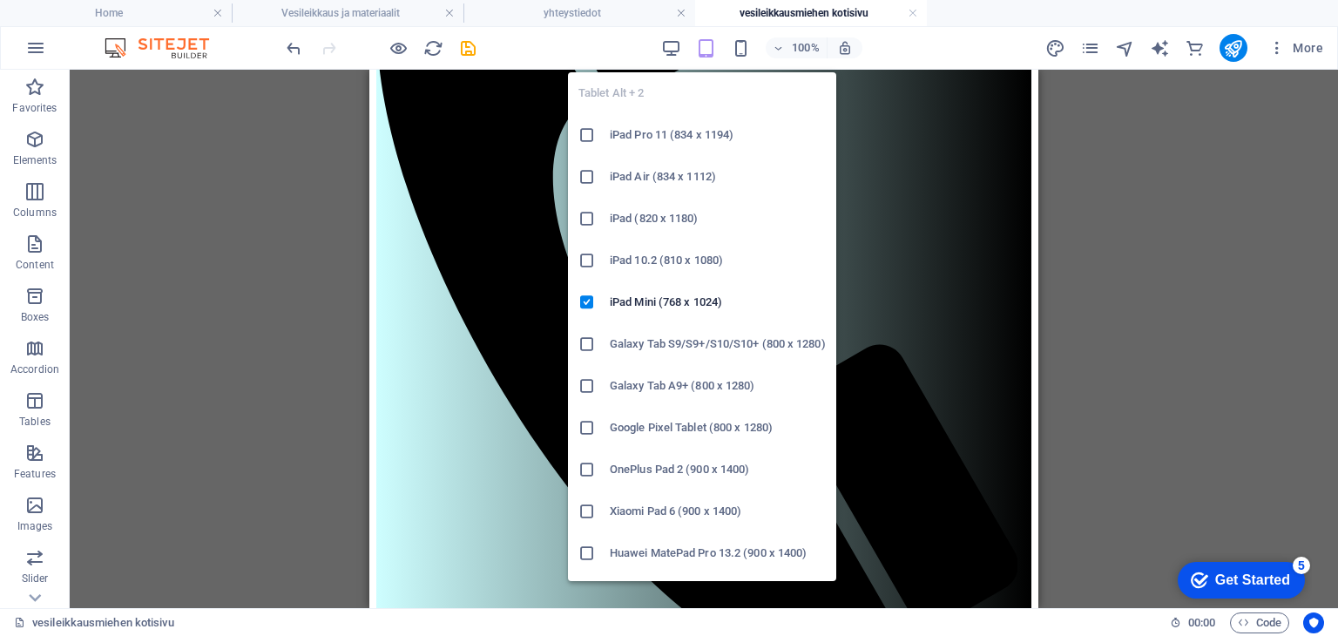
scroll to position [321, 0]
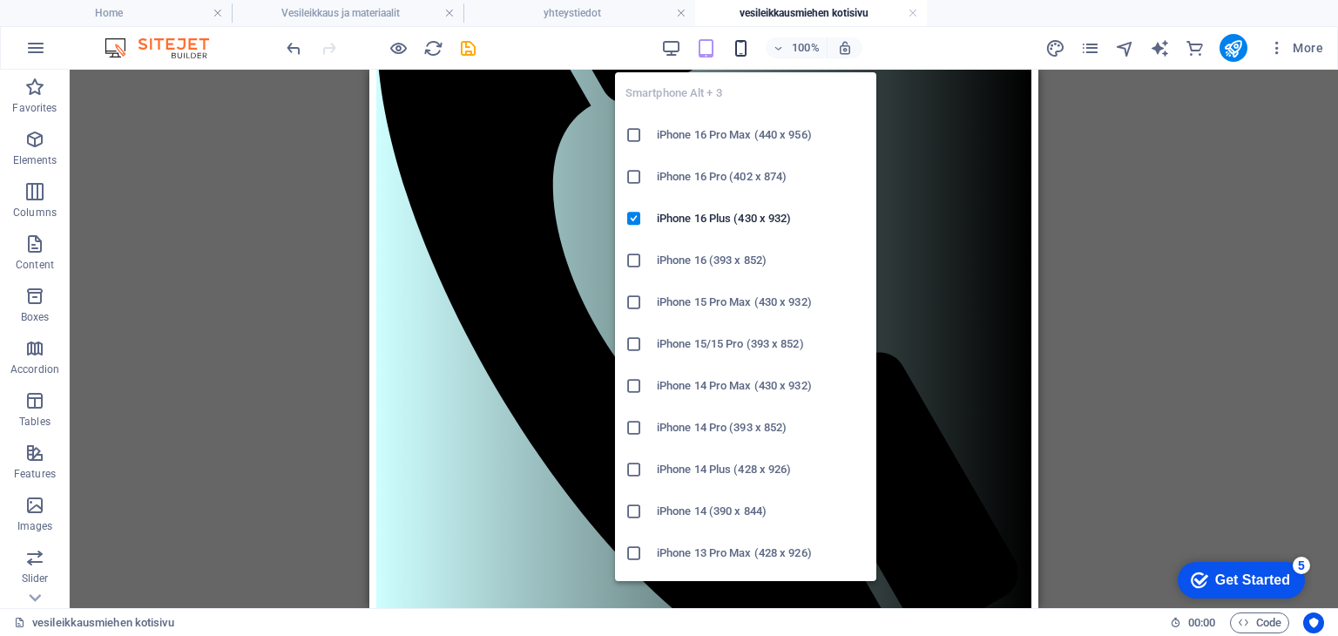
click at [743, 46] on icon "button" at bounding box center [741, 48] width 20 height 20
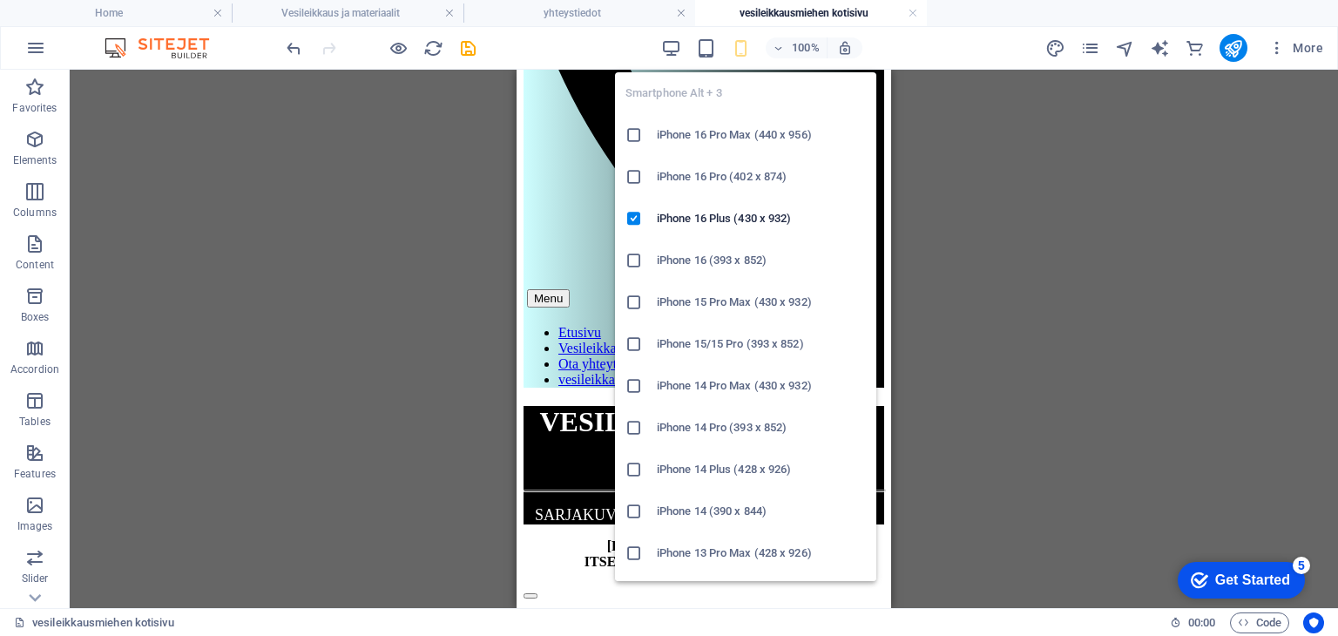
scroll to position [308, 0]
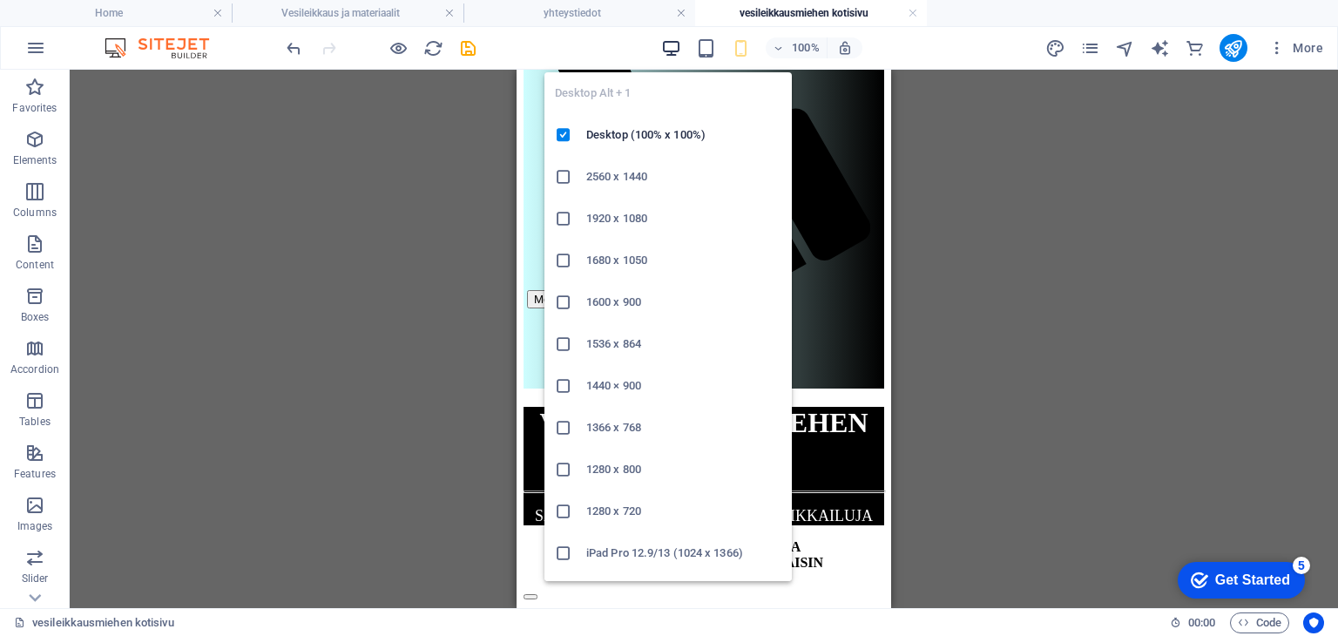
click at [669, 47] on icon "button" at bounding box center [671, 48] width 20 height 20
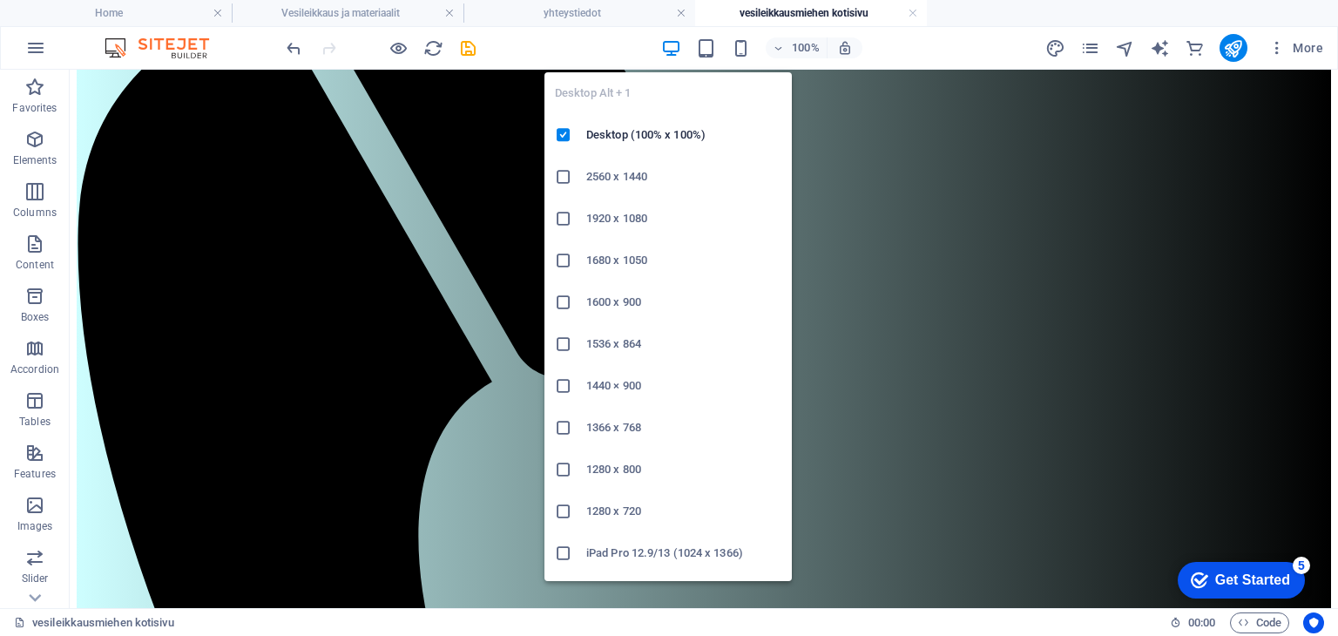
scroll to position [328, 0]
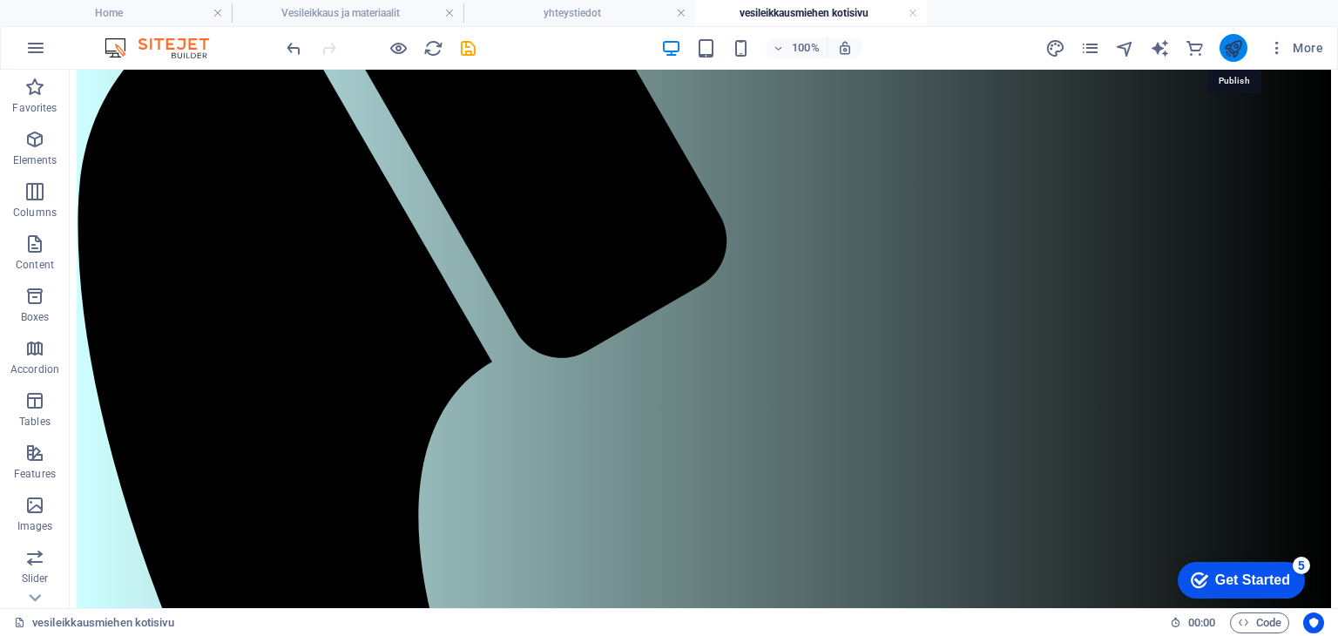
click at [1239, 48] on icon "publish" at bounding box center [1233, 48] width 20 height 20
